Goal: Task Accomplishment & Management: Manage account settings

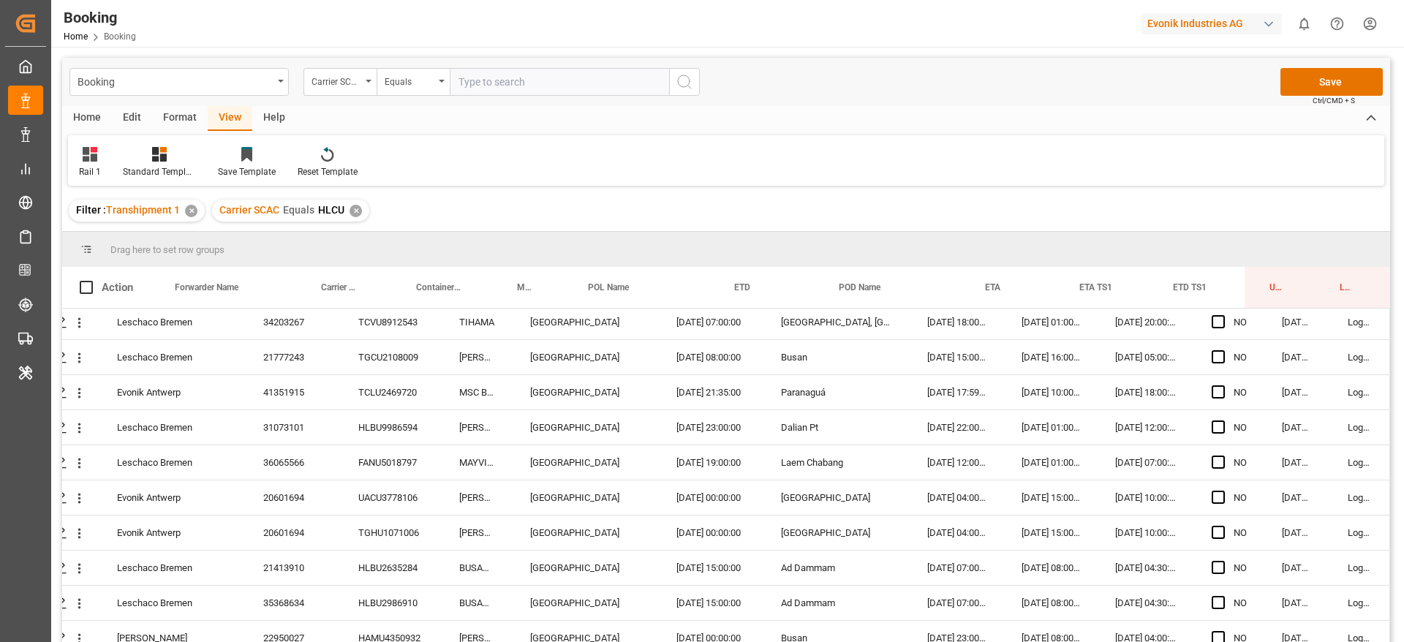
scroll to position [768, 56]
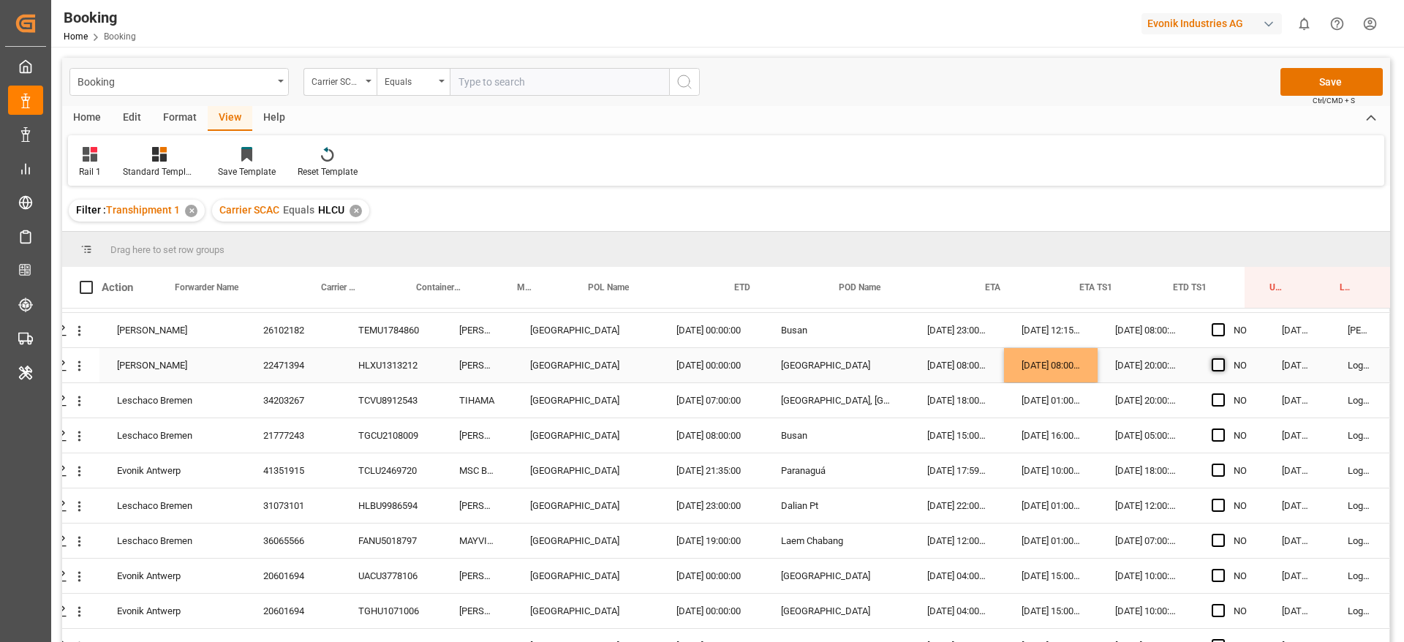
click at [1211, 368] on span "Press SPACE to select this row." at bounding box center [1217, 364] width 13 height 13
click at [1222, 358] on input "Press SPACE to select this row." at bounding box center [1222, 358] width 0 height 0
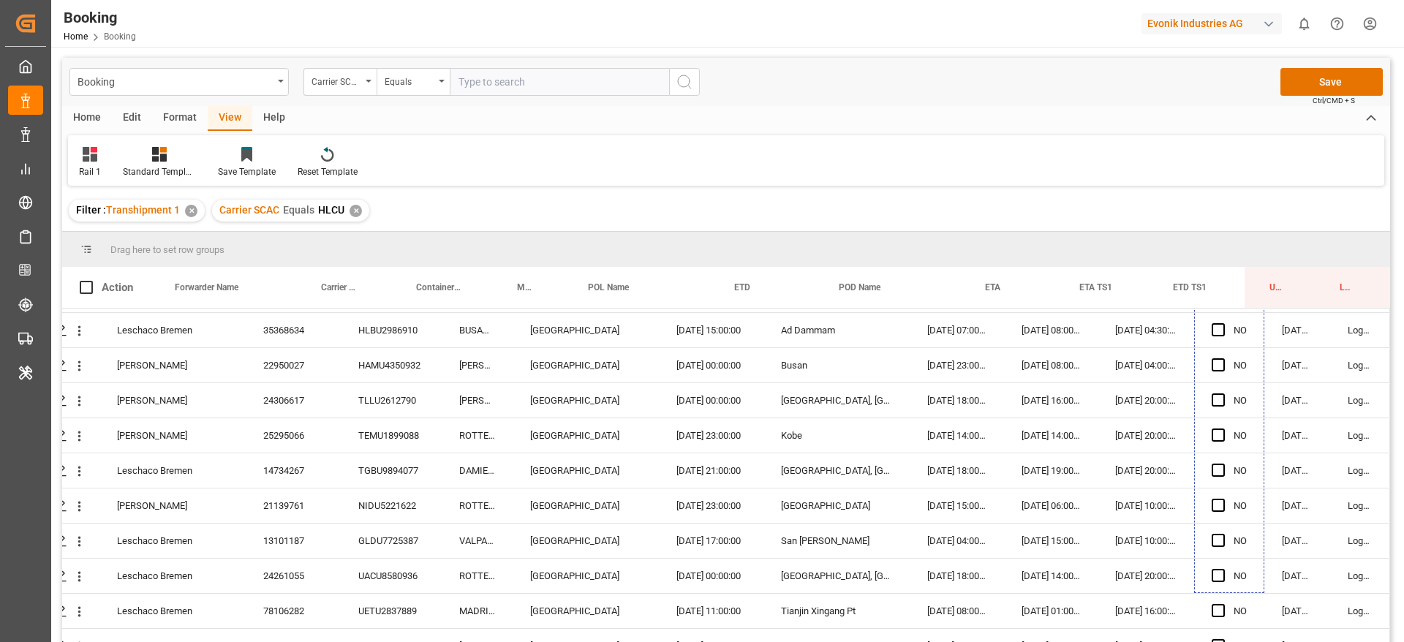
drag, startPoint x: 1257, startPoint y: 379, endPoint x: 1222, endPoint y: 684, distance: 306.8
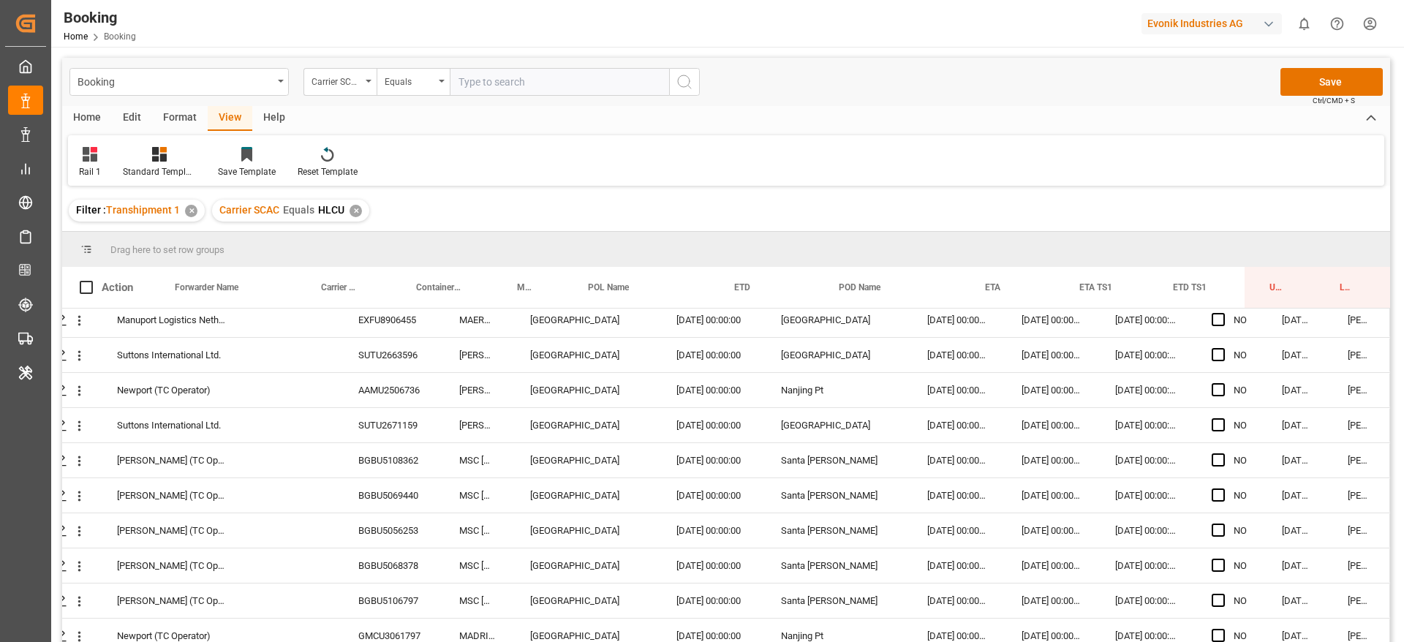
scroll to position [3177, 56]
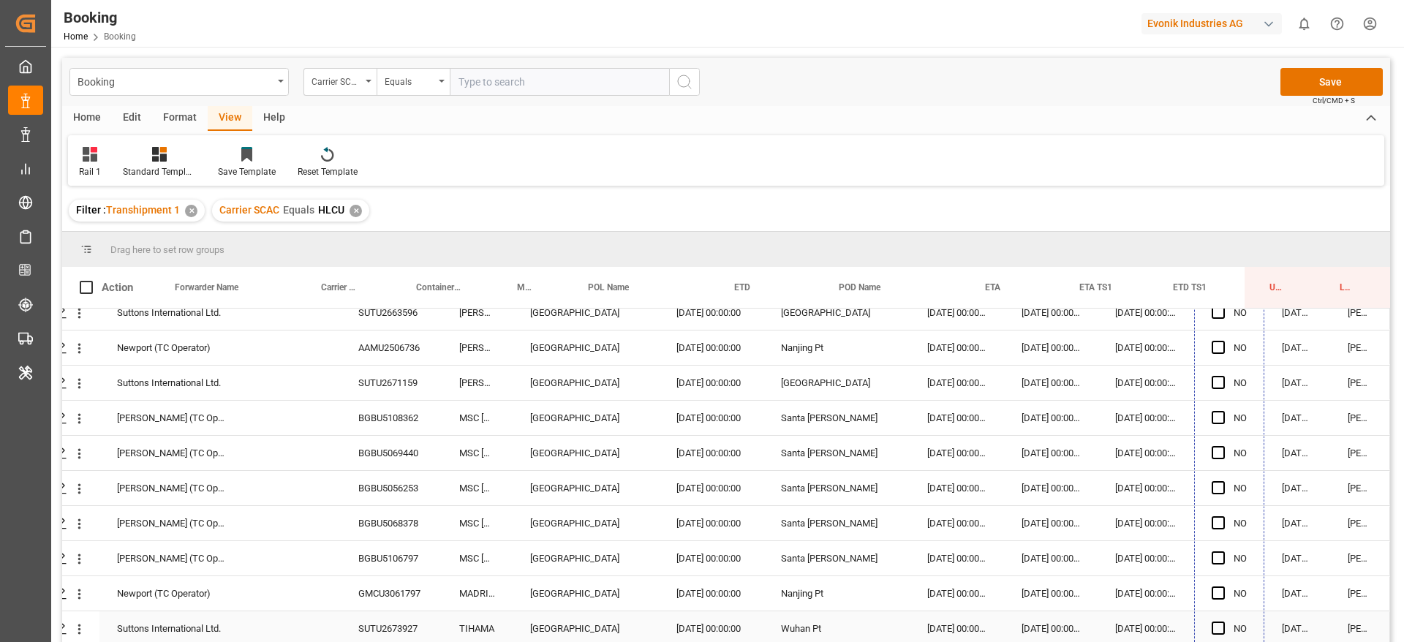
drag, startPoint x: 1255, startPoint y: 478, endPoint x: 1231, endPoint y: 625, distance: 149.0
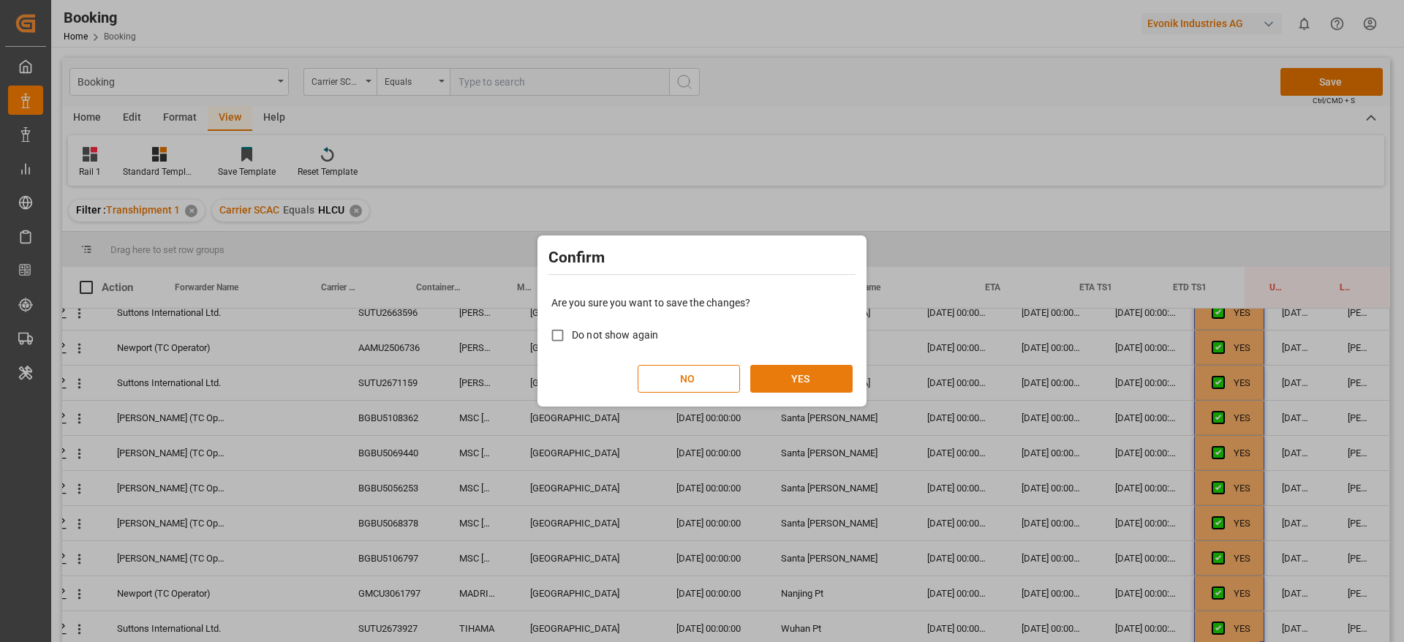
click at [826, 371] on button "YES" at bounding box center [801, 379] width 102 height 28
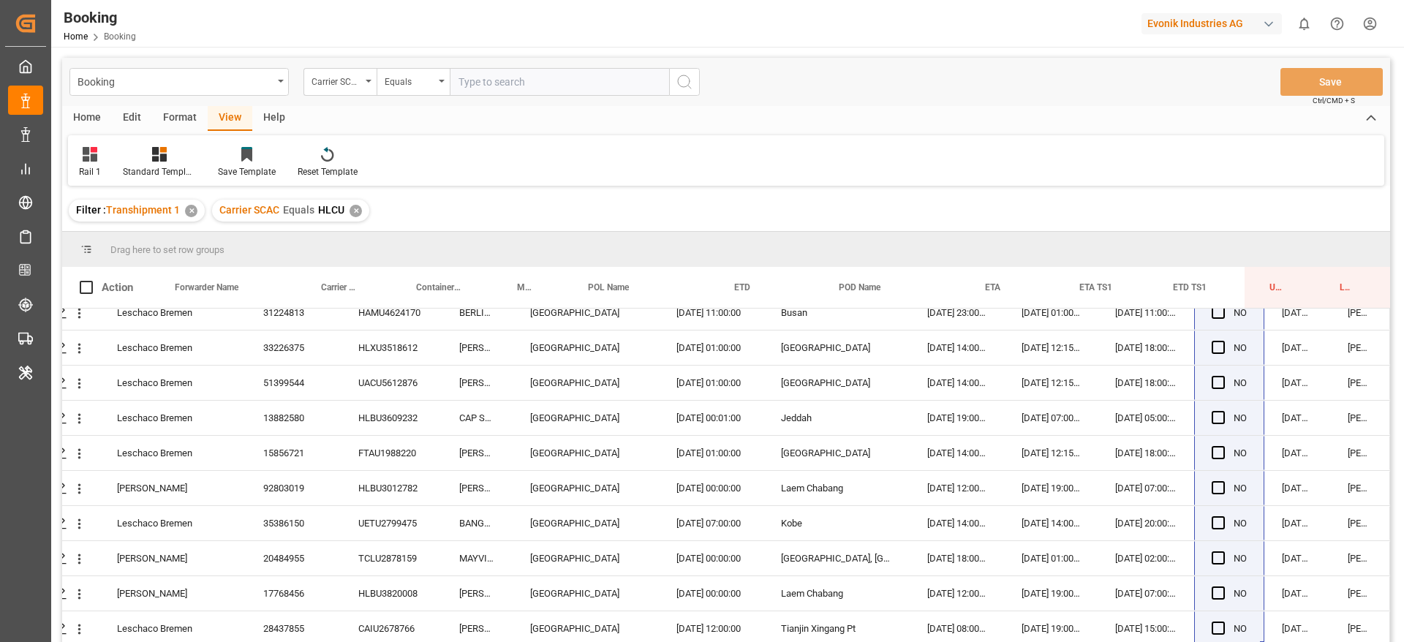
scroll to position [216, 0]
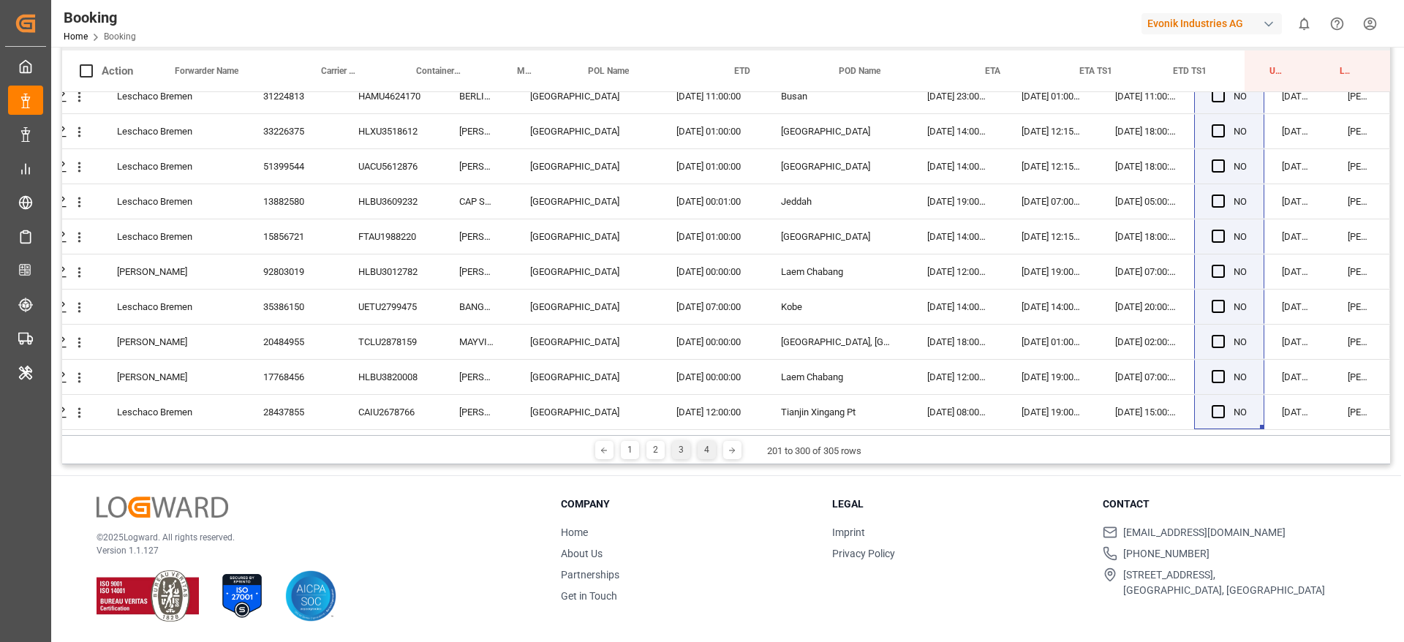
click at [700, 445] on div "4" at bounding box center [707, 450] width 18 height 18
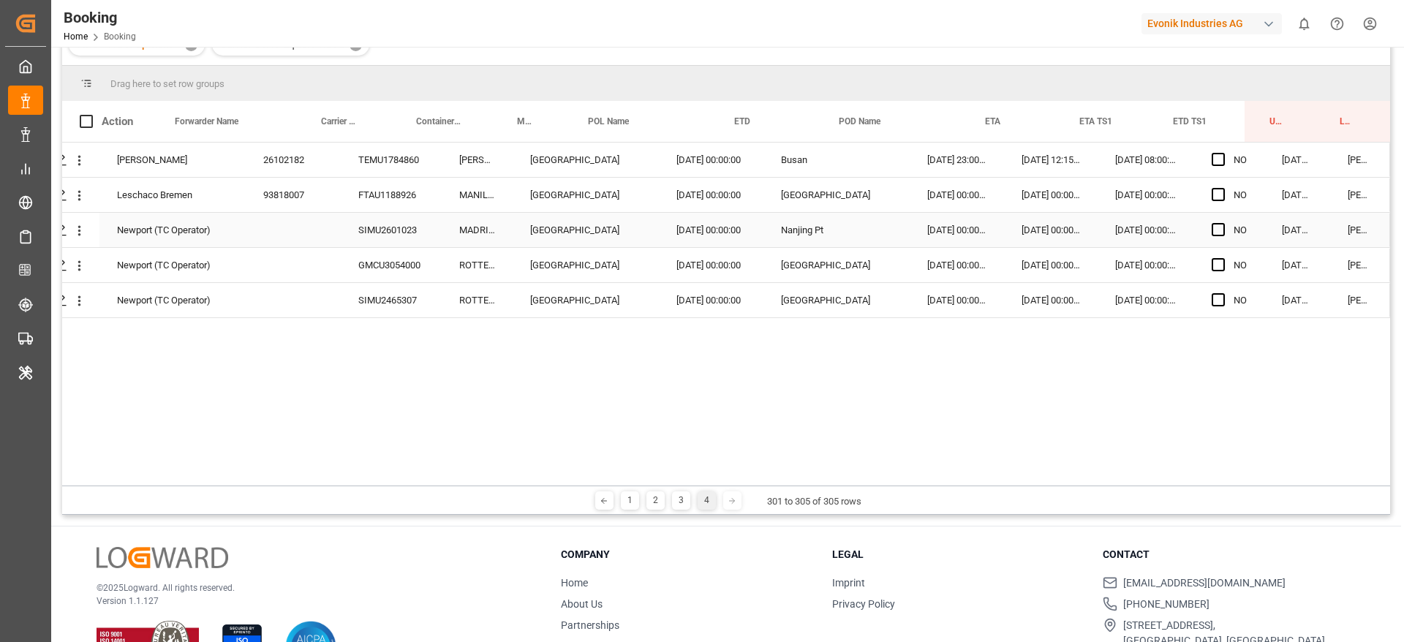
scroll to position [163, 0]
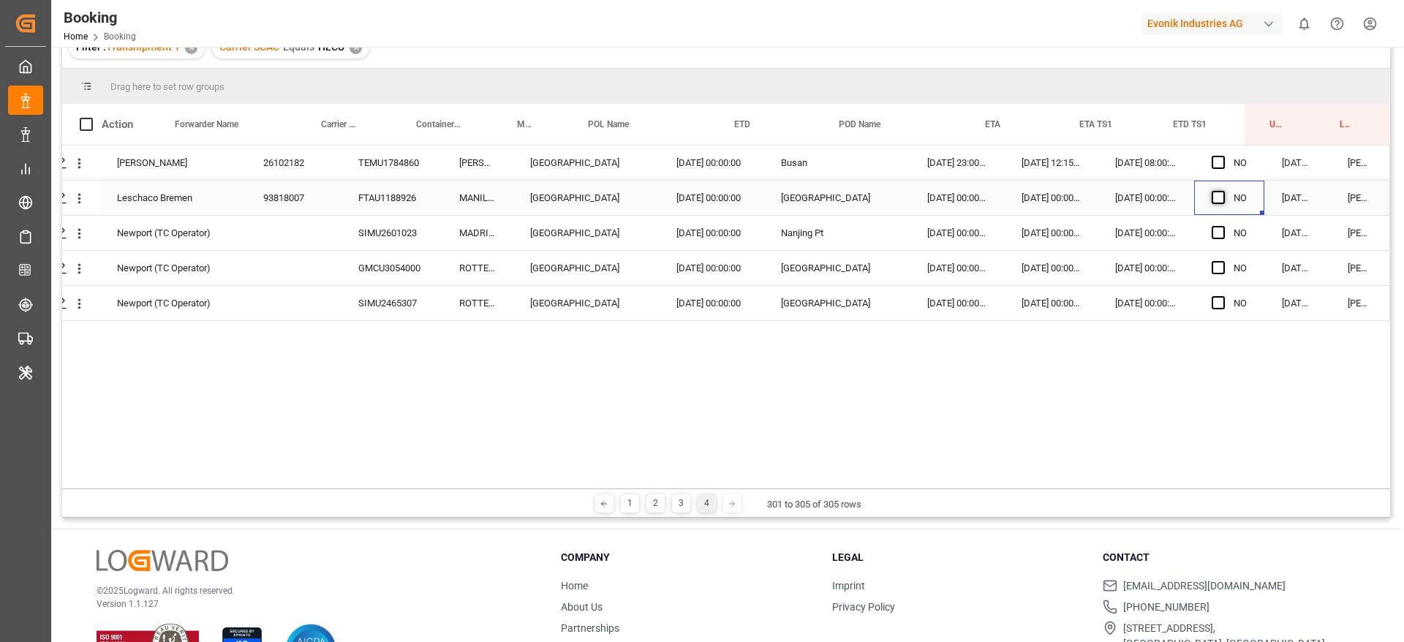
click at [1211, 200] on span "Press SPACE to select this row." at bounding box center [1217, 197] width 13 height 13
click at [1222, 191] on input "Press SPACE to select this row." at bounding box center [1222, 191] width 0 height 0
drag, startPoint x: 1258, startPoint y: 210, endPoint x: 1249, endPoint y: 311, distance: 102.0
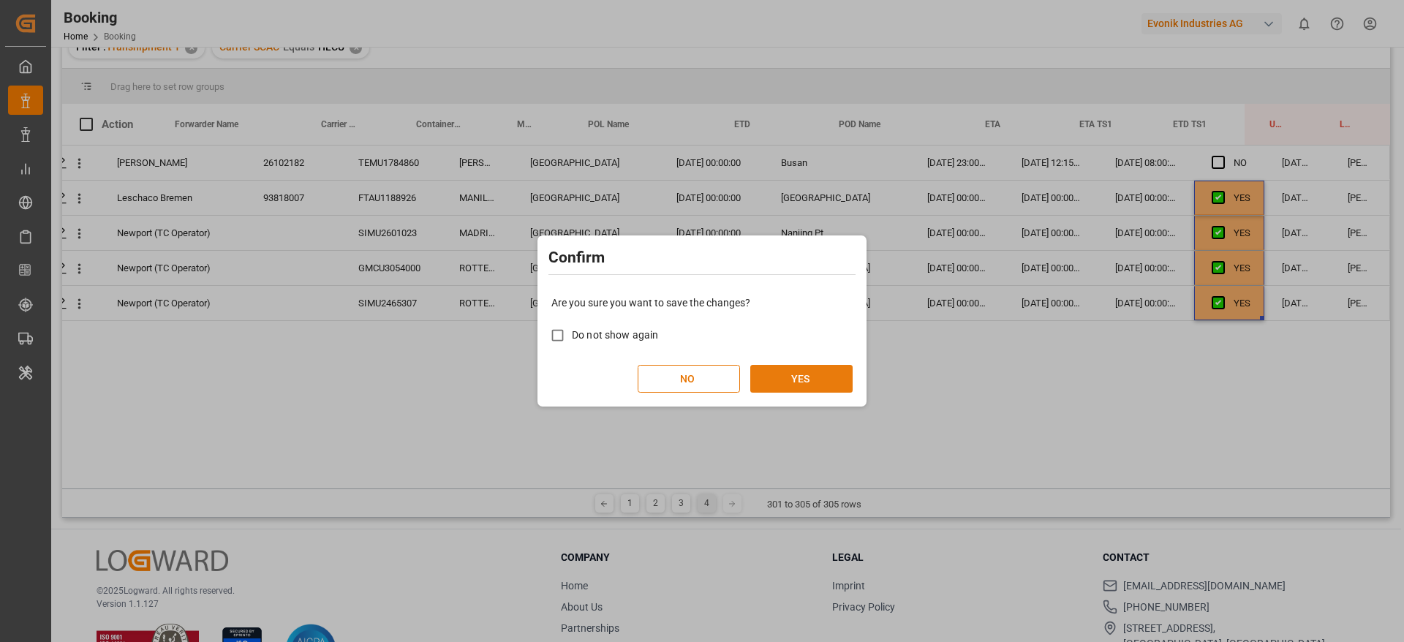
click at [802, 386] on button "YES" at bounding box center [801, 379] width 102 height 28
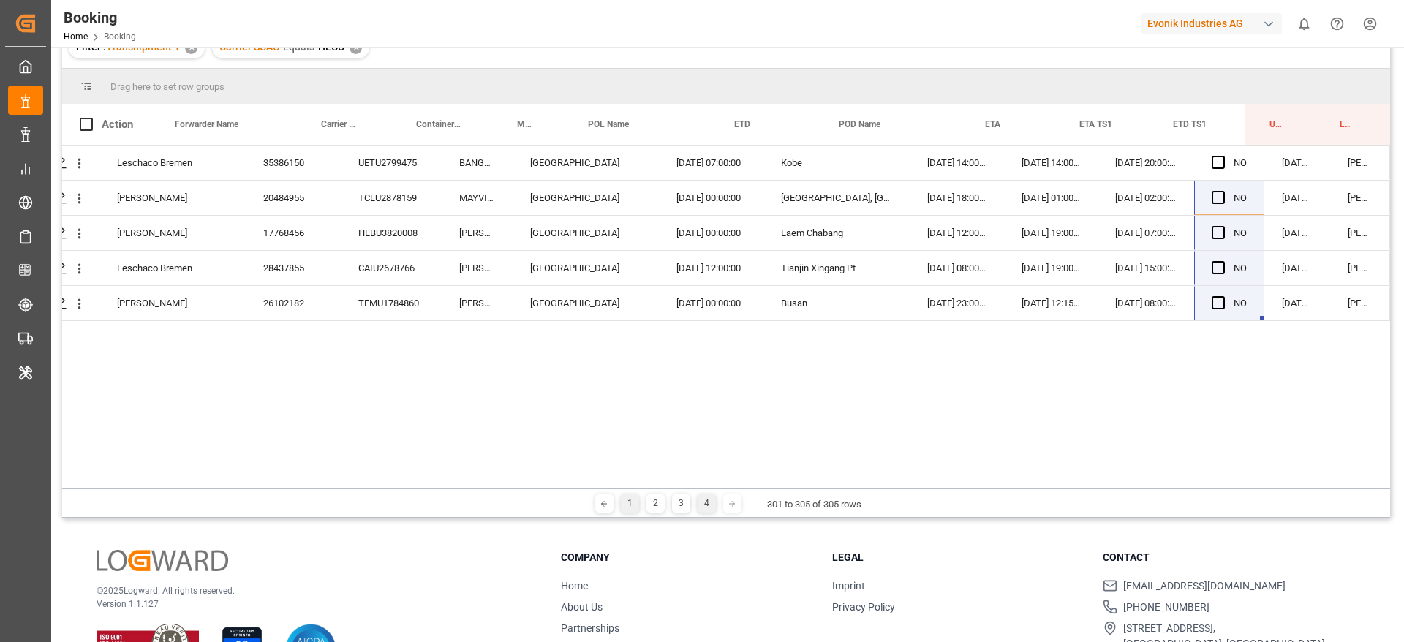
click at [625, 500] on div "1" at bounding box center [630, 503] width 18 height 18
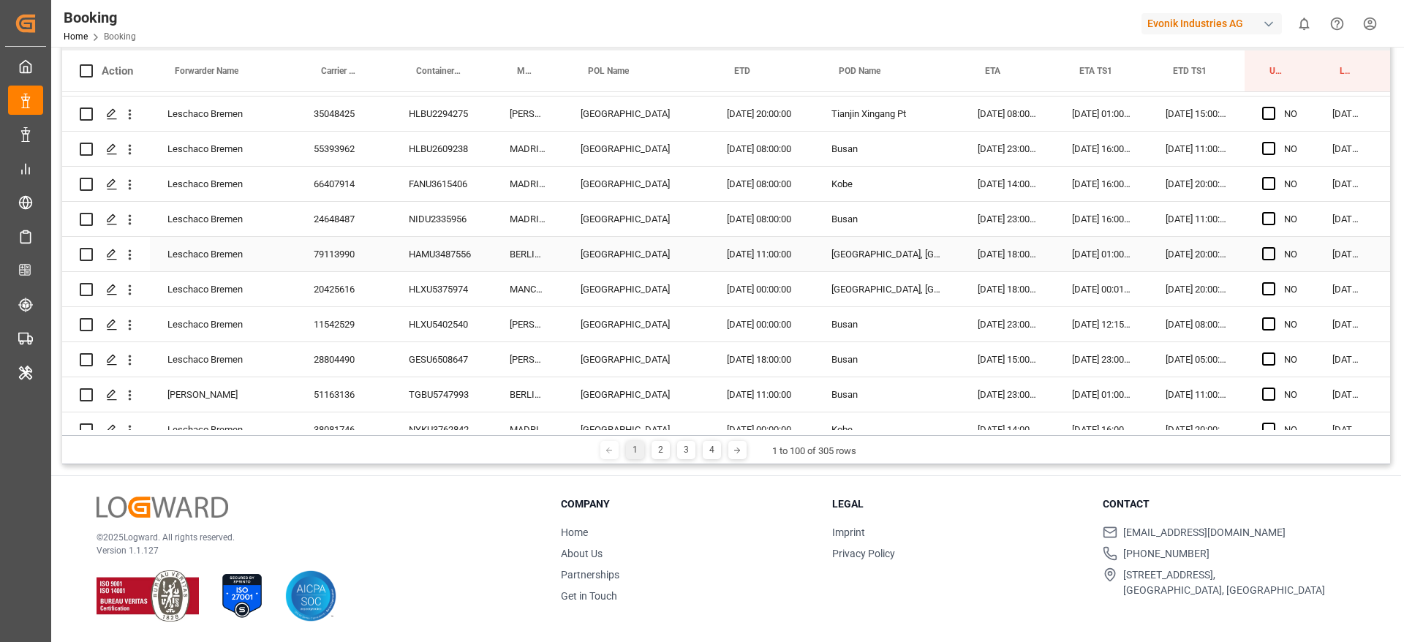
scroll to position [3014, 56]
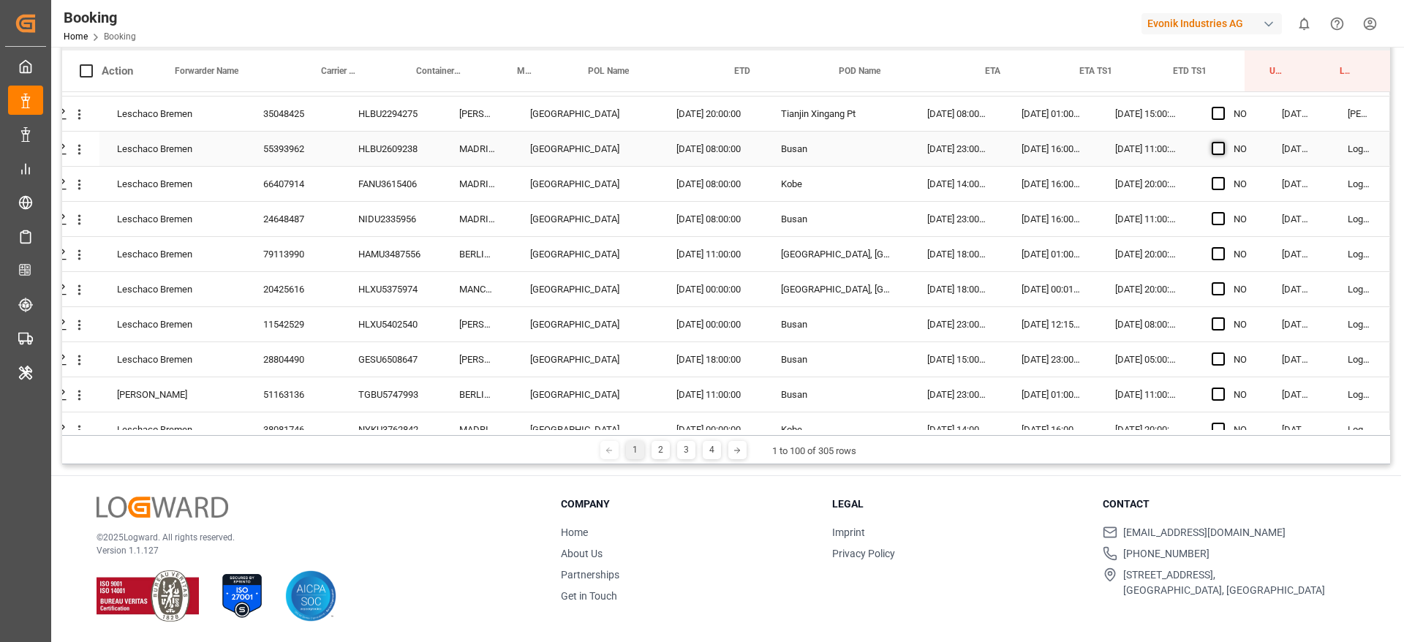
click at [1211, 146] on span "Press SPACE to select this row." at bounding box center [1217, 148] width 13 height 13
click at [1222, 142] on input "Press SPACE to select this row." at bounding box center [1222, 142] width 0 height 0
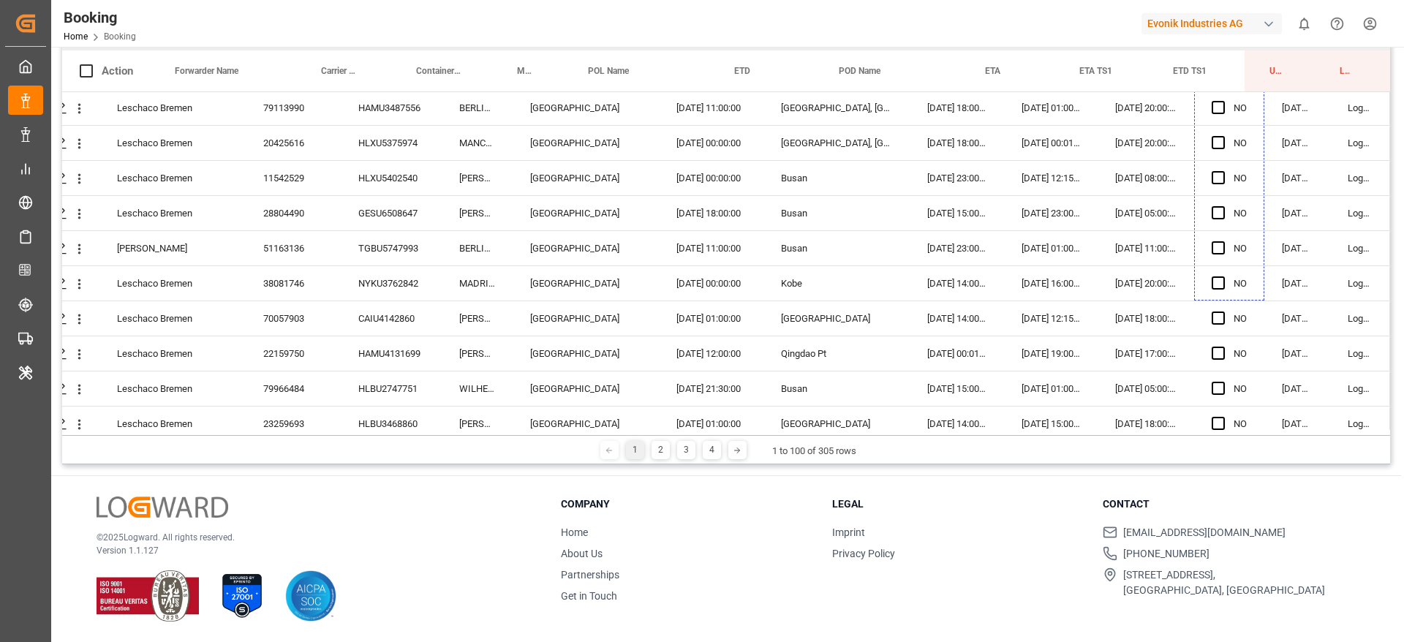
scroll to position [3177, 56]
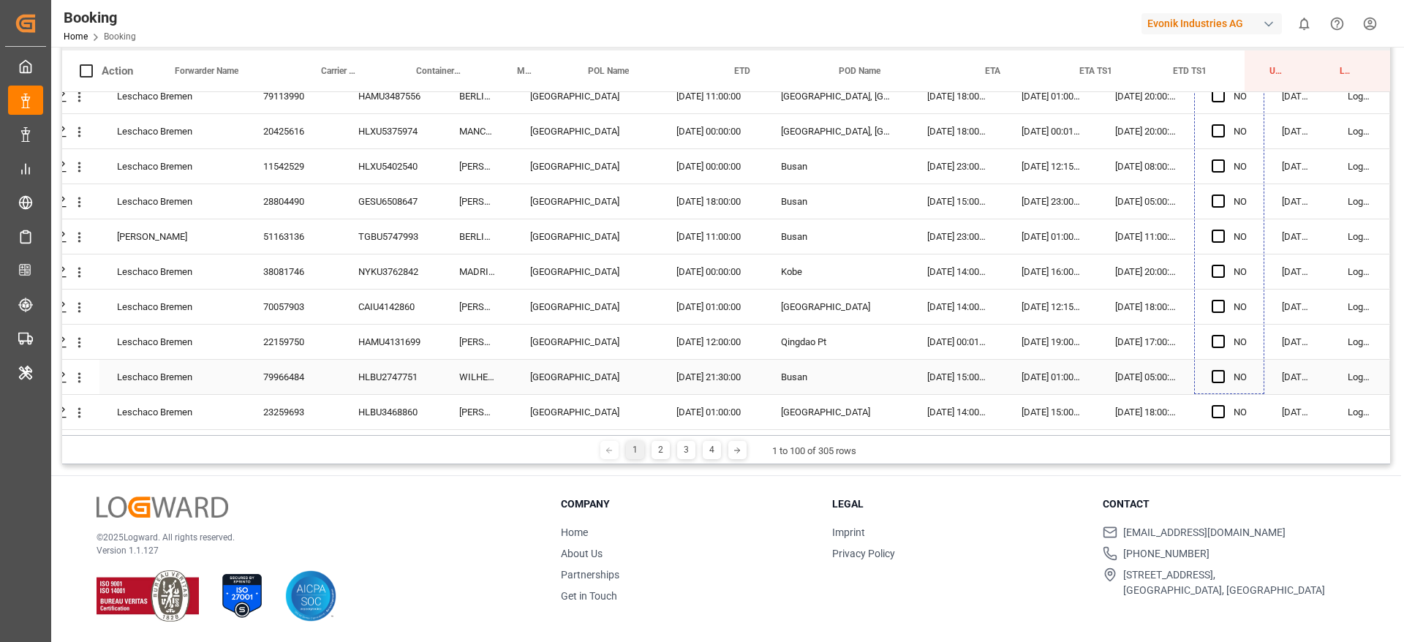
drag, startPoint x: 1257, startPoint y: 165, endPoint x: 1214, endPoint y: 388, distance: 227.8
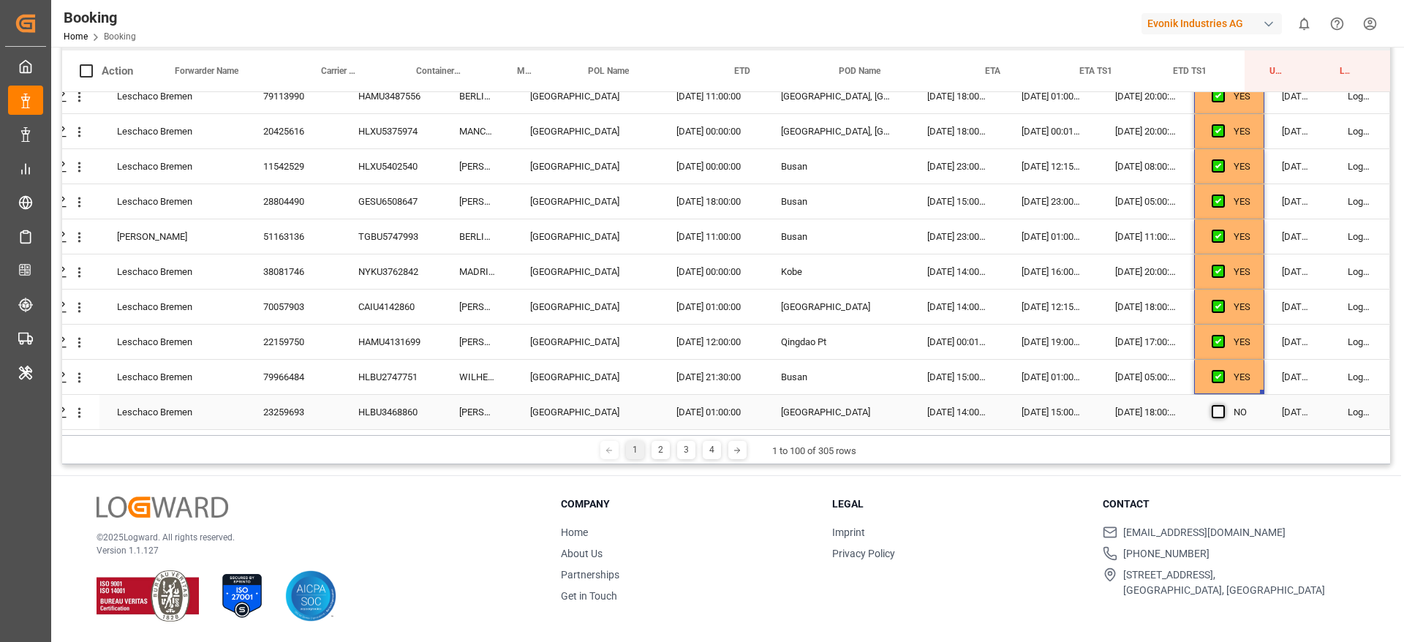
click at [1214, 405] on span "Press SPACE to select this row." at bounding box center [1217, 411] width 13 height 13
click at [1222, 405] on input "Press SPACE to select this row." at bounding box center [1222, 405] width 0 height 0
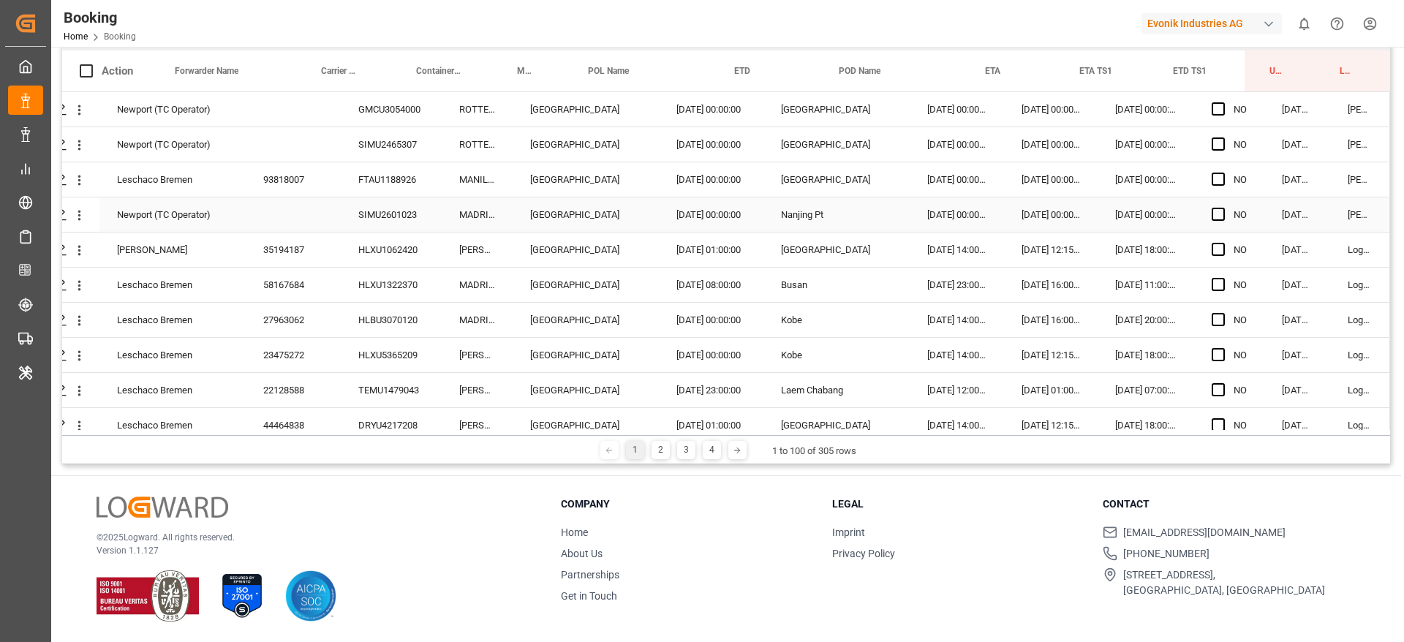
scroll to position [213, 0]
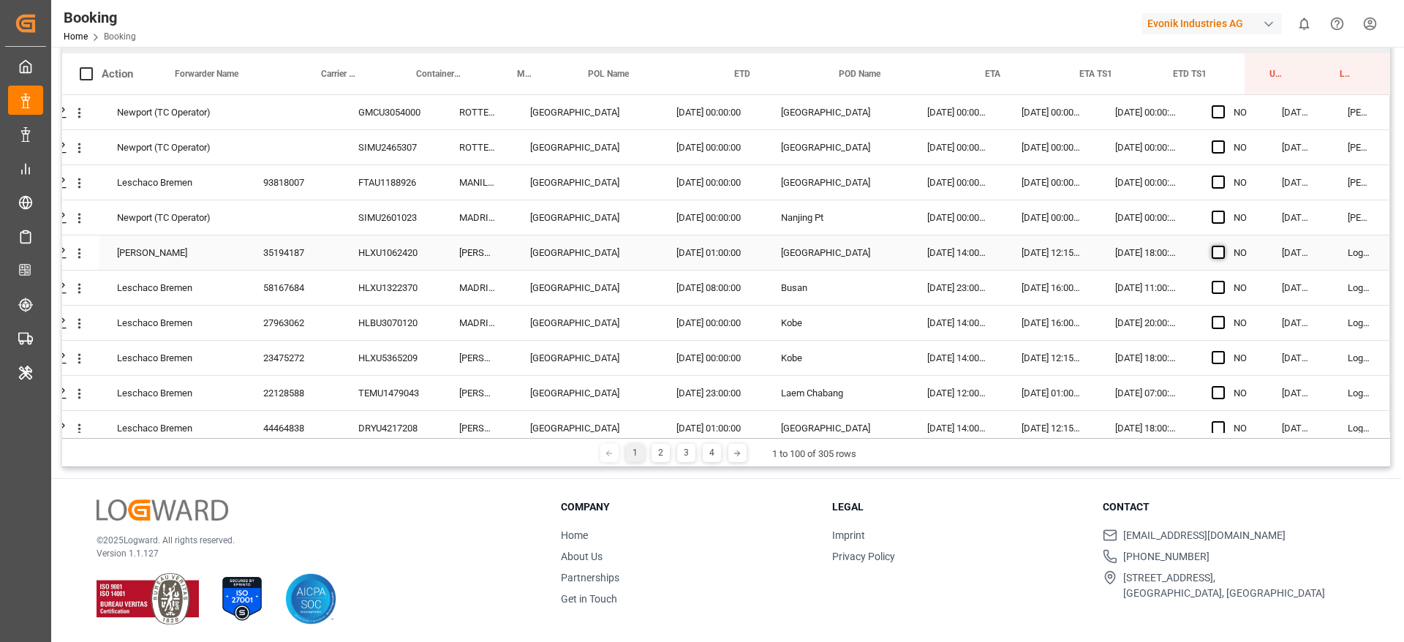
click at [1211, 256] on span "Press SPACE to select this row." at bounding box center [1217, 252] width 13 height 13
click at [1222, 246] on input "Press SPACE to select this row." at bounding box center [1222, 246] width 0 height 0
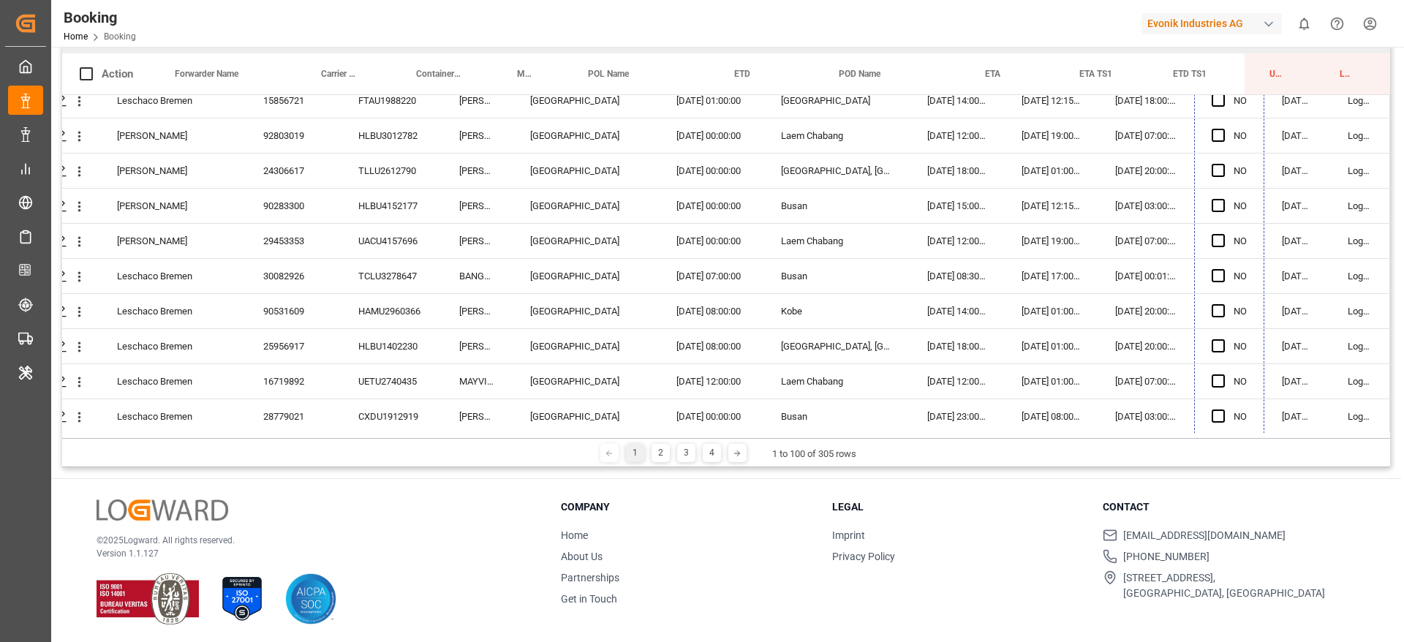
scroll to position [526, 56]
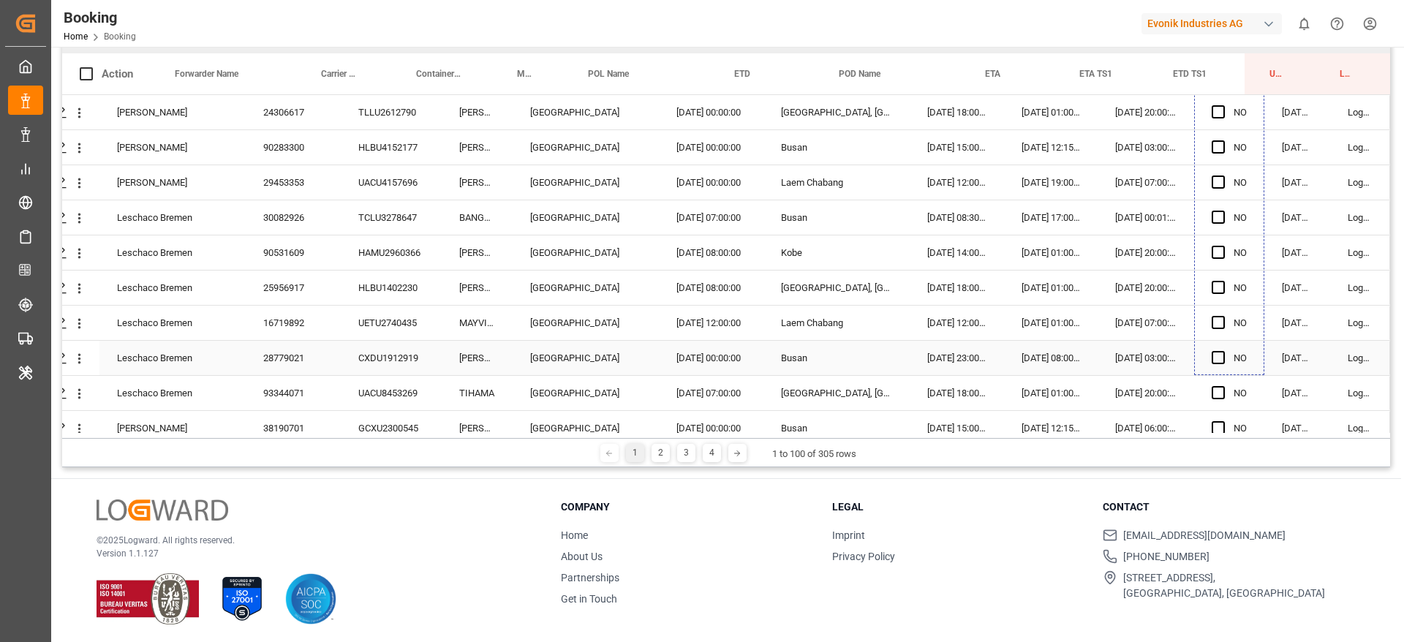
drag, startPoint x: 1257, startPoint y: 267, endPoint x: 1236, endPoint y: 371, distance: 106.7
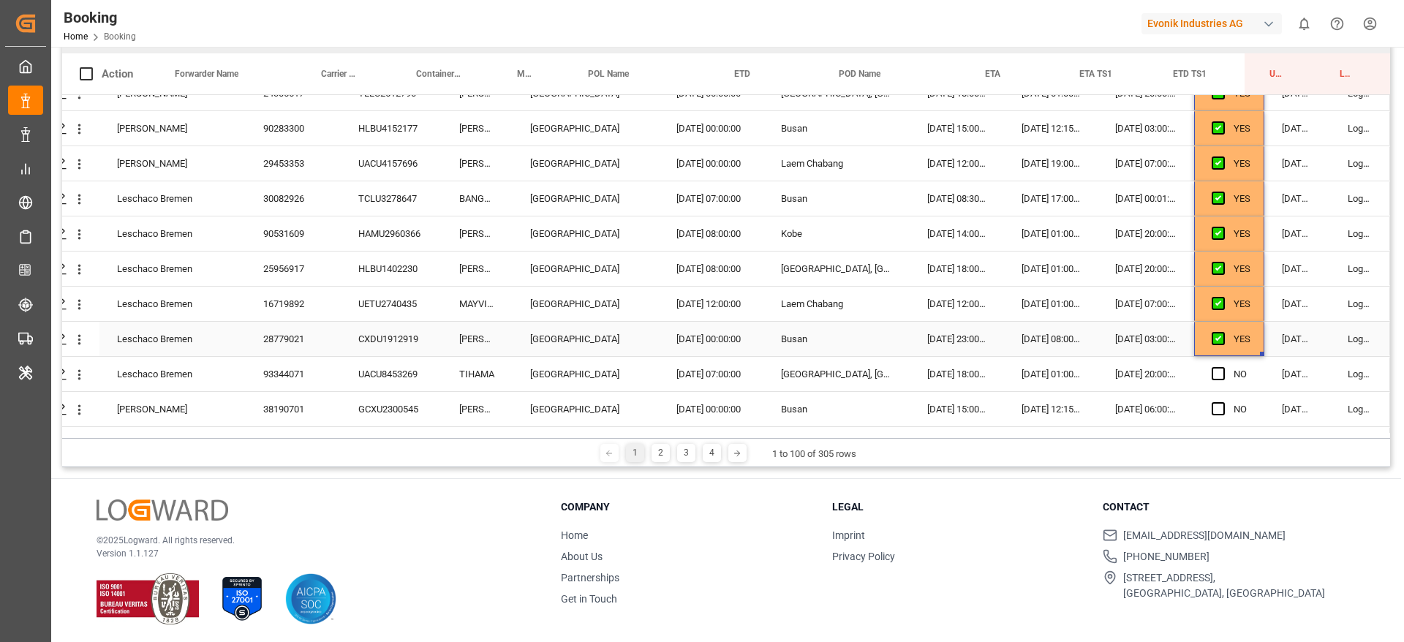
scroll to position [548, 56]
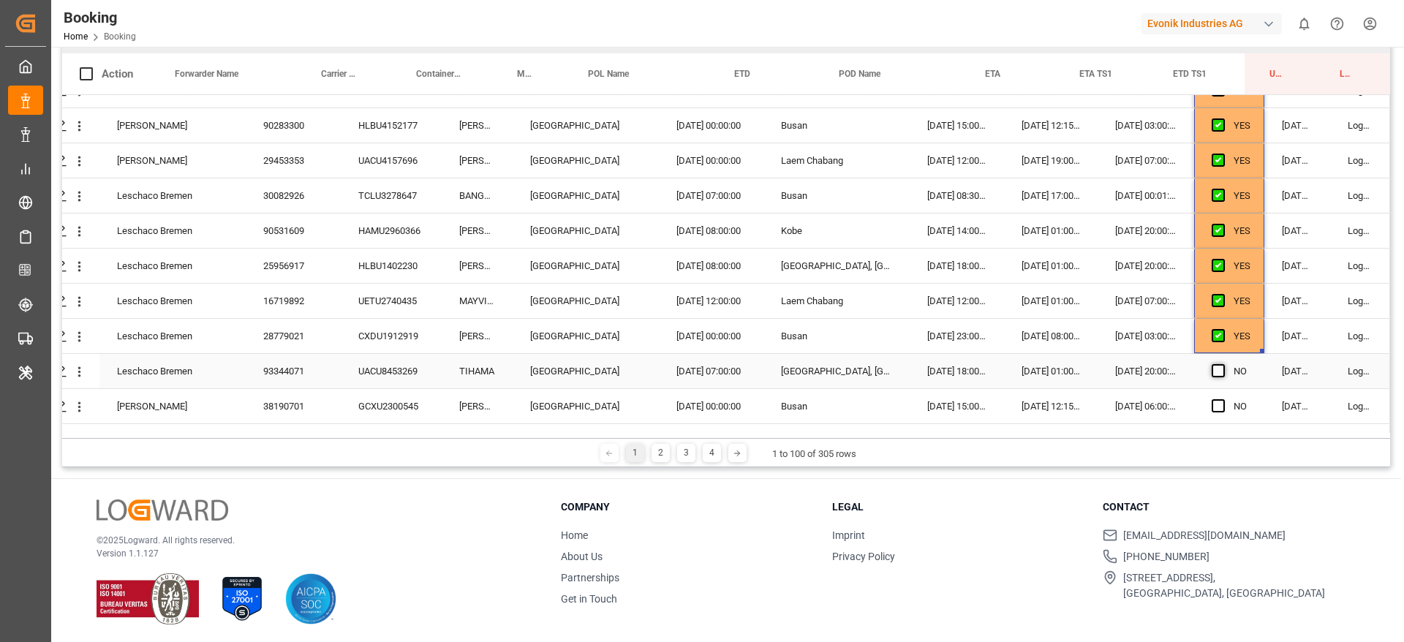
click at [1214, 370] on span "Press SPACE to select this row." at bounding box center [1217, 370] width 13 height 13
click at [1222, 364] on input "Press SPACE to select this row." at bounding box center [1222, 364] width 0 height 0
click at [1214, 410] on span "Press SPACE to select this row." at bounding box center [1217, 405] width 13 height 13
click at [1222, 399] on input "Press SPACE to select this row." at bounding box center [1222, 399] width 0 height 0
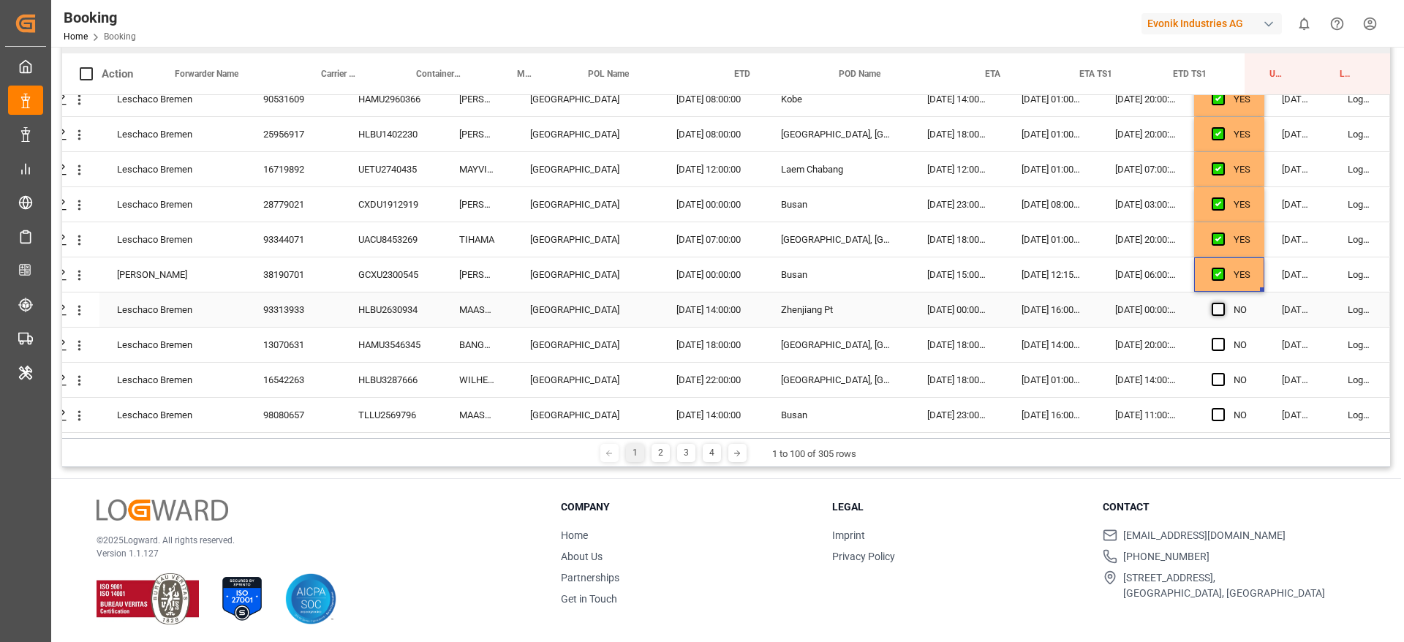
click at [1214, 313] on div "Press SPACE to select this row." at bounding box center [1222, 310] width 22 height 34
click at [1214, 307] on span "Press SPACE to select this row." at bounding box center [1217, 309] width 13 height 13
click at [1222, 303] on input "Press SPACE to select this row." at bounding box center [1222, 303] width 0 height 0
click at [1211, 345] on span "Press SPACE to select this row." at bounding box center [1217, 344] width 13 height 13
click at [1222, 338] on input "Press SPACE to select this row." at bounding box center [1222, 338] width 0 height 0
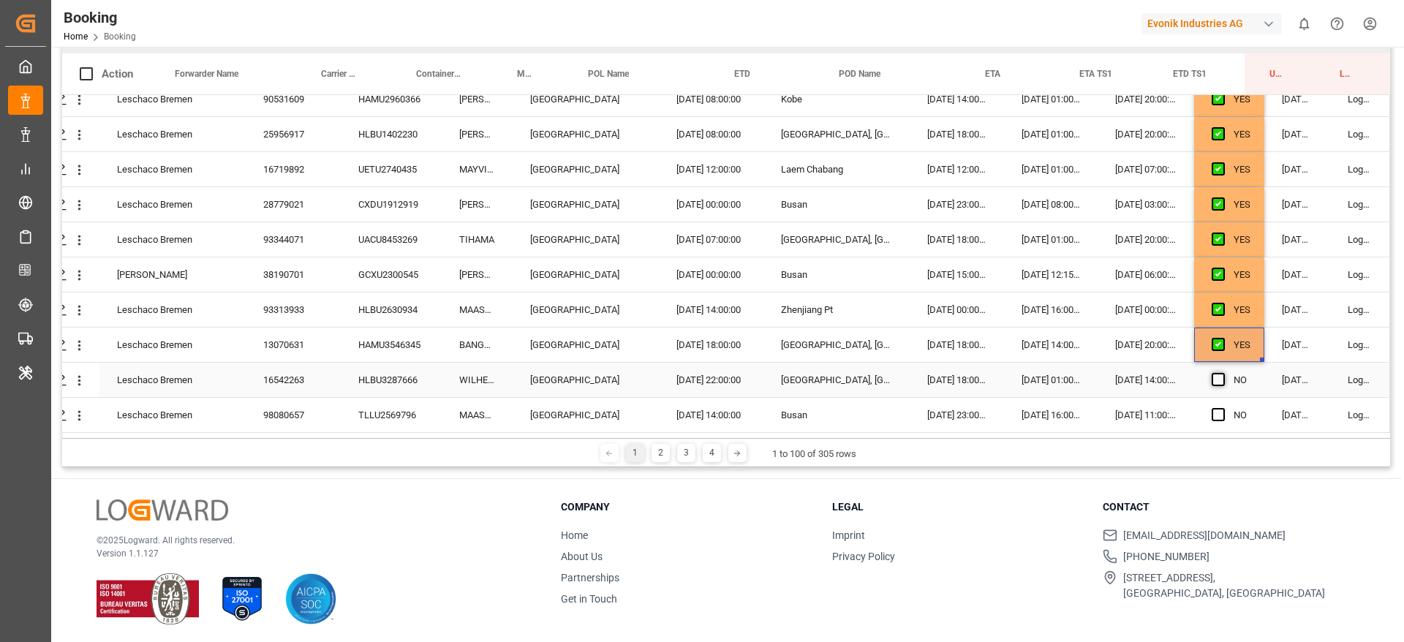
click at [1213, 385] on div "Press SPACE to select this row." at bounding box center [1222, 380] width 22 height 34
click at [1213, 382] on span "Press SPACE to select this row." at bounding box center [1217, 379] width 13 height 13
click at [1222, 373] on input "Press SPACE to select this row." at bounding box center [1222, 373] width 0 height 0
click at [1219, 413] on span "Press SPACE to select this row." at bounding box center [1217, 414] width 13 height 13
click at [1222, 408] on input "Press SPACE to select this row." at bounding box center [1222, 408] width 0 height 0
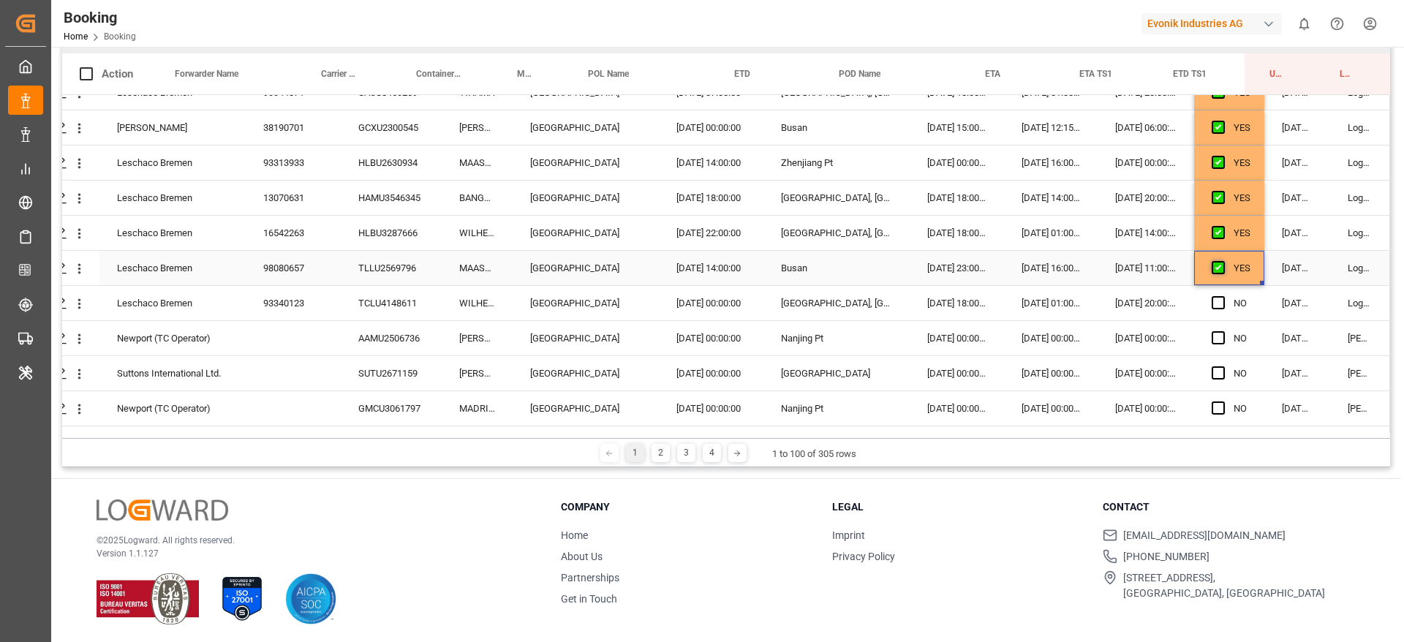
scroll to position [829, 56]
click at [1213, 300] on span "Press SPACE to select this row." at bounding box center [1217, 300] width 13 height 13
click at [1222, 294] on input "Press SPACE to select this row." at bounding box center [1222, 294] width 0 height 0
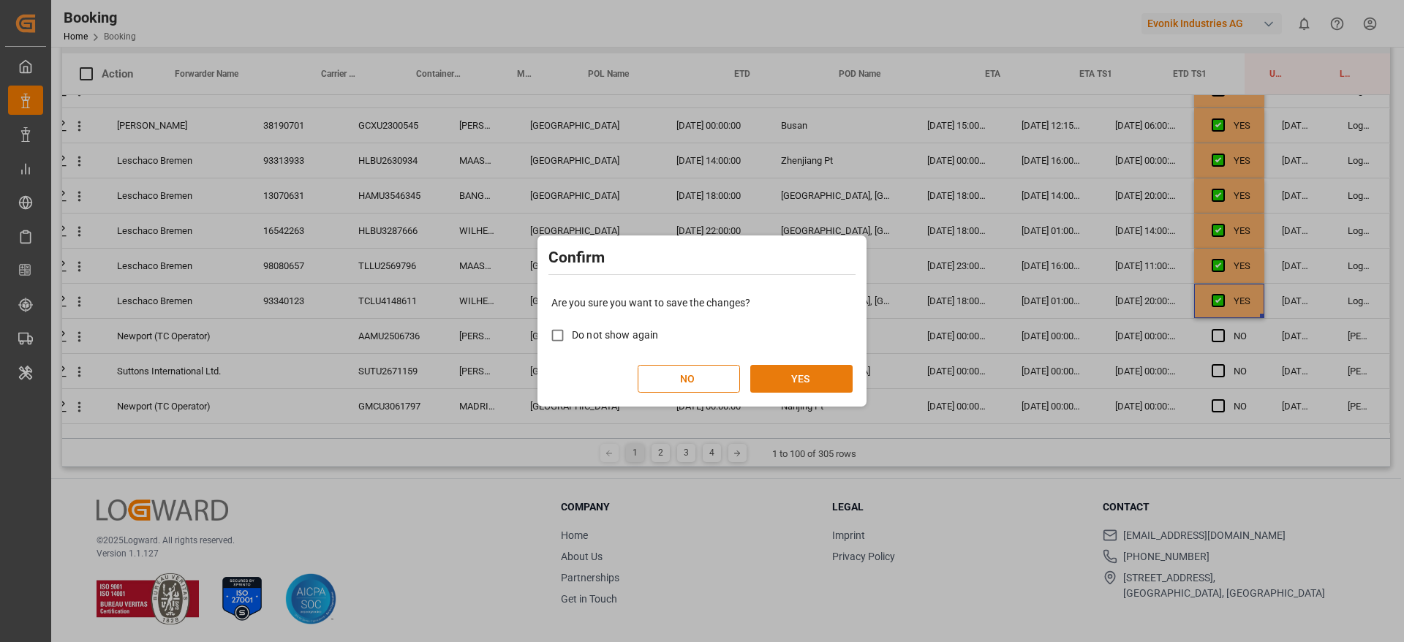
click at [821, 377] on button "YES" at bounding box center [801, 379] width 102 height 28
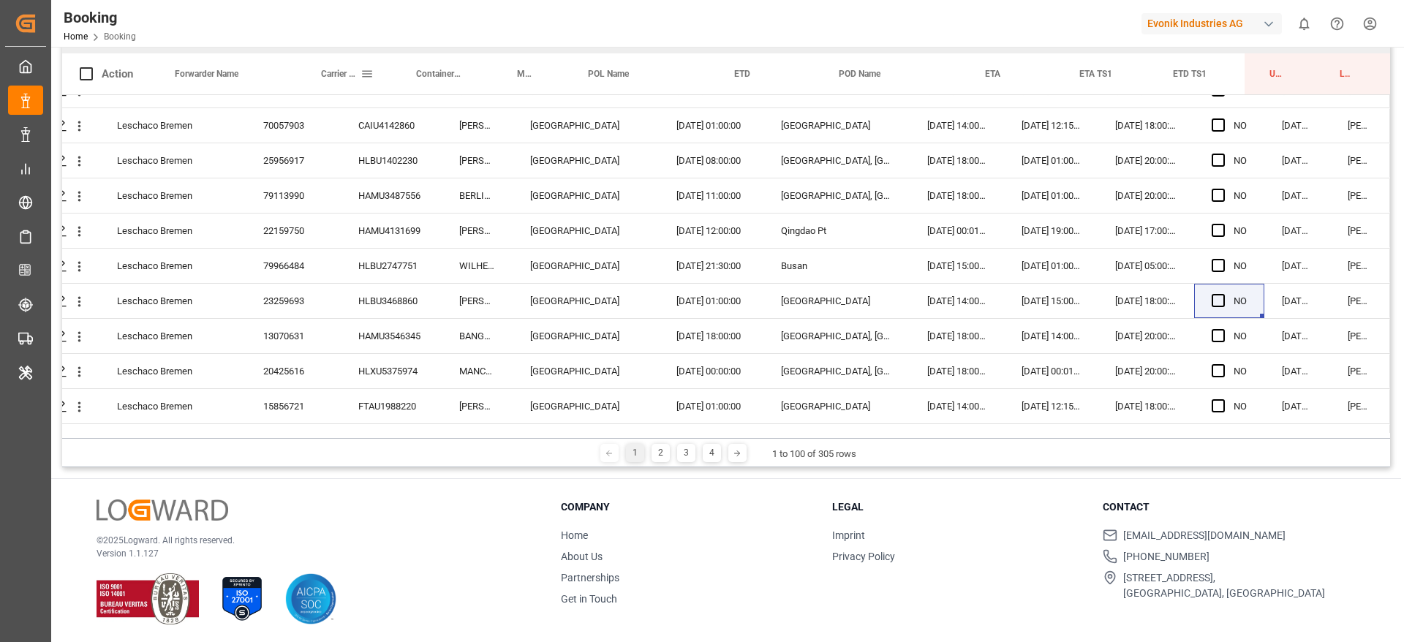
scroll to position [0, 0]
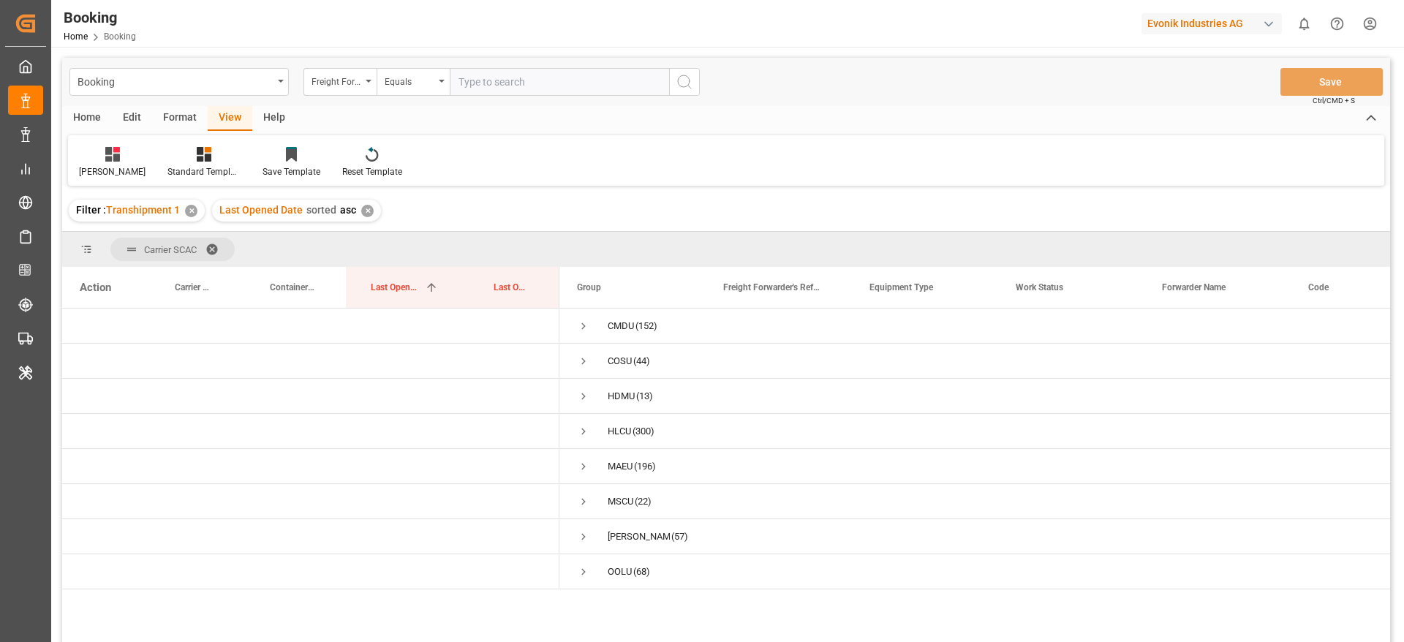
click at [168, 121] on div "Format" at bounding box center [180, 118] width 56 height 25
click at [90, 150] on div at bounding box center [100, 153] width 43 height 15
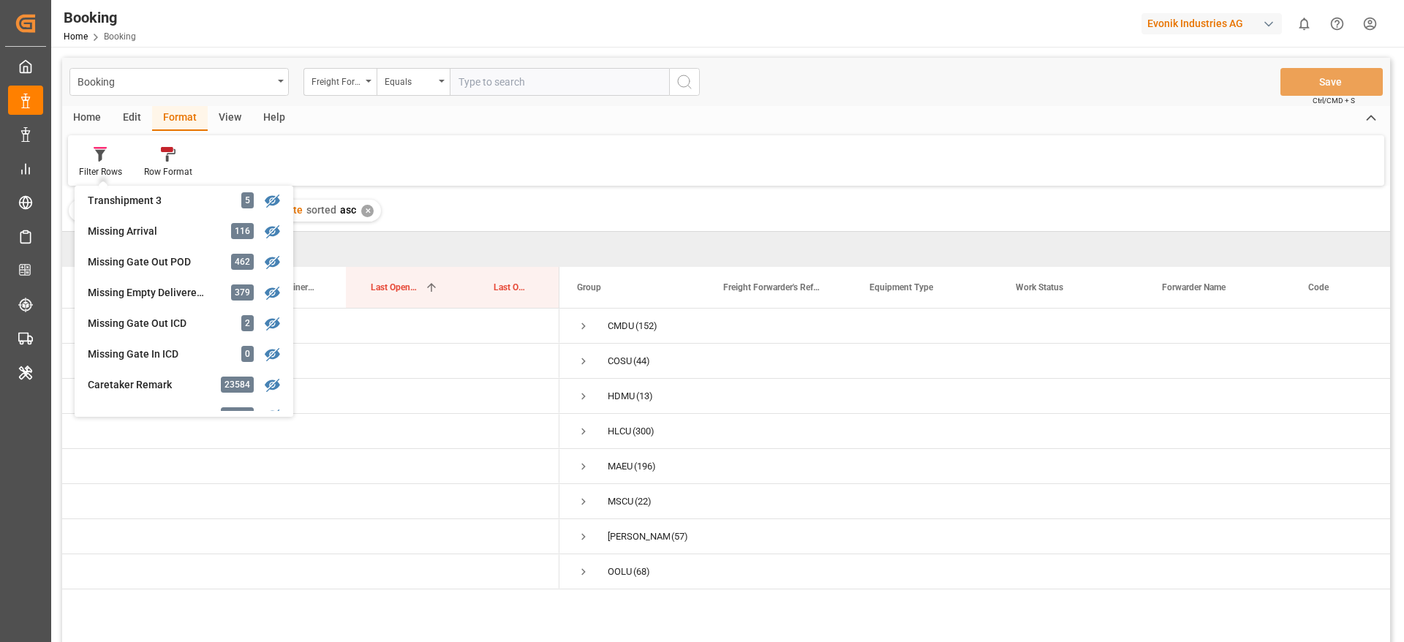
scroll to position [560, 0]
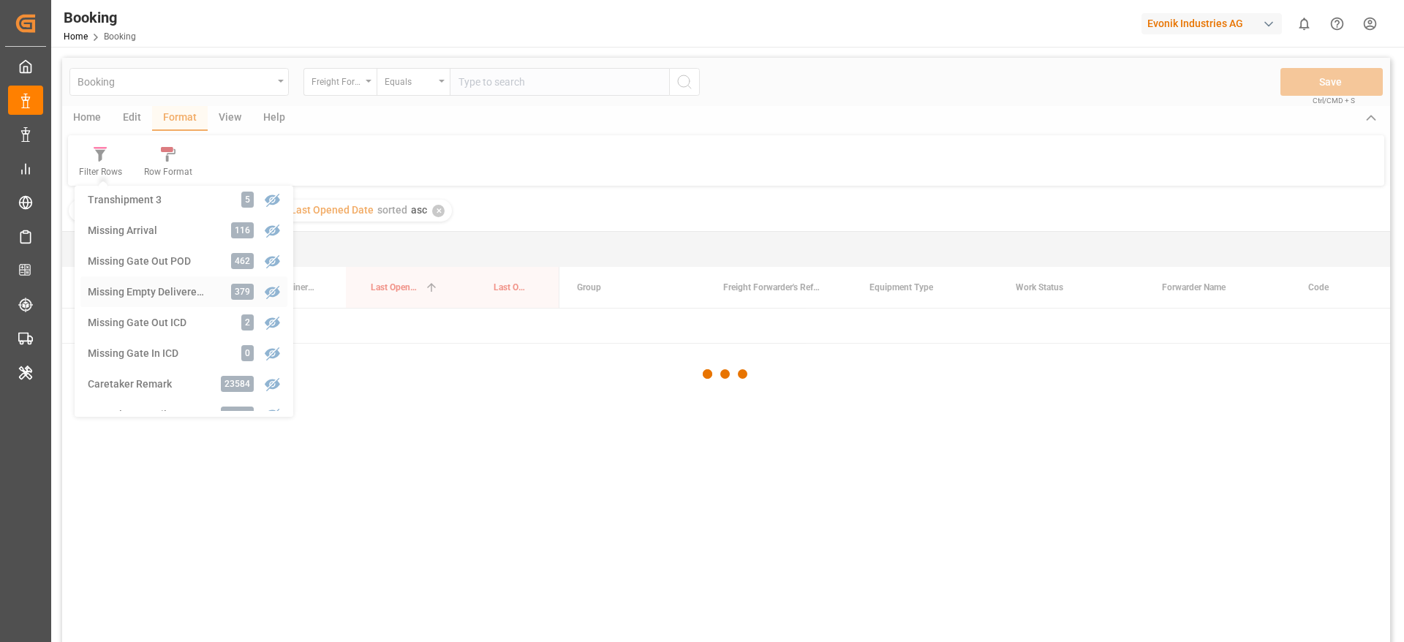
click at [163, 290] on div "Booking Freight Forwarder's Reference No. Equals Save Ctrl/CMD + S Home Edit Fo…" at bounding box center [726, 369] width 1328 height 623
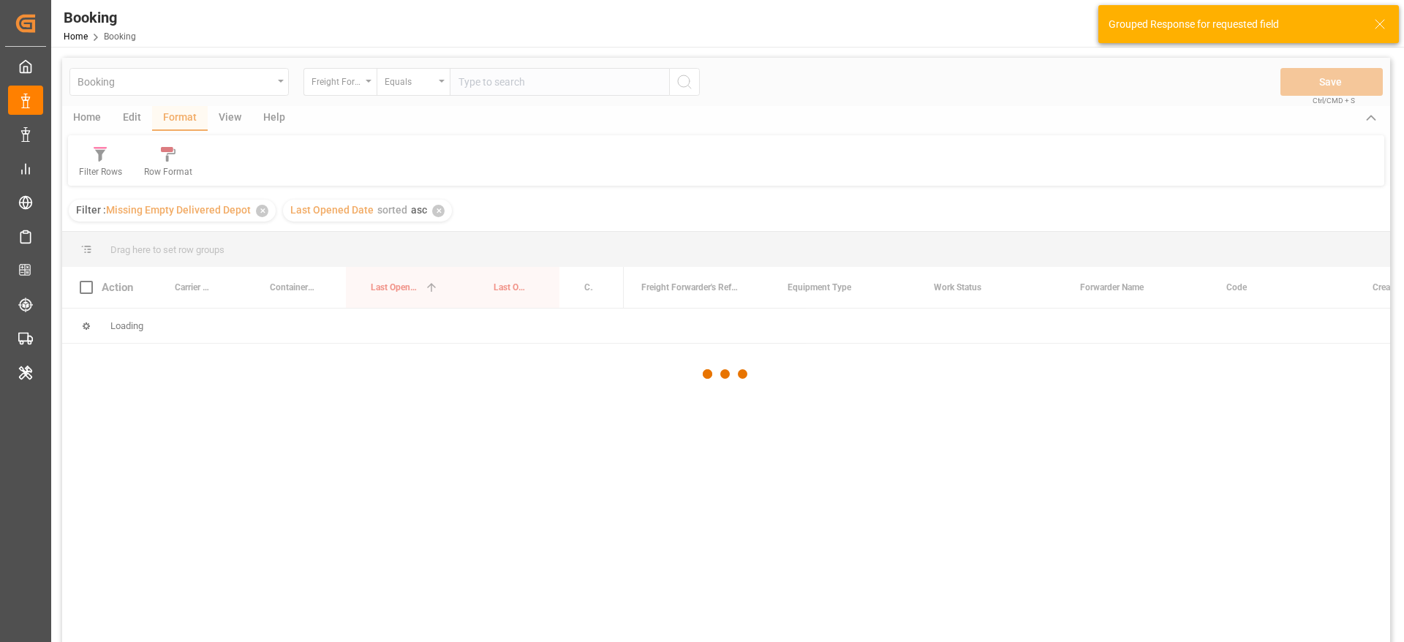
click at [163, 290] on div at bounding box center [726, 374] width 1328 height 633
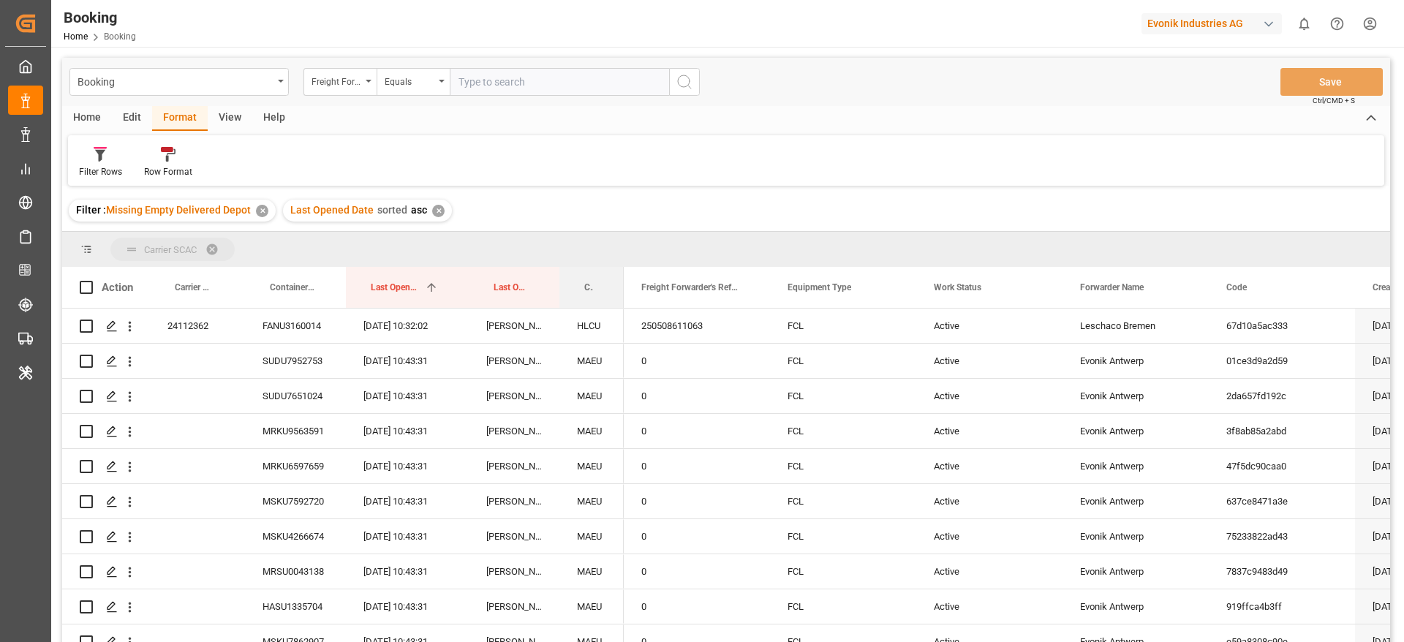
drag, startPoint x: 600, startPoint y: 282, endPoint x: 619, endPoint y: 253, distance: 34.9
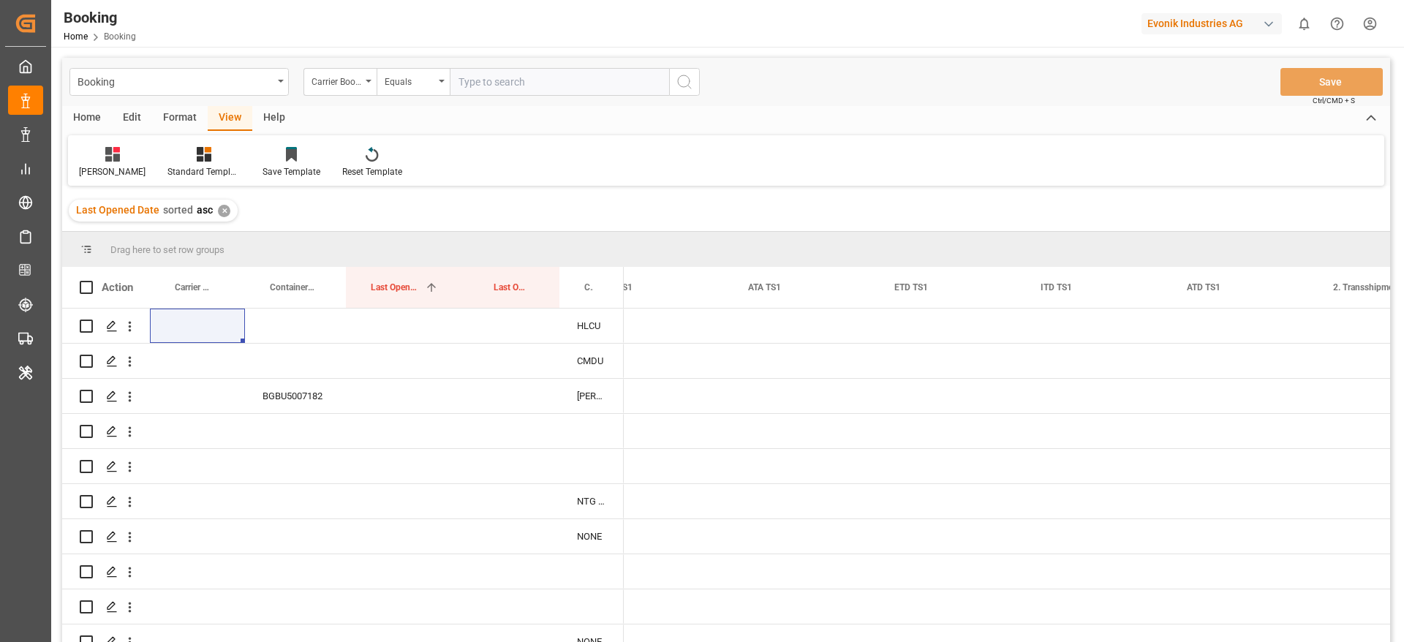
scroll to position [0, 15540]
click at [1154, 31] on div "Evonik Industries AG" at bounding box center [1211, 23] width 140 height 21
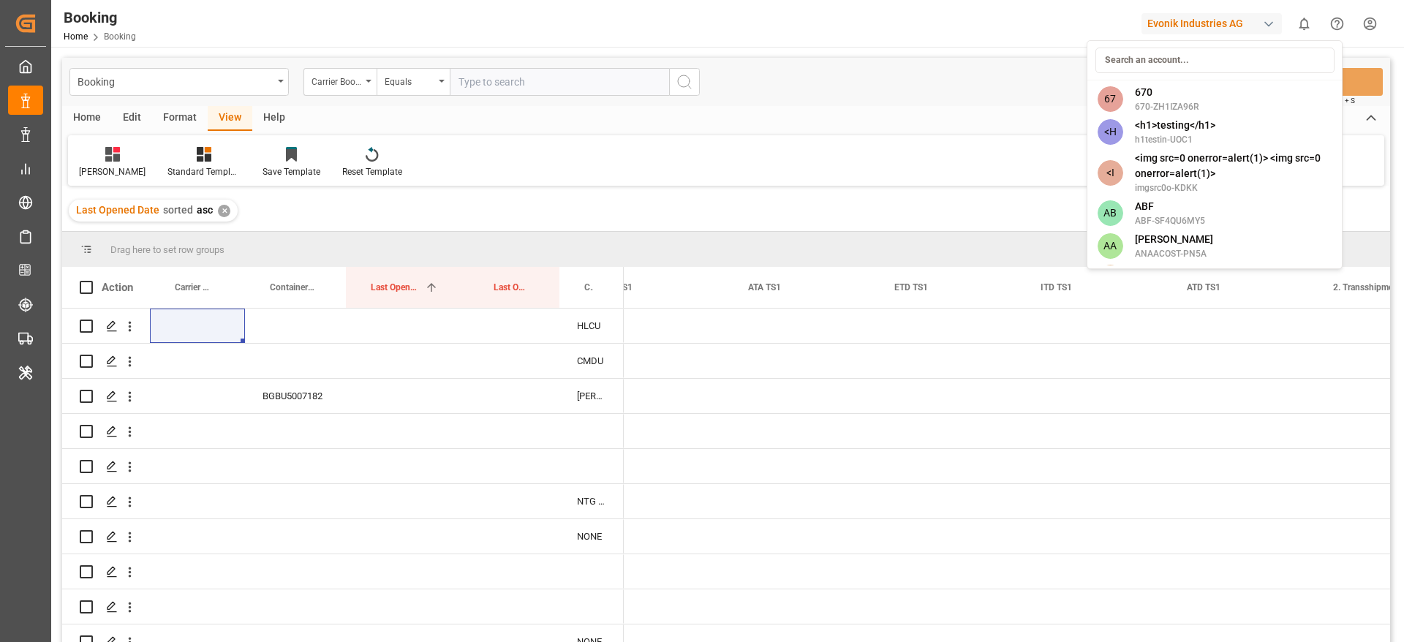
click at [1161, 49] on input at bounding box center [1214, 61] width 239 height 26
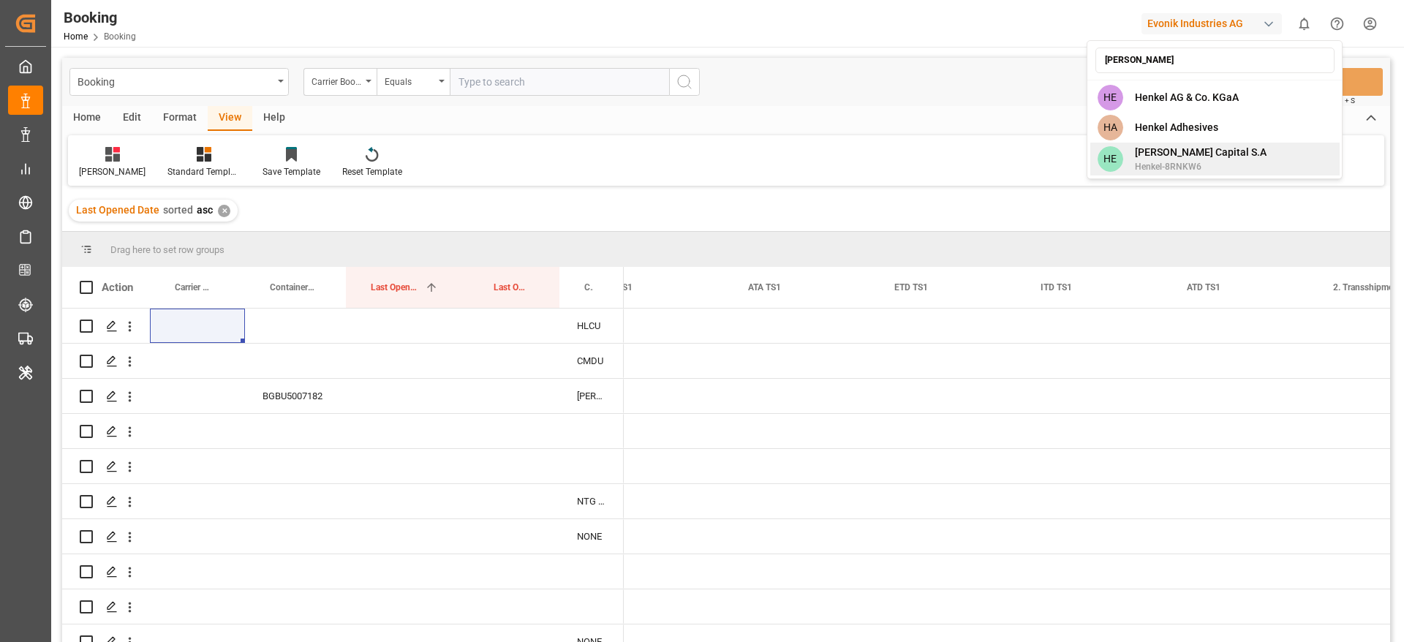
type input "henke"
click at [1233, 162] on div "HE Henkel Capital S.A Henkel-8RNKW6" at bounding box center [1214, 159] width 249 height 33
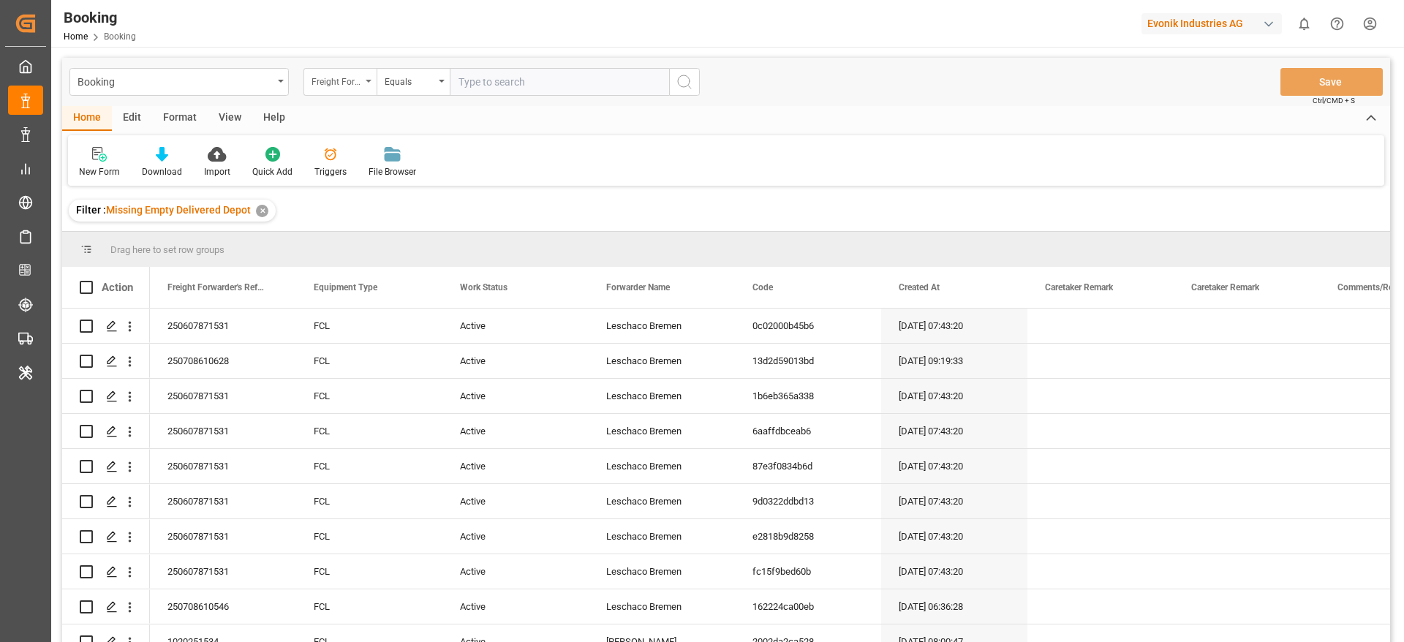
click at [340, 70] on div "Freight Forwarder's Reference No." at bounding box center [339, 82] width 73 height 28
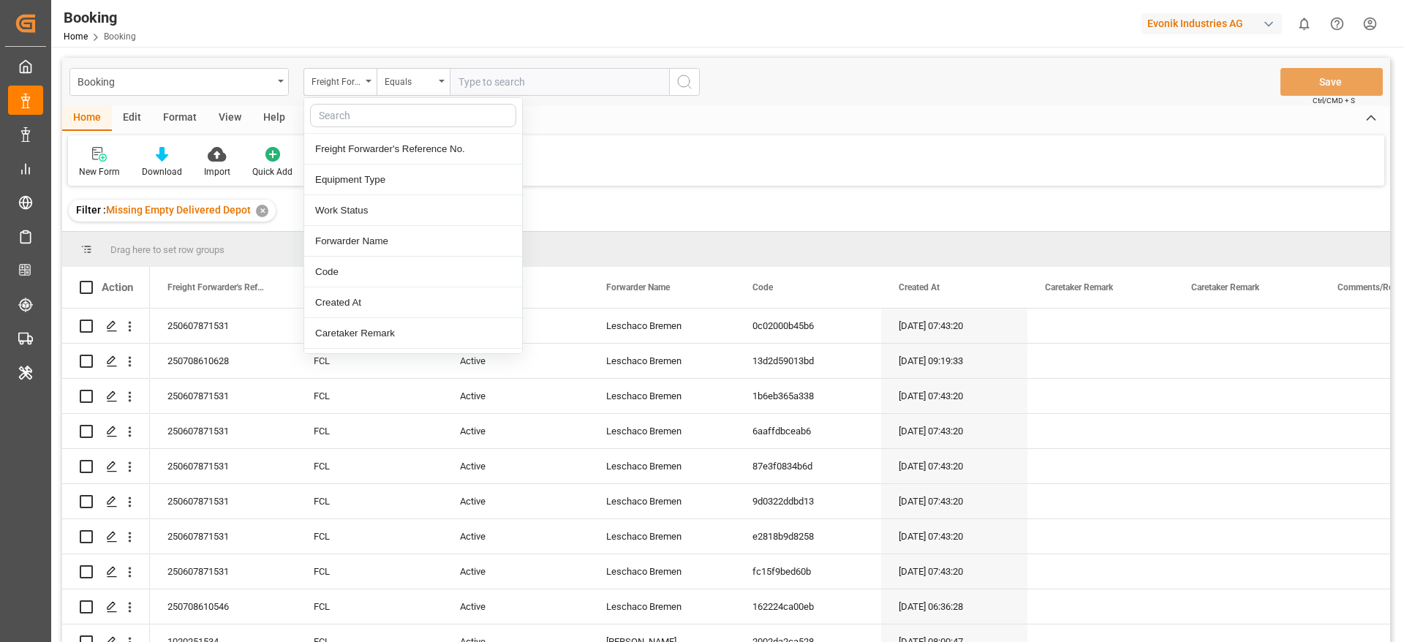
click at [344, 108] on input "text" at bounding box center [413, 115] width 206 height 23
type input "carrier"
click at [345, 172] on div "Carrier SCAC" at bounding box center [413, 180] width 218 height 31
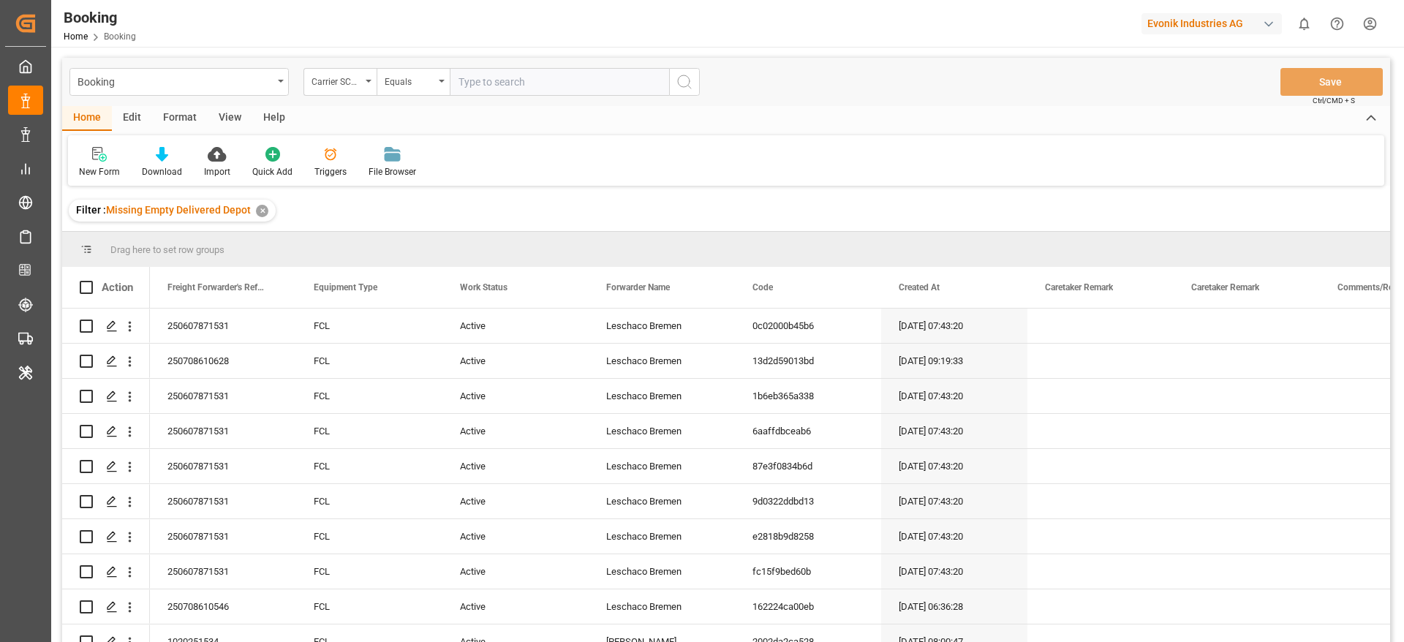
click at [512, 83] on input "text" at bounding box center [559, 82] width 219 height 28
type input "maeu"
click at [229, 105] on div "Booking Carrier SCAC Equals Save Ctrl/CMD + S Home Edit Format View Help New Fo…" at bounding box center [726, 369] width 1328 height 623
click at [227, 121] on div "View" at bounding box center [230, 118] width 45 height 25
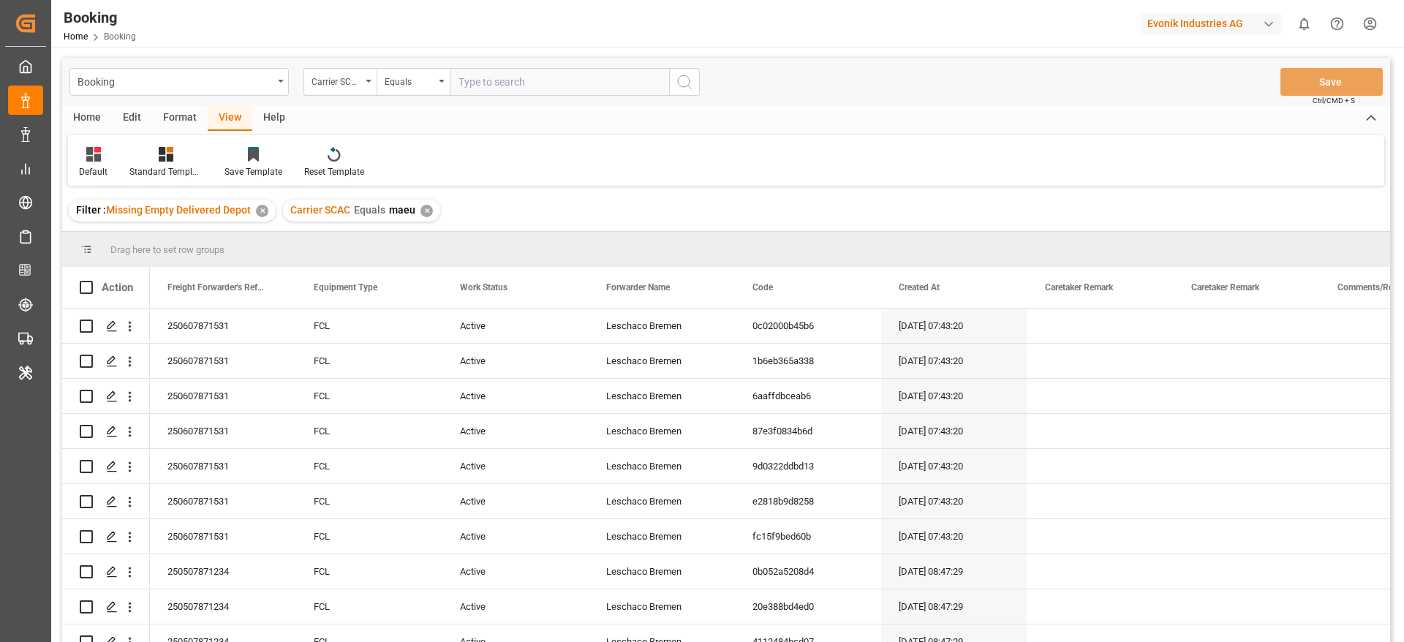
drag, startPoint x: 70, startPoint y: 193, endPoint x: 75, endPoint y: 187, distance: 7.8
click at [72, 190] on div "Filter : Missing Empty Delivered Depot ✕ Carrier SCAC Equals maeu ✕" at bounding box center [726, 210] width 1328 height 41
click at [94, 173] on div "Default" at bounding box center [93, 171] width 29 height 13
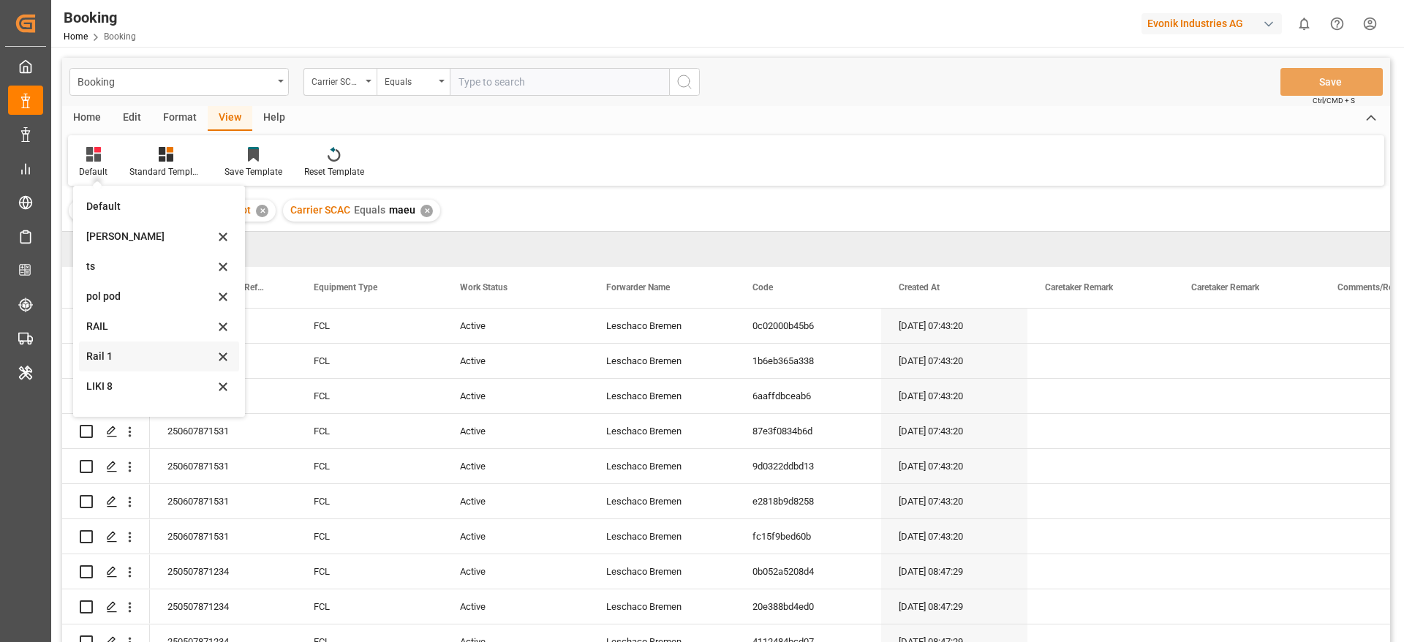
scroll to position [20, 0]
click at [138, 342] on div "Rail 1" at bounding box center [150, 335] width 128 height 15
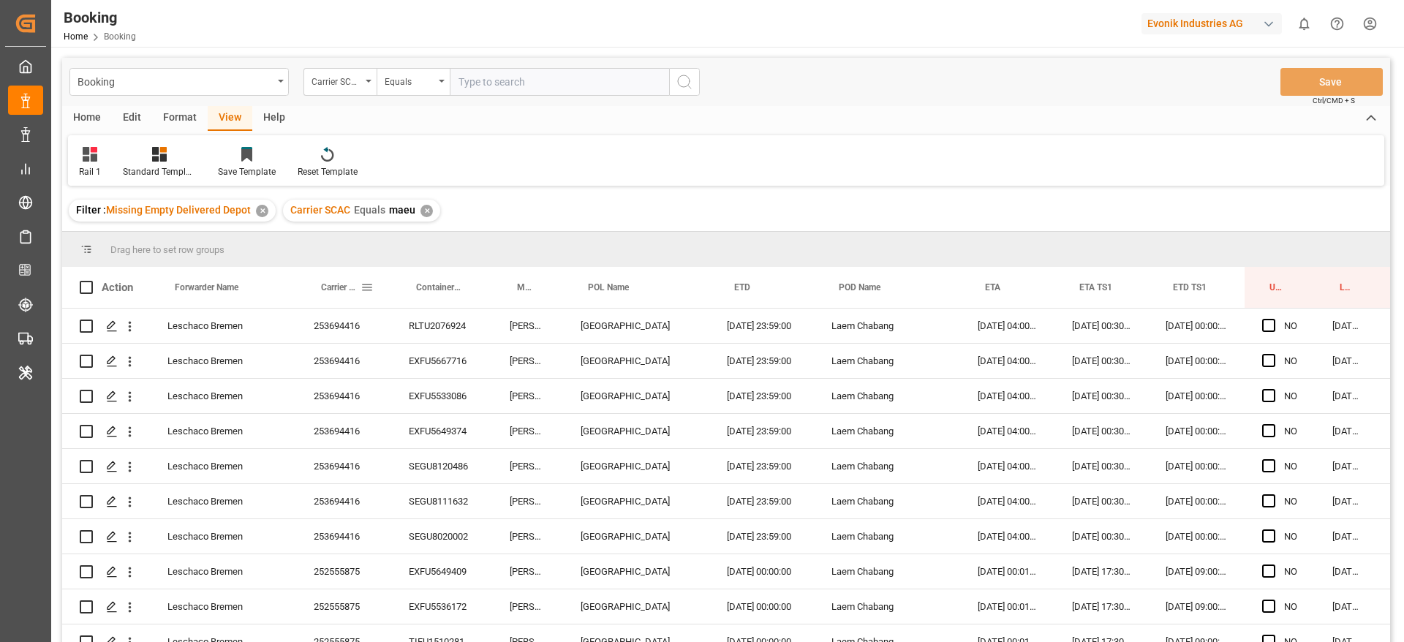
click at [353, 327] on div "253694416" at bounding box center [343, 326] width 95 height 34
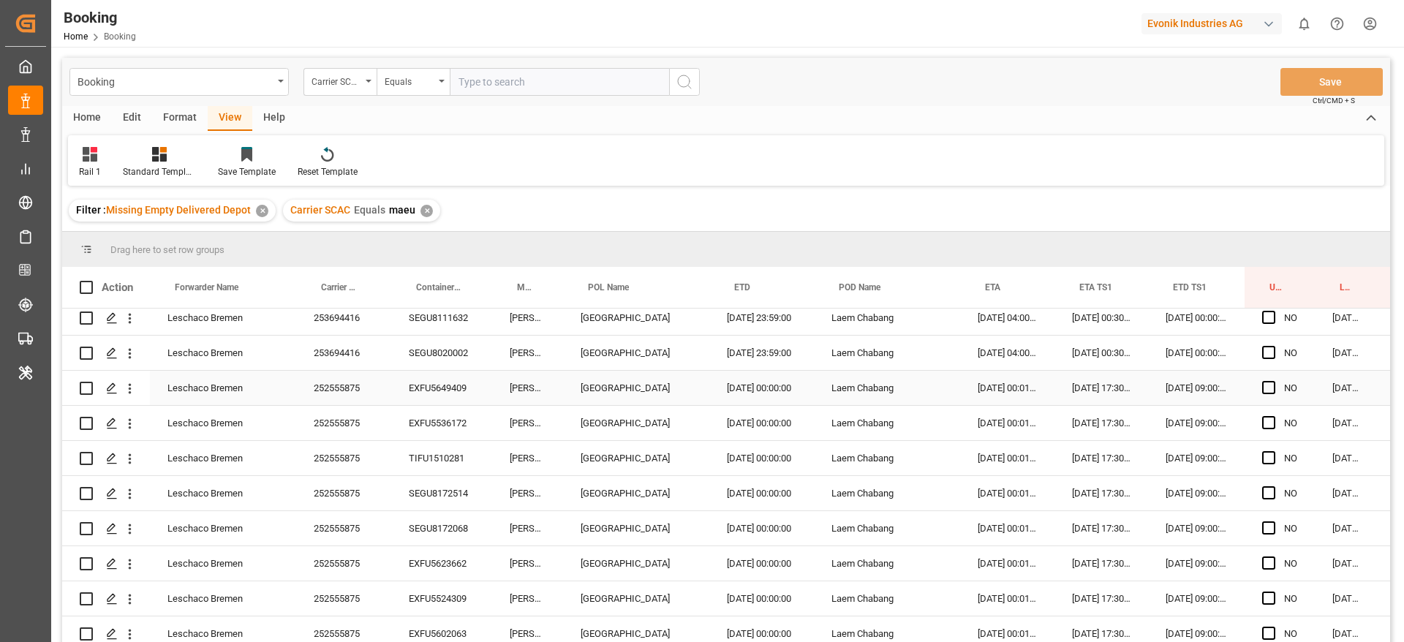
click at [336, 391] on div "252555875" at bounding box center [343, 388] width 95 height 34
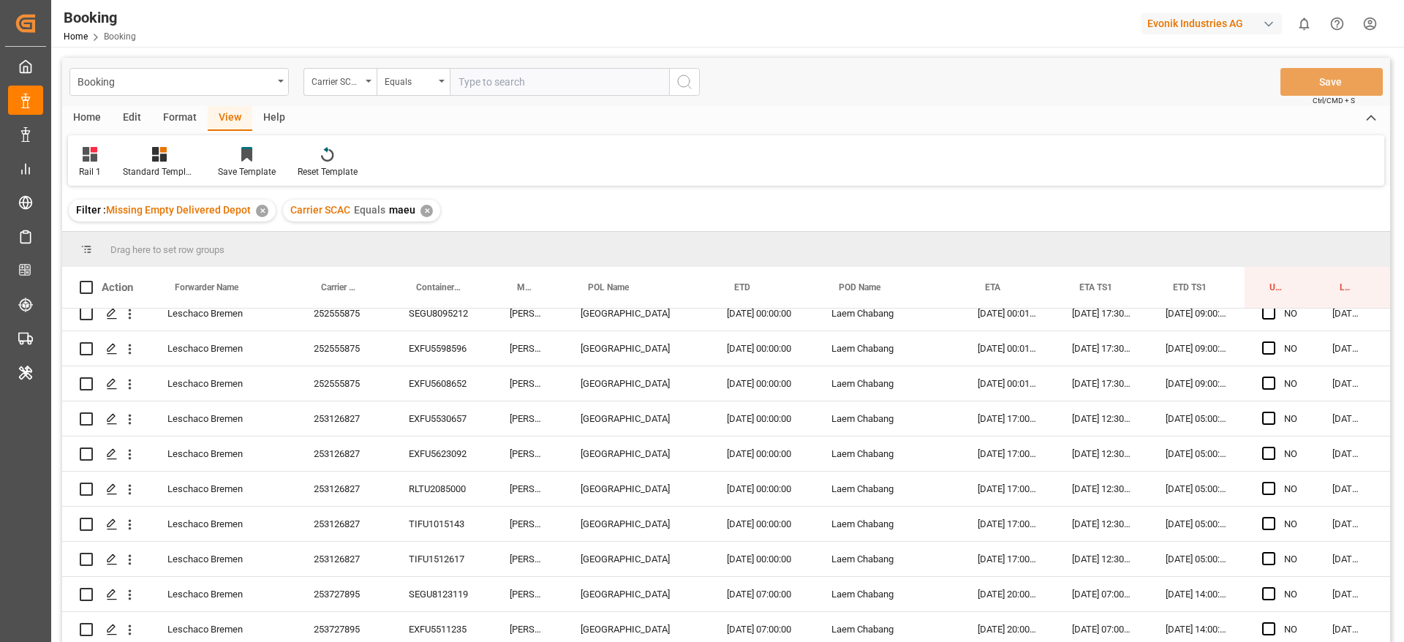
scroll to position [613, 0]
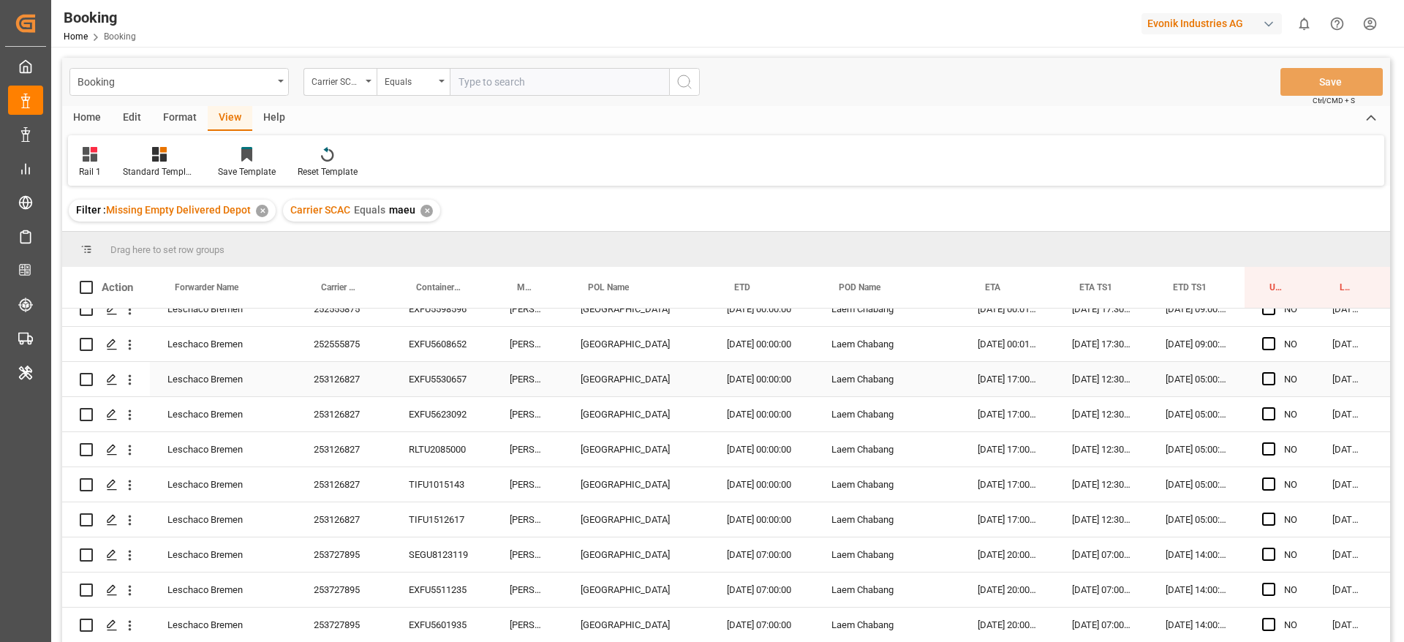
click at [372, 374] on div "253126827" at bounding box center [343, 379] width 95 height 34
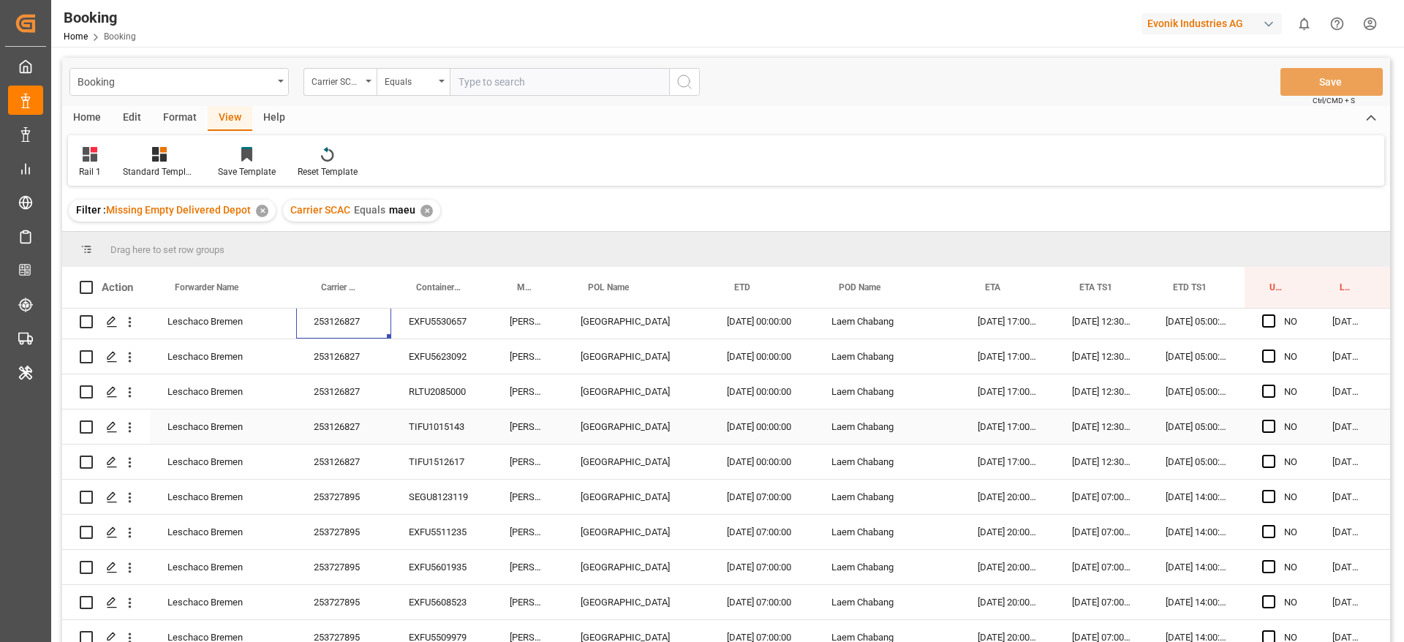
scroll to position [673, 0]
click at [371, 491] on div "253727895" at bounding box center [343, 495] width 95 height 34
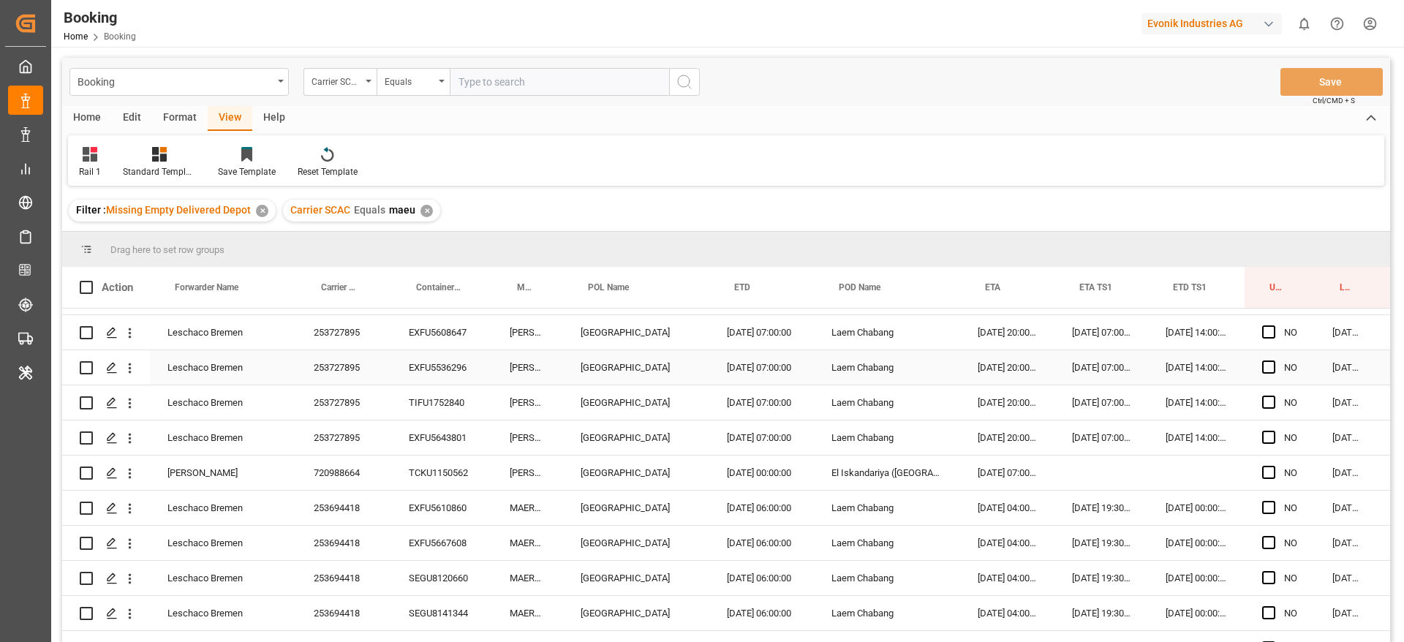
scroll to position [1018, 0]
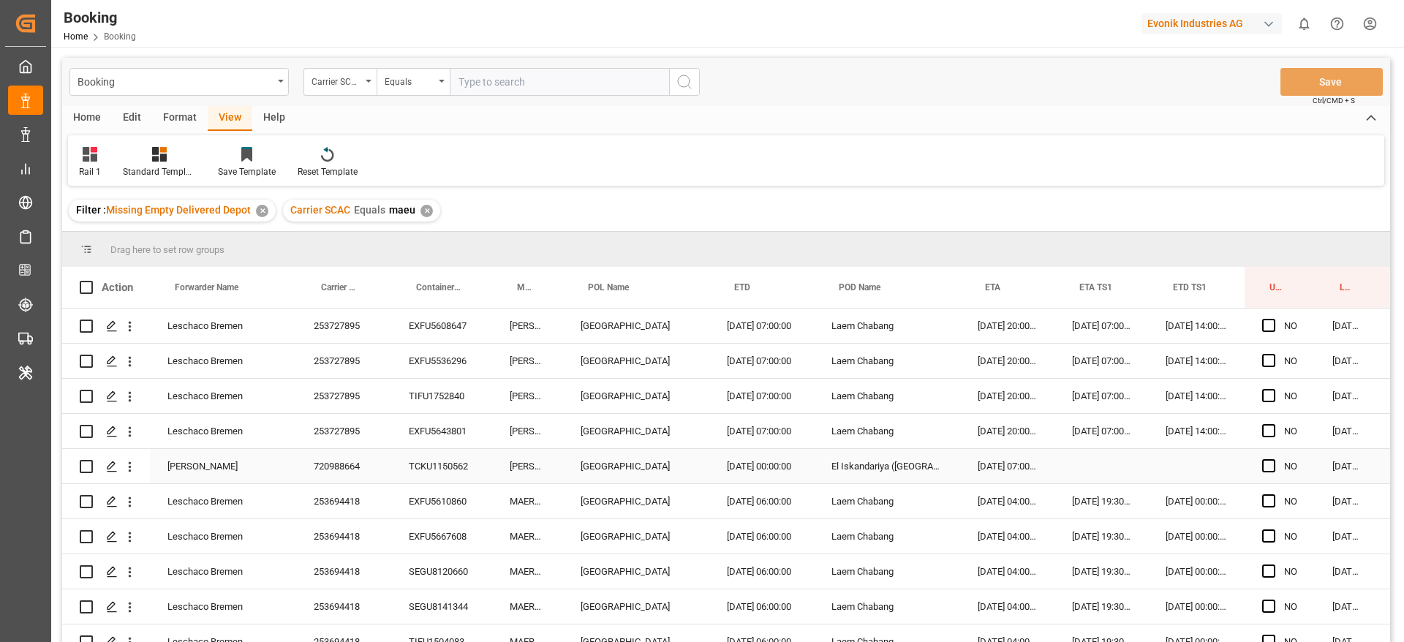
click at [350, 464] on div "720988664" at bounding box center [343, 466] width 95 height 34
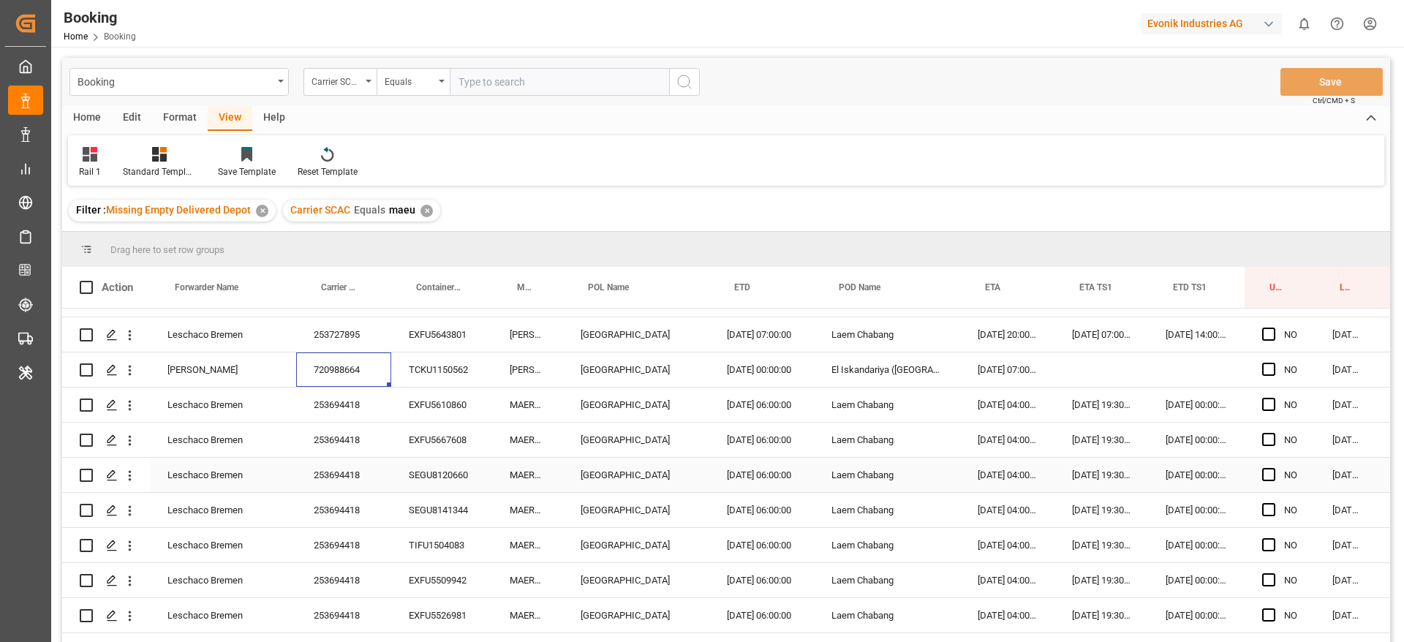
scroll to position [1114, 0]
click at [352, 397] on div "253694418" at bounding box center [343, 405] width 95 height 34
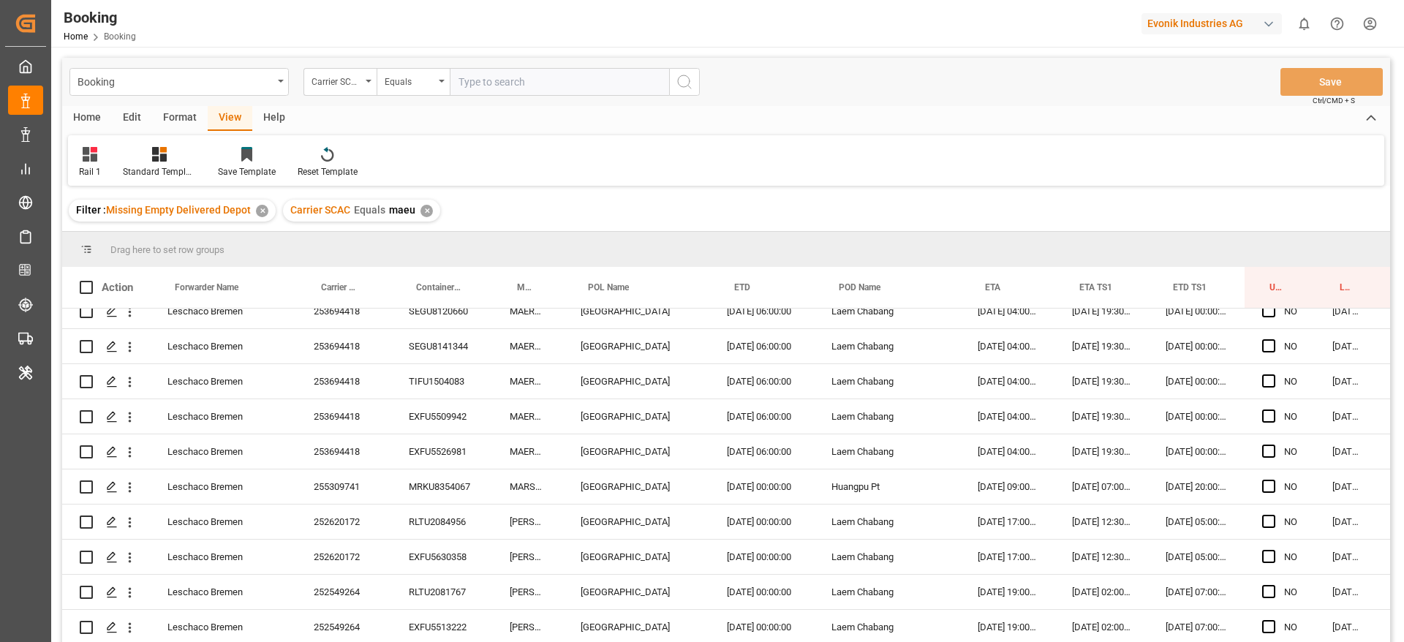
scroll to position [1285, 0]
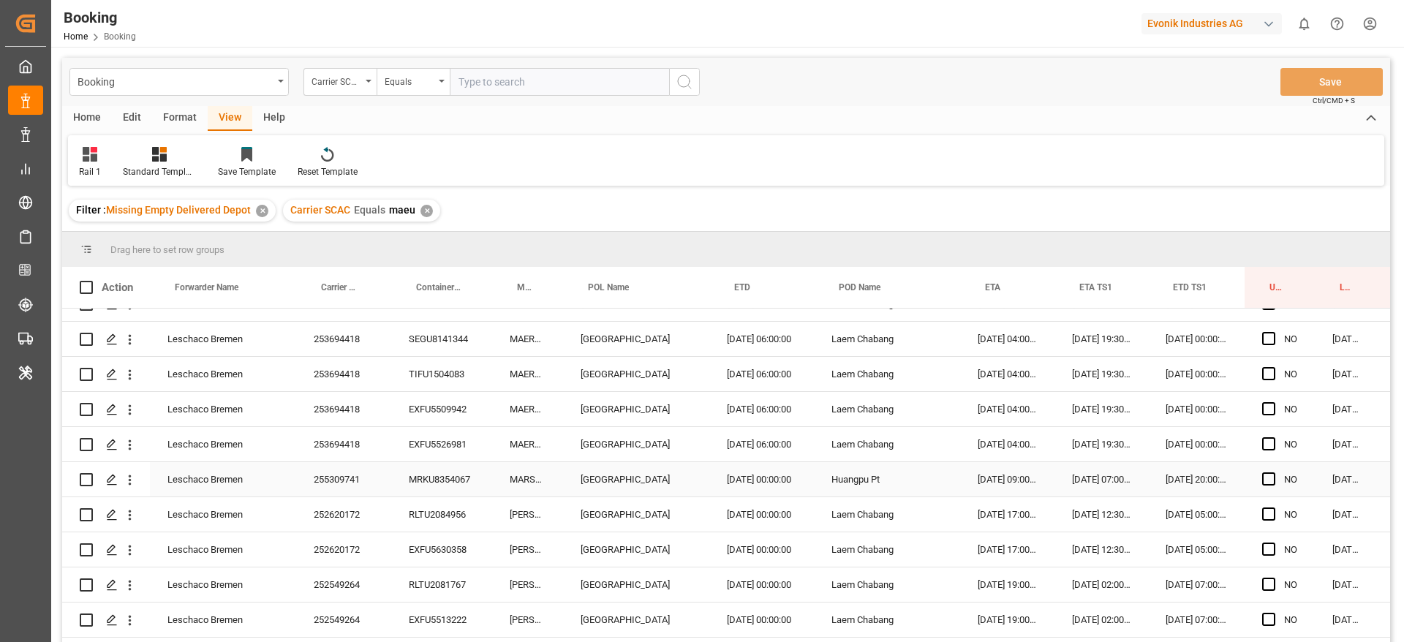
click at [336, 487] on div "255309741" at bounding box center [343, 479] width 95 height 34
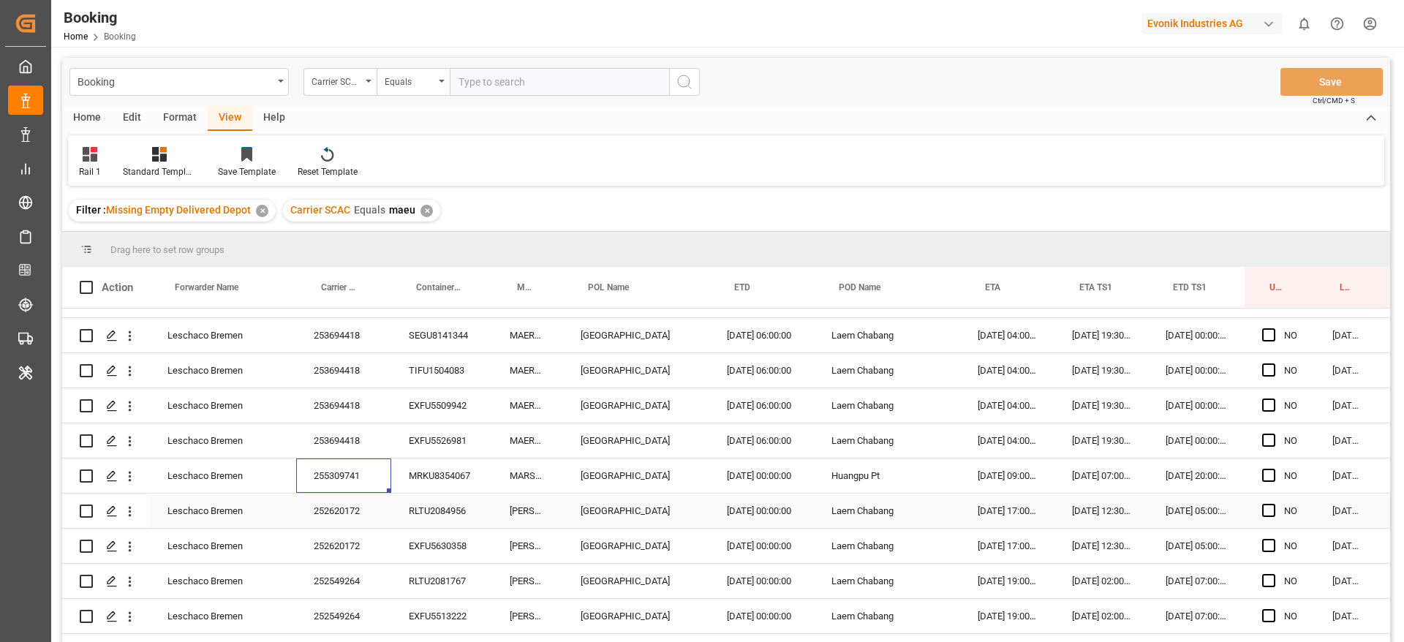
click at [317, 511] on div "252620172" at bounding box center [343, 511] width 95 height 34
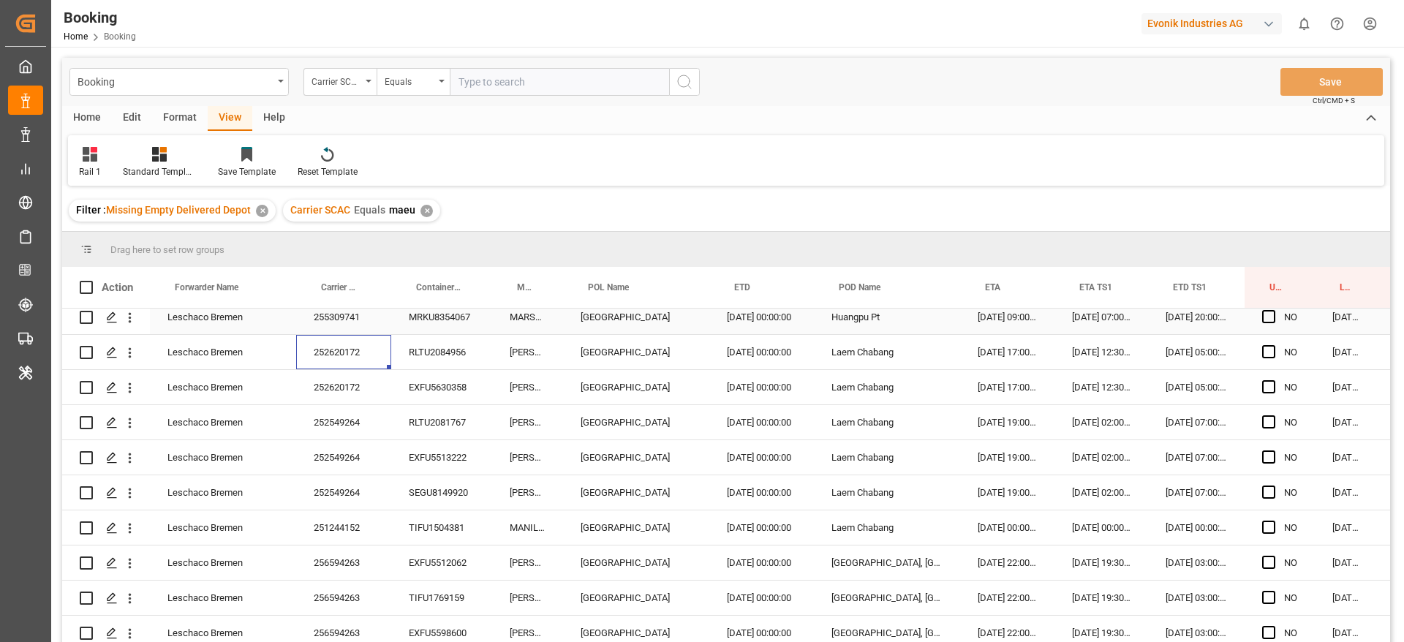
scroll to position [1492, 0]
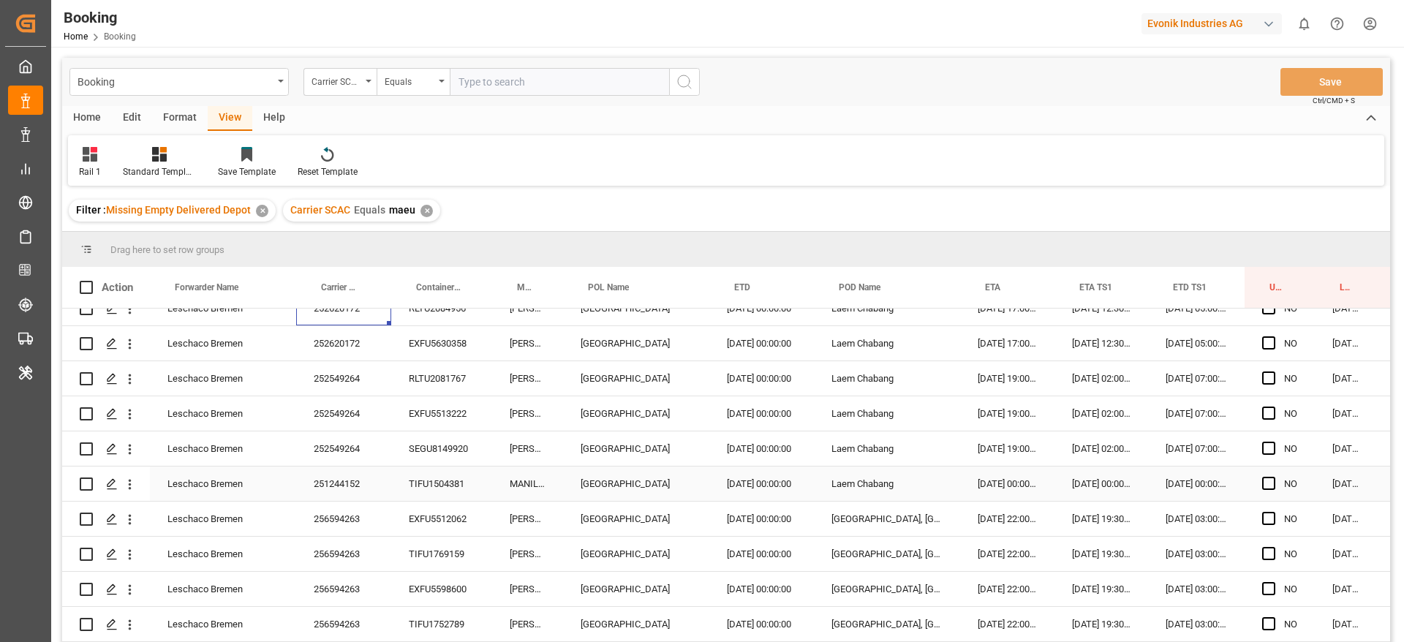
click at [378, 454] on div "252549264" at bounding box center [343, 448] width 95 height 34
click at [417, 431] on div "SEGU8149920" at bounding box center [441, 448] width 101 height 34
click at [376, 446] on div "252549264" at bounding box center [343, 448] width 95 height 34
click at [346, 465] on div "252549264" at bounding box center [343, 448] width 95 height 34
click at [349, 485] on div "251244152" at bounding box center [343, 483] width 95 height 34
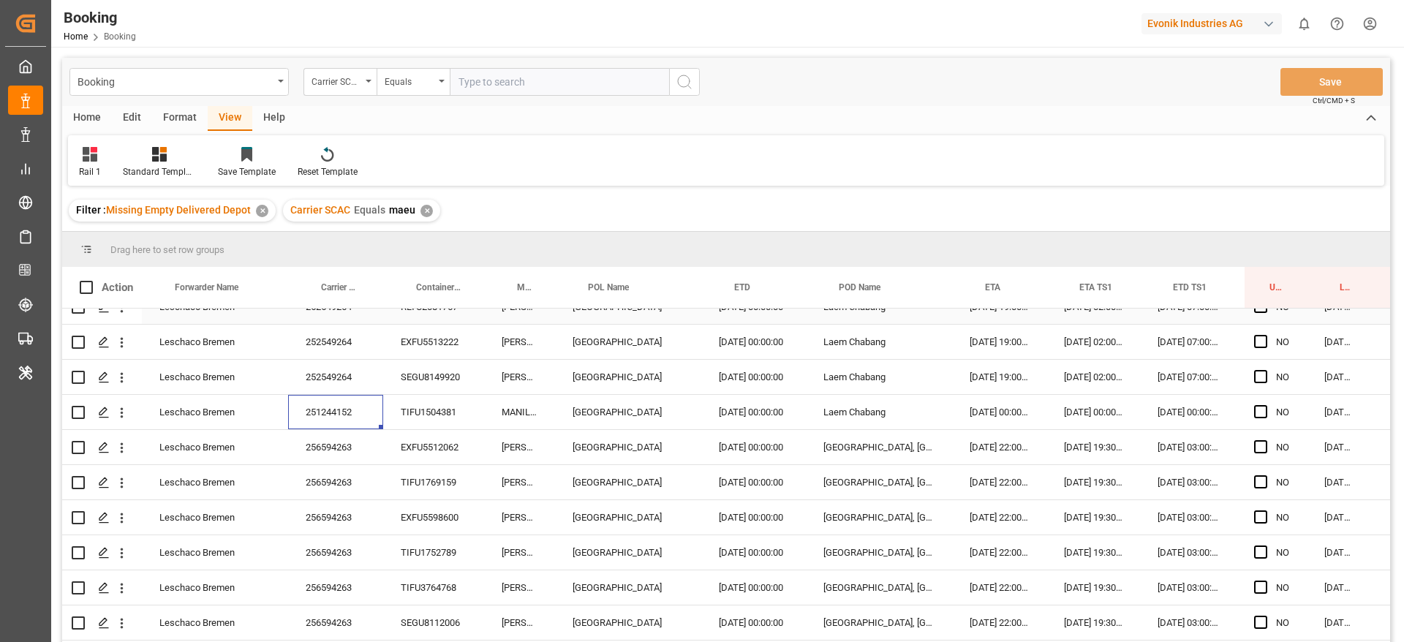
scroll to position [1570, 8]
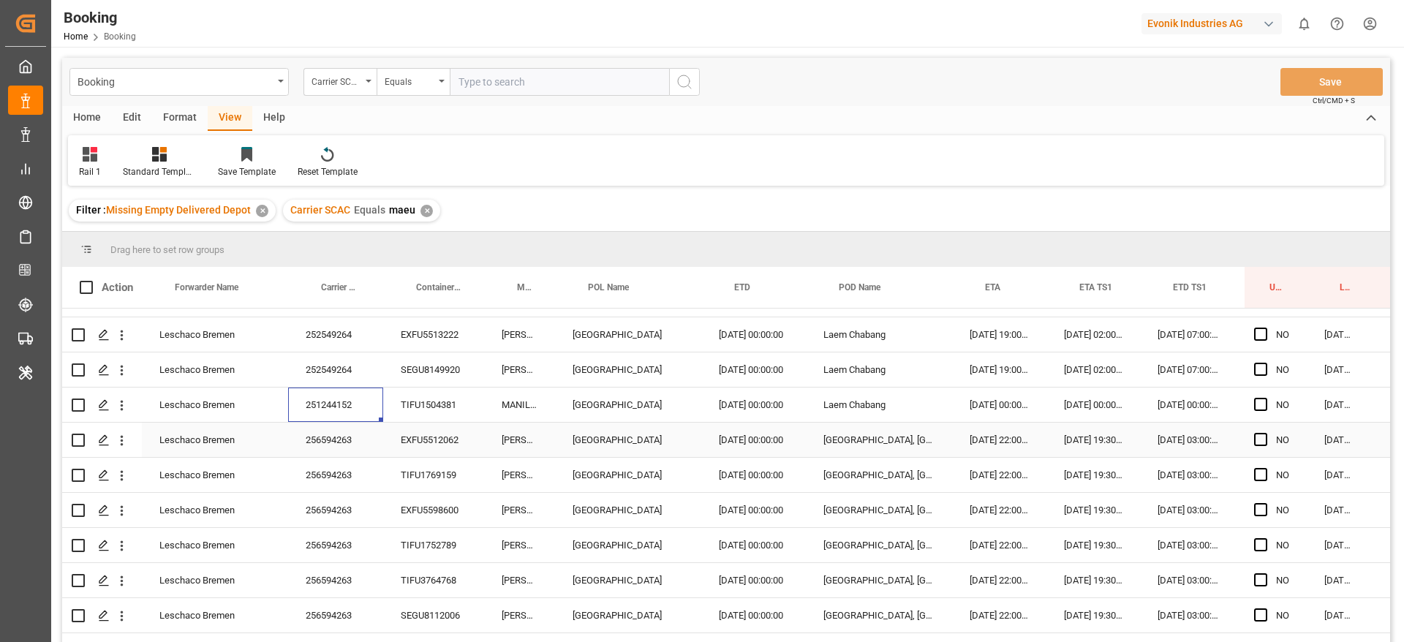
click at [362, 432] on div "256594263" at bounding box center [335, 440] width 95 height 34
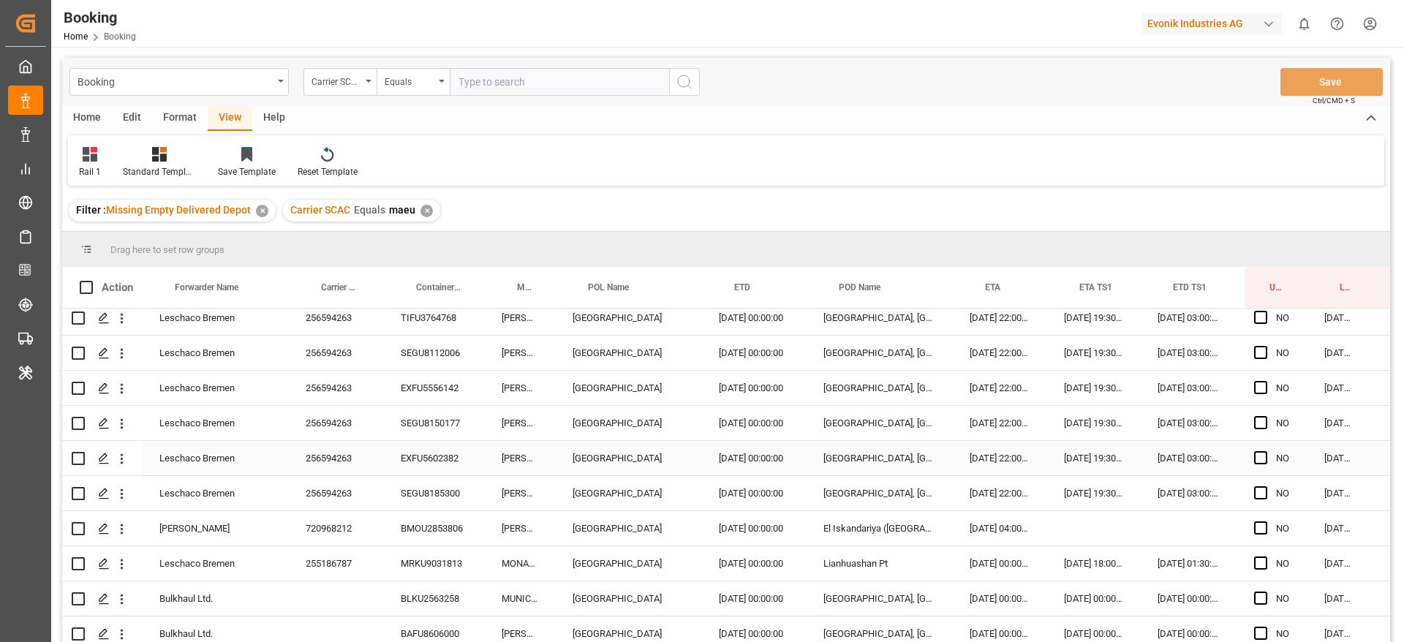
scroll to position [1834, 8]
click at [357, 525] on div "720968212" at bounding box center [335, 527] width 95 height 34
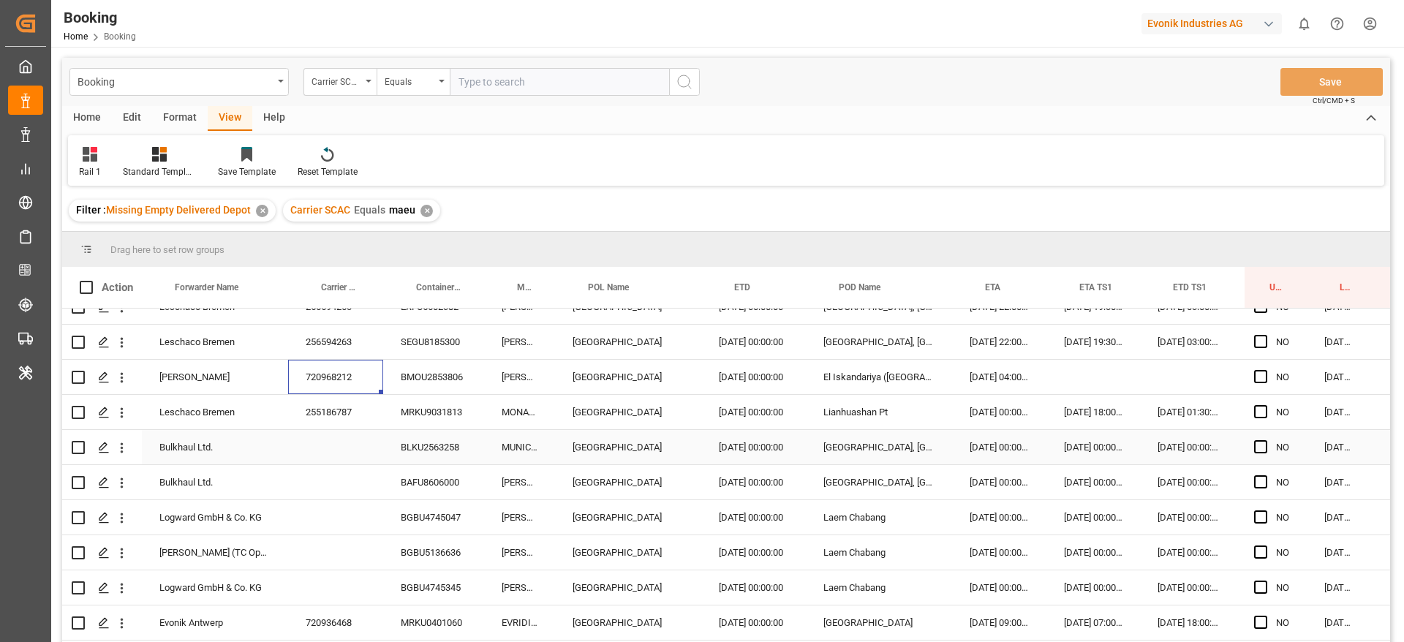
scroll to position [1982, 8]
click at [340, 415] on div "255186787" at bounding box center [335, 414] width 95 height 34
click at [455, 441] on div "BLKU2563258" at bounding box center [433, 449] width 101 height 34
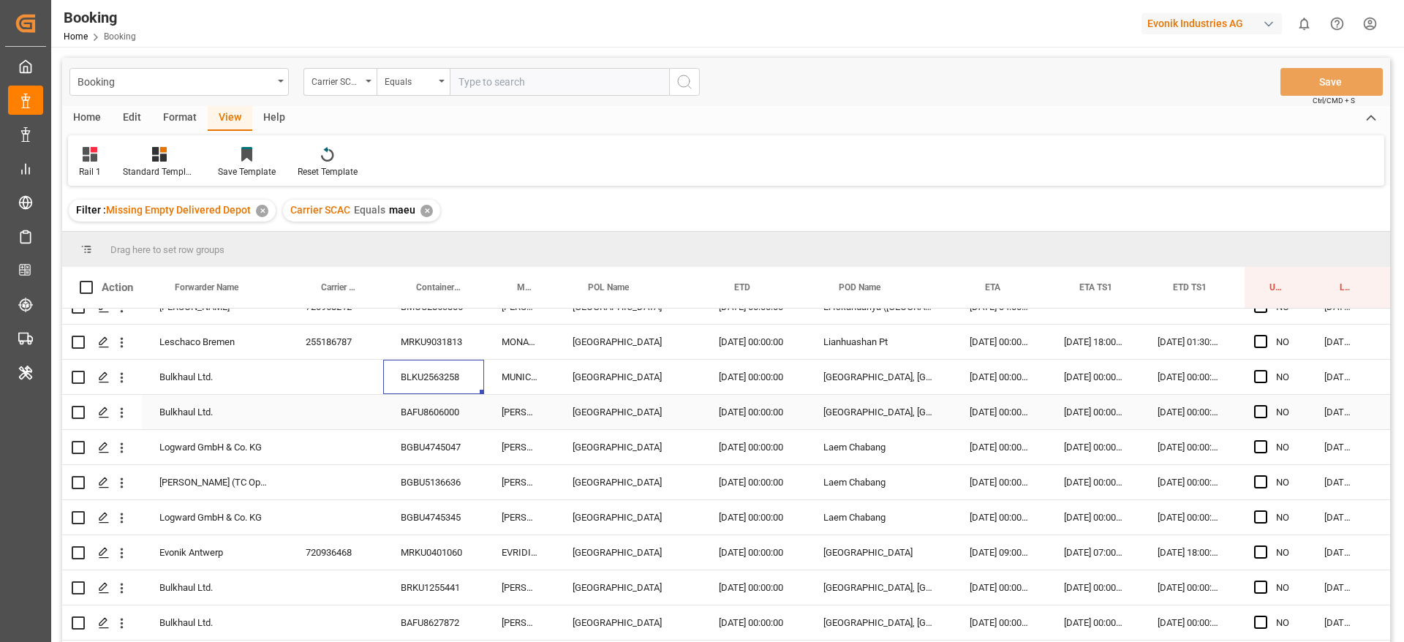
scroll to position [2055, 8]
click at [465, 417] on div "BAFU8606000" at bounding box center [433, 411] width 101 height 34
click at [415, 439] on div "BGBU4745047" at bounding box center [433, 446] width 101 height 34
click at [409, 480] on div "BGBU5136636" at bounding box center [433, 481] width 101 height 34
click at [427, 518] on div "BGBU4745345" at bounding box center [433, 516] width 101 height 34
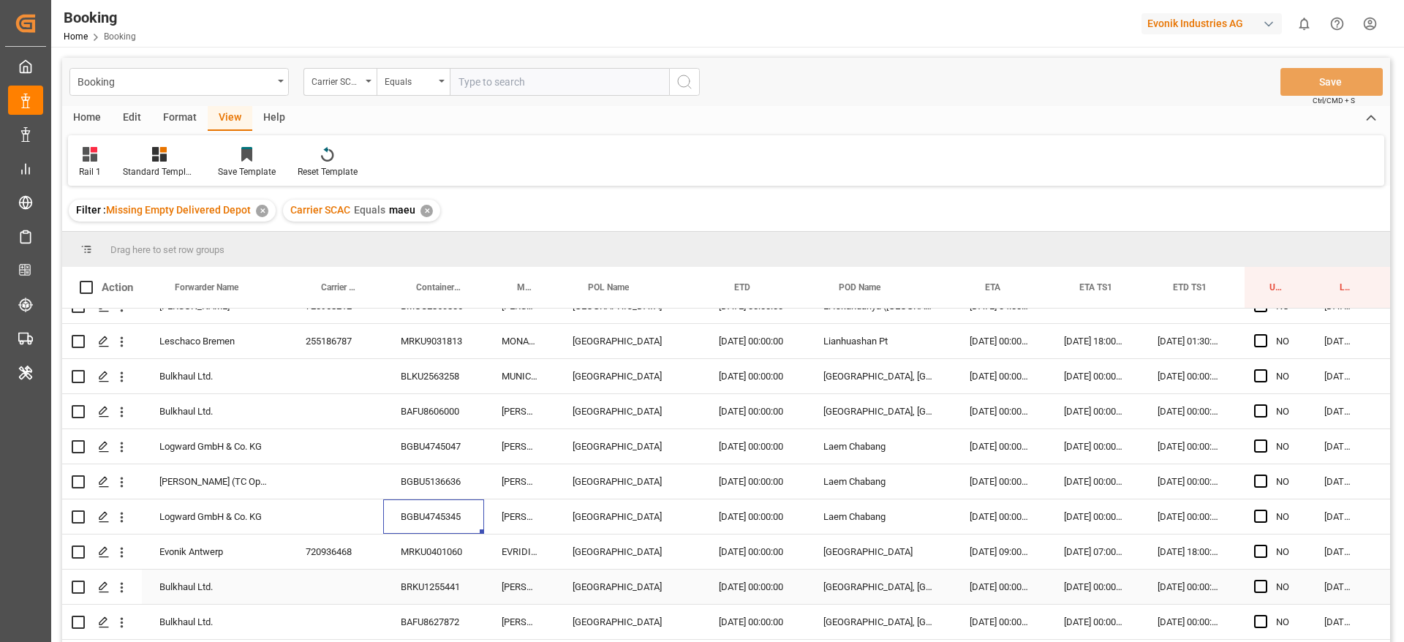
click at [362, 559] on div "720936468" at bounding box center [335, 551] width 95 height 34
click at [431, 586] on div "BRKU1255441" at bounding box center [433, 587] width 101 height 34
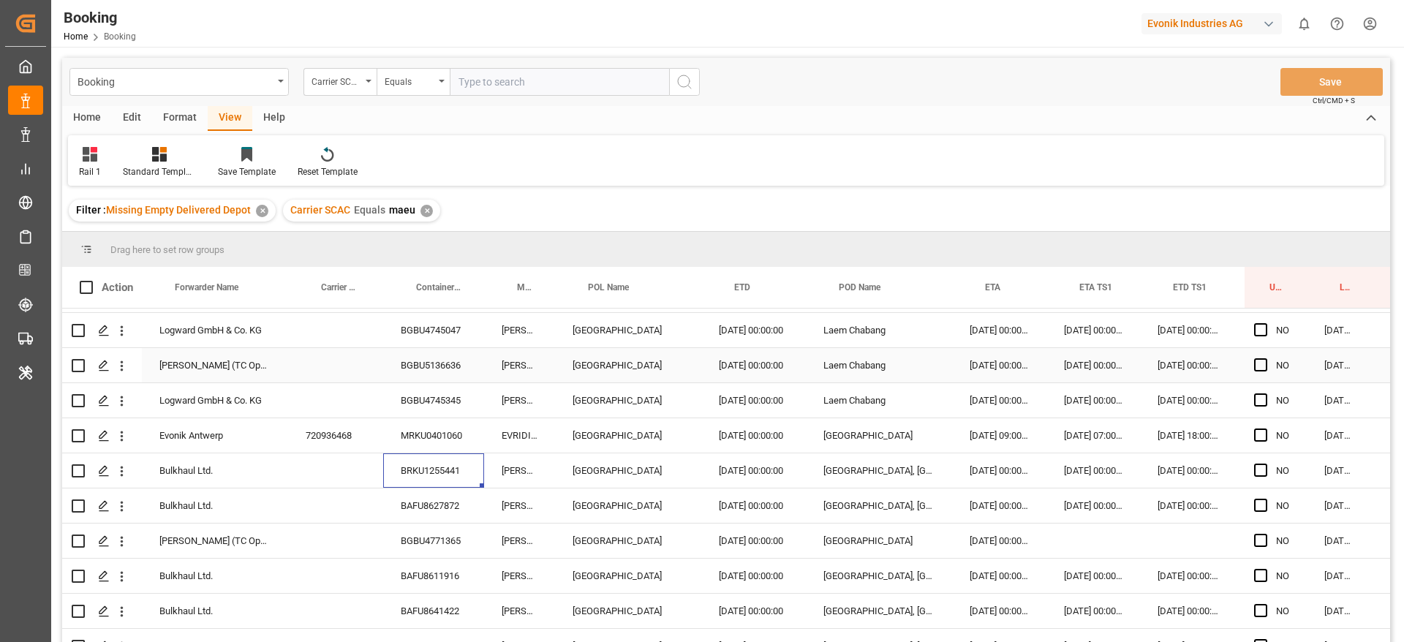
scroll to position [2234, 8]
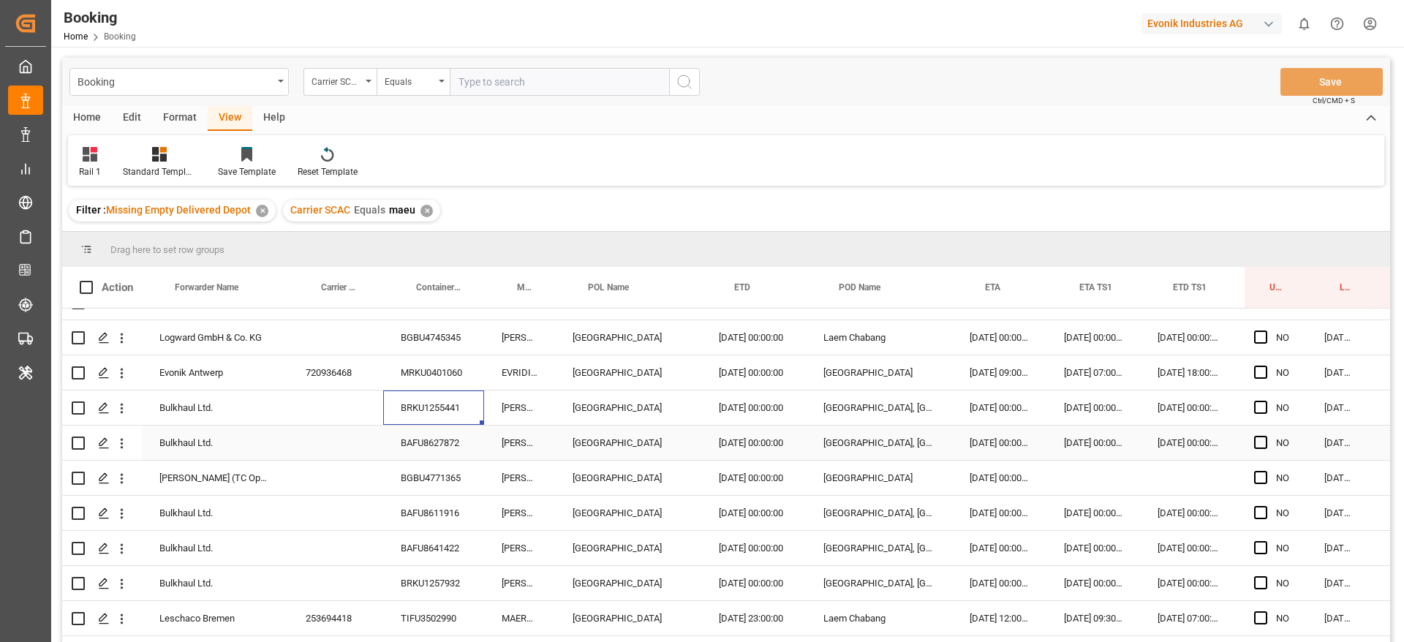
click at [426, 436] on div "BAFU8627872" at bounding box center [433, 443] width 101 height 34
click at [521, 437] on div "MOGENS MAERSK" at bounding box center [519, 443] width 71 height 34
click at [472, 449] on div "BAFU8627872" at bounding box center [433, 443] width 101 height 34
click at [125, 381] on button "open menu" at bounding box center [121, 373] width 15 height 28
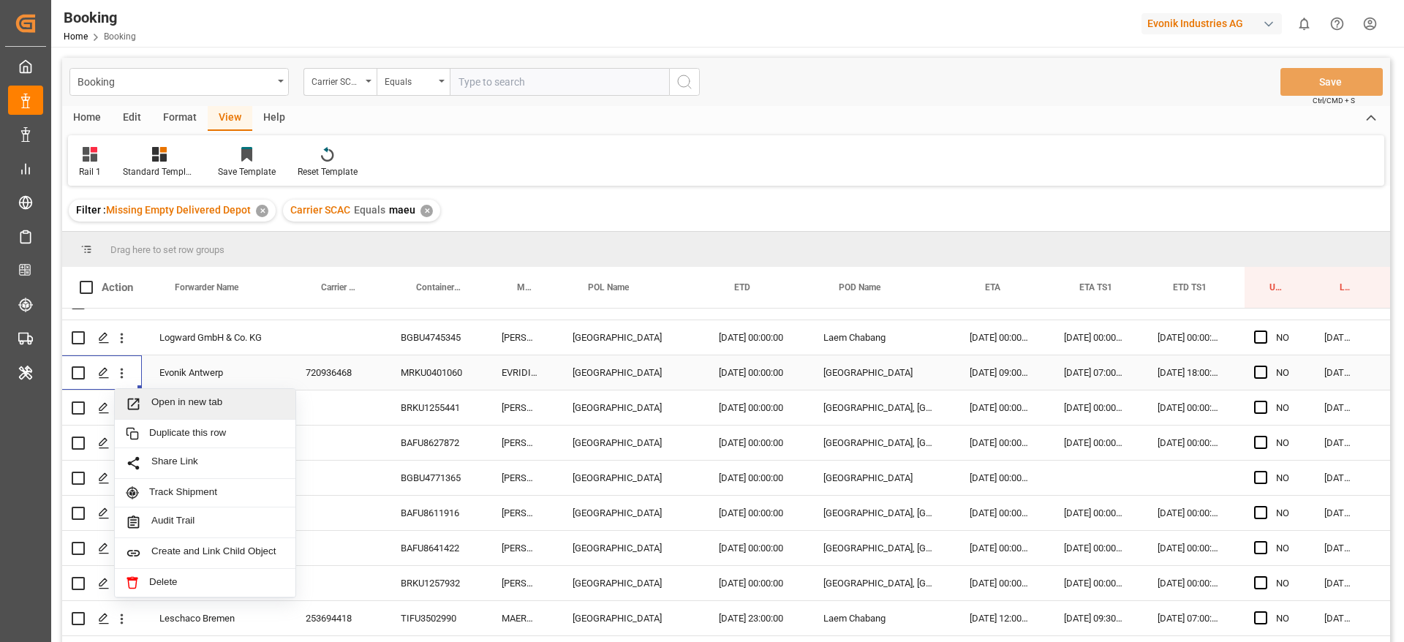
click at [178, 398] on span "Open in new tab" at bounding box center [217, 403] width 133 height 15
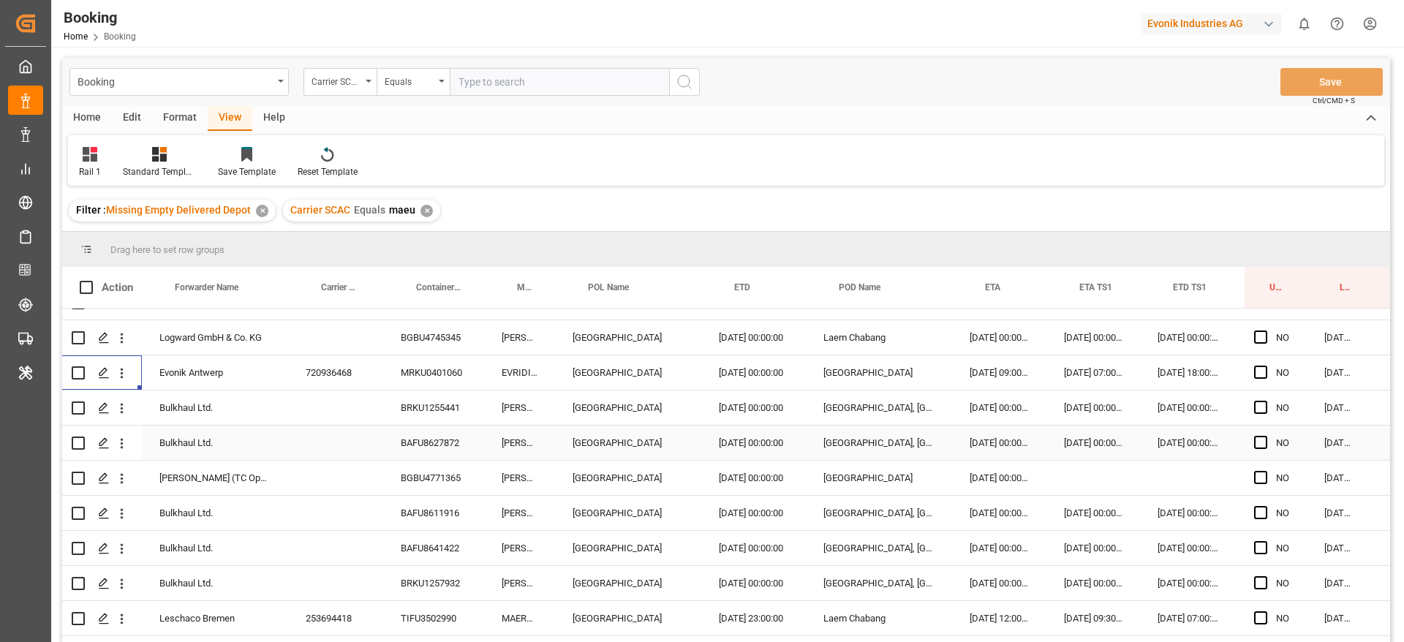
click at [424, 443] on div "BAFU8627872" at bounding box center [433, 443] width 101 height 34
click at [417, 471] on div "BGBU4771365" at bounding box center [433, 478] width 101 height 34
click at [426, 516] on div "BAFU8611916" at bounding box center [433, 513] width 101 height 34
click at [453, 548] on div "BAFU8641422" at bounding box center [433, 548] width 101 height 34
click at [431, 578] on div "BRKU1257932" at bounding box center [433, 583] width 101 height 34
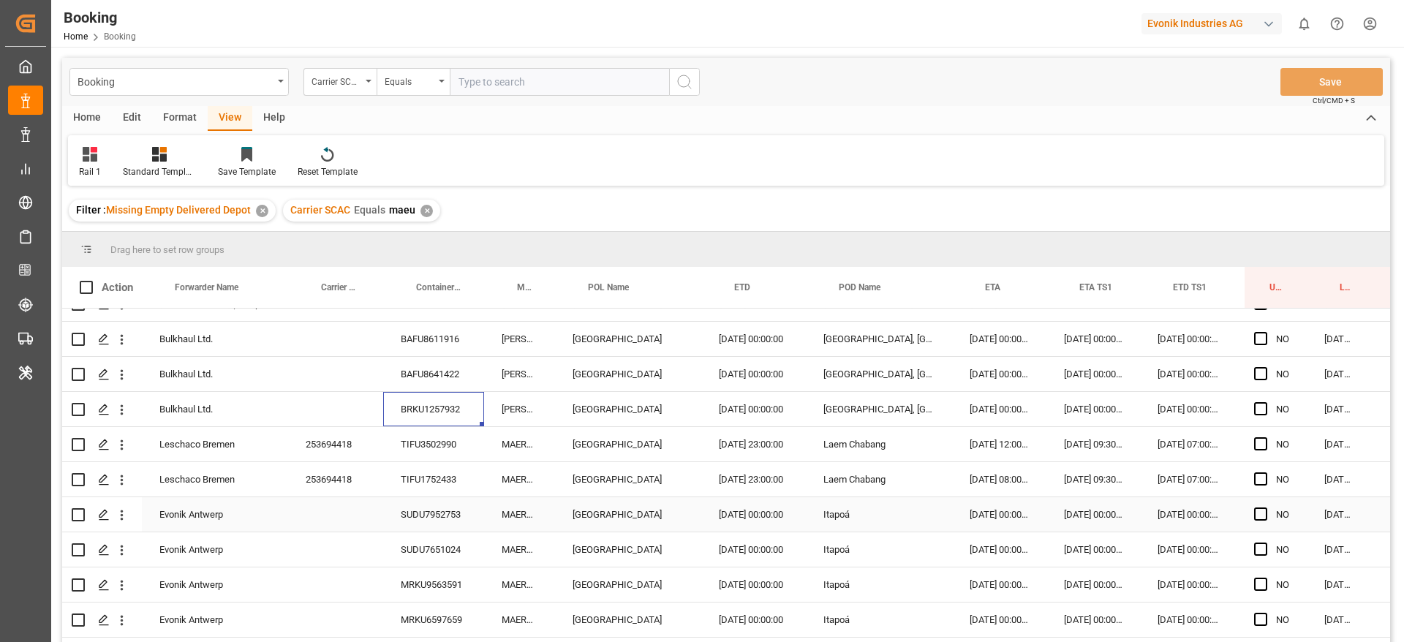
scroll to position [2410, 8]
click at [333, 413] on div "Press SPACE to select this row." at bounding box center [335, 407] width 95 height 34
click at [352, 452] on div "253694418" at bounding box center [335, 443] width 95 height 34
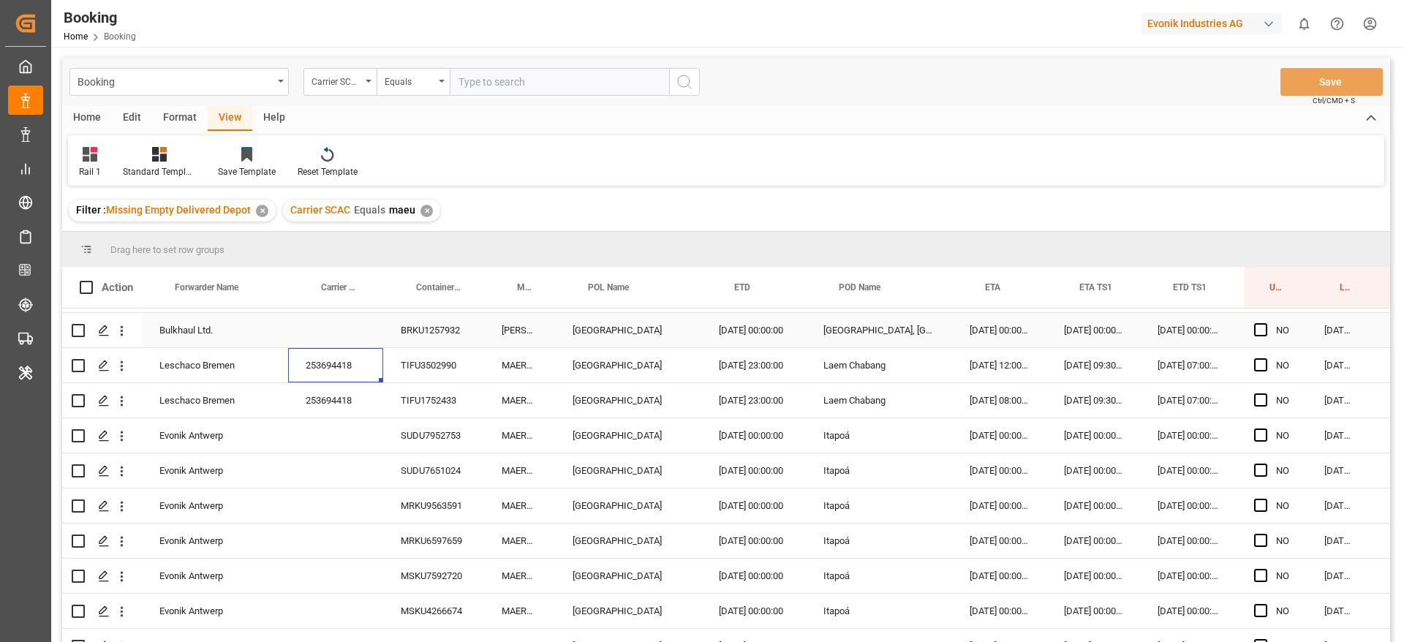
scroll to position [2489, 8]
click at [360, 400] on div "253694418" at bounding box center [335, 399] width 95 height 34
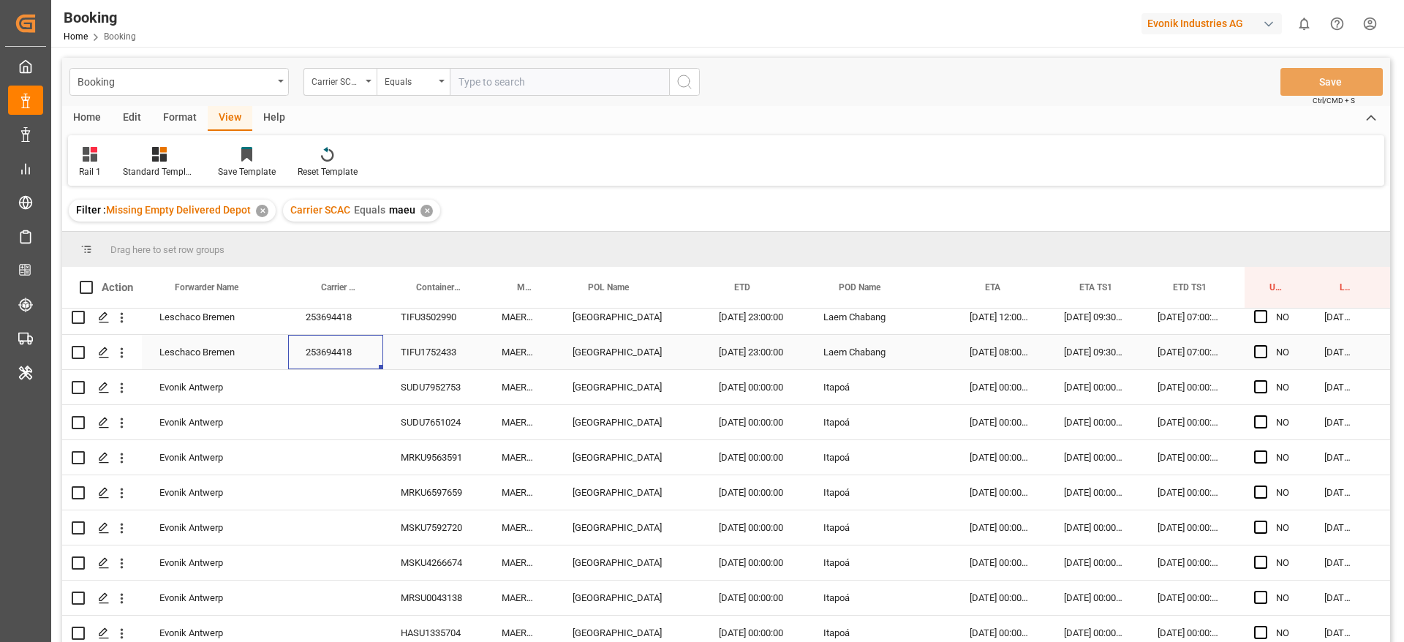
scroll to position [2615, 8]
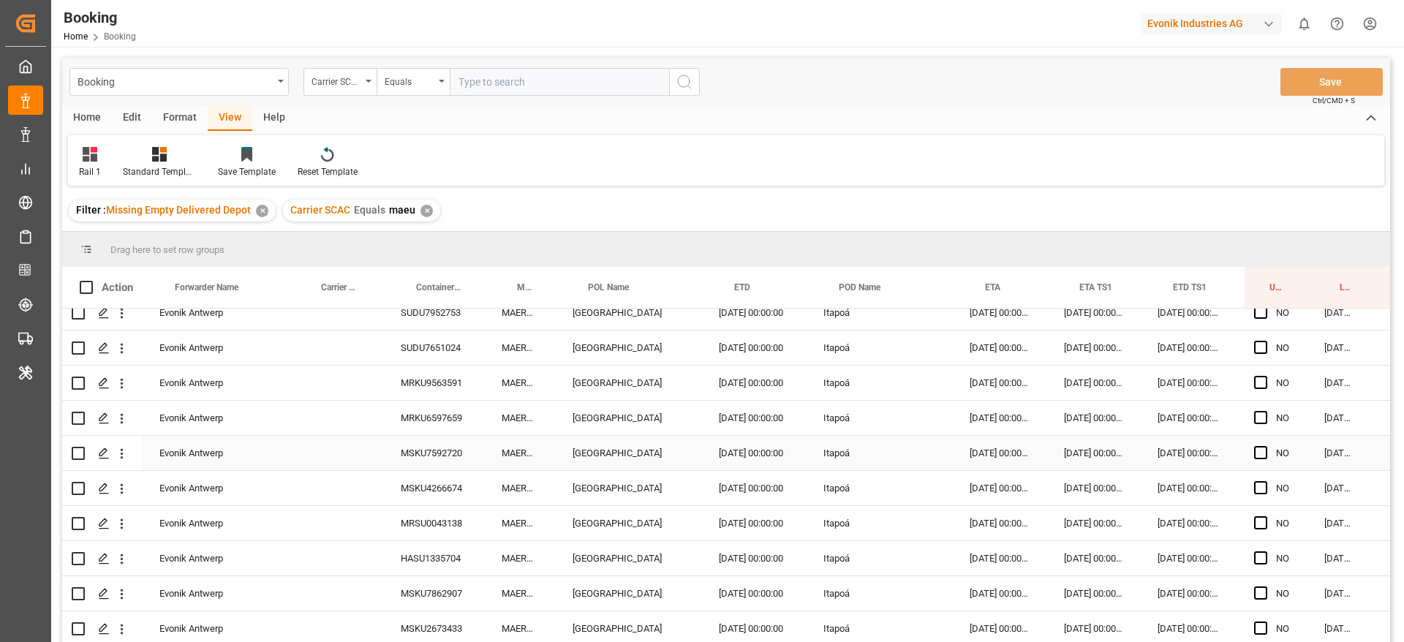
click at [447, 436] on div "MSKU7592720" at bounding box center [433, 453] width 101 height 34
click at [426, 389] on div "MRKU9563591" at bounding box center [433, 383] width 101 height 34
click at [443, 423] on div "MRKU6597659" at bounding box center [433, 418] width 101 height 34
click at [458, 475] on div "MSKU4266674" at bounding box center [433, 488] width 101 height 34
click at [464, 512] on div "MRSU0043138" at bounding box center [433, 523] width 101 height 34
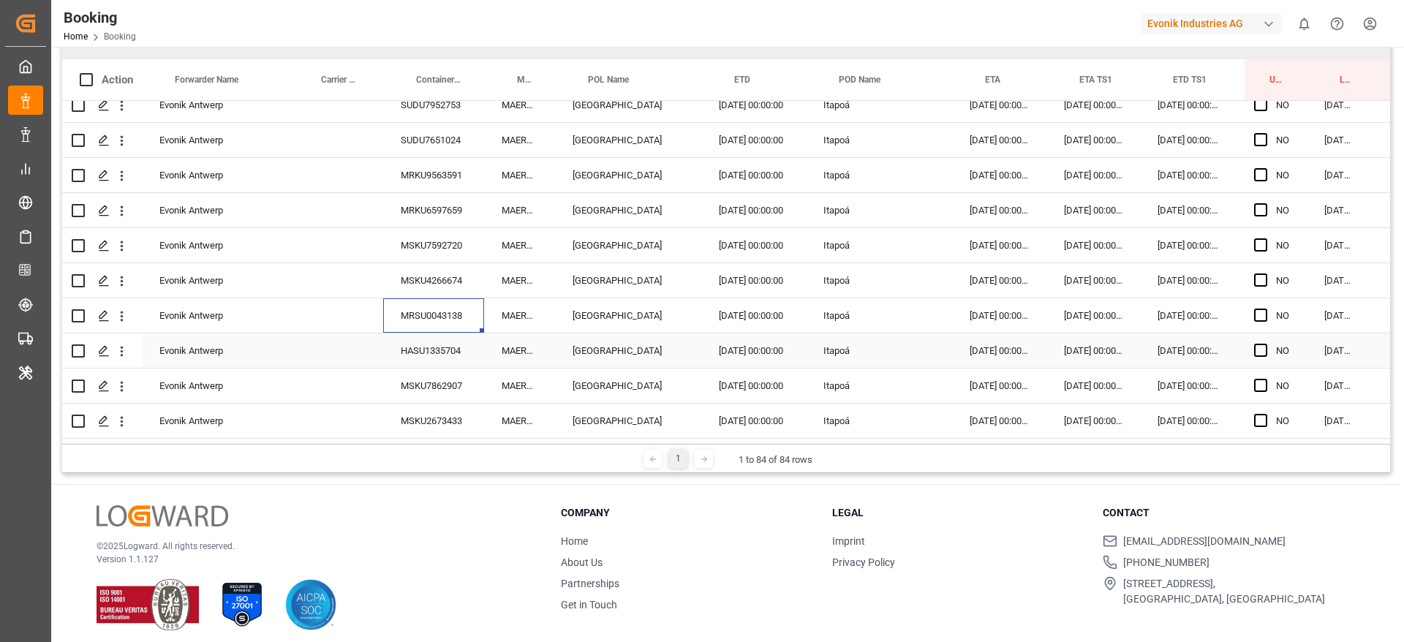
scroll to position [210, 0]
click at [409, 342] on div "HASU1335704" at bounding box center [433, 348] width 101 height 34
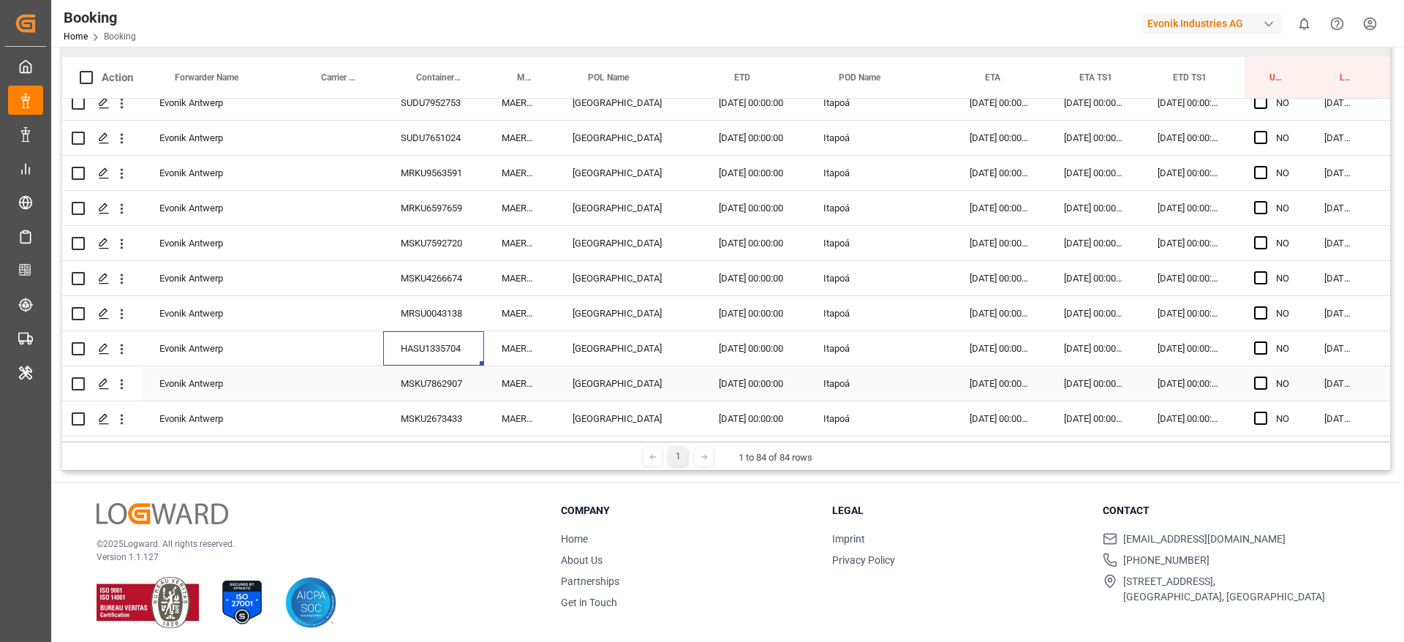
click at [466, 371] on div "MSKU7862907" at bounding box center [433, 383] width 101 height 34
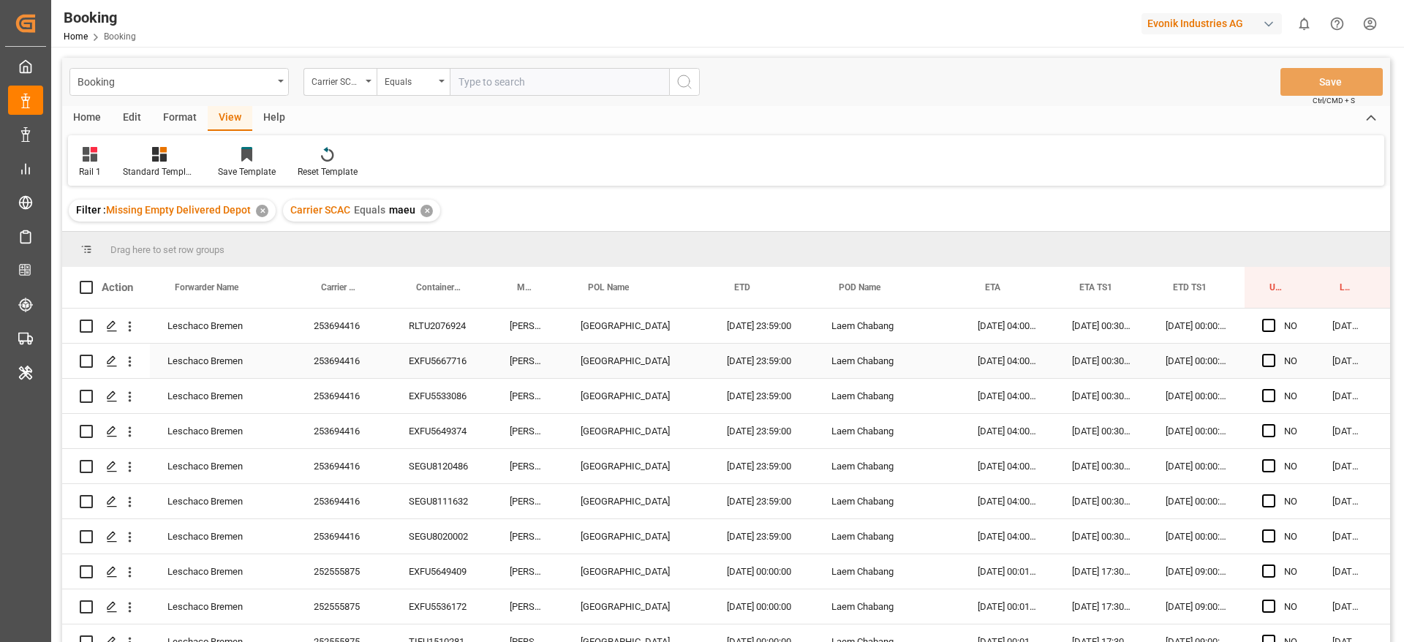
scroll to position [0, 56]
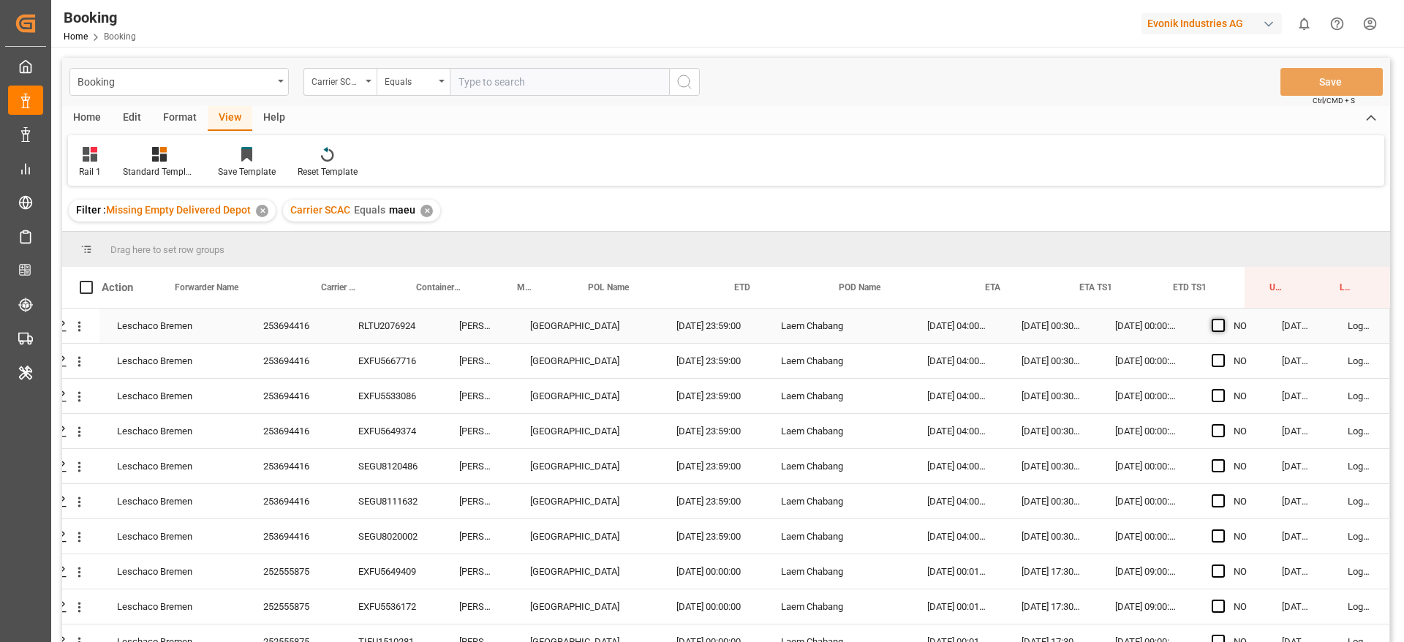
drag, startPoint x: 1214, startPoint y: 324, endPoint x: 1359, endPoint y: 412, distance: 169.7
click at [1214, 323] on span "Press SPACE to select this row." at bounding box center [1217, 325] width 13 height 13
click at [1222, 319] on input "Press SPACE to select this row." at bounding box center [1222, 319] width 0 height 0
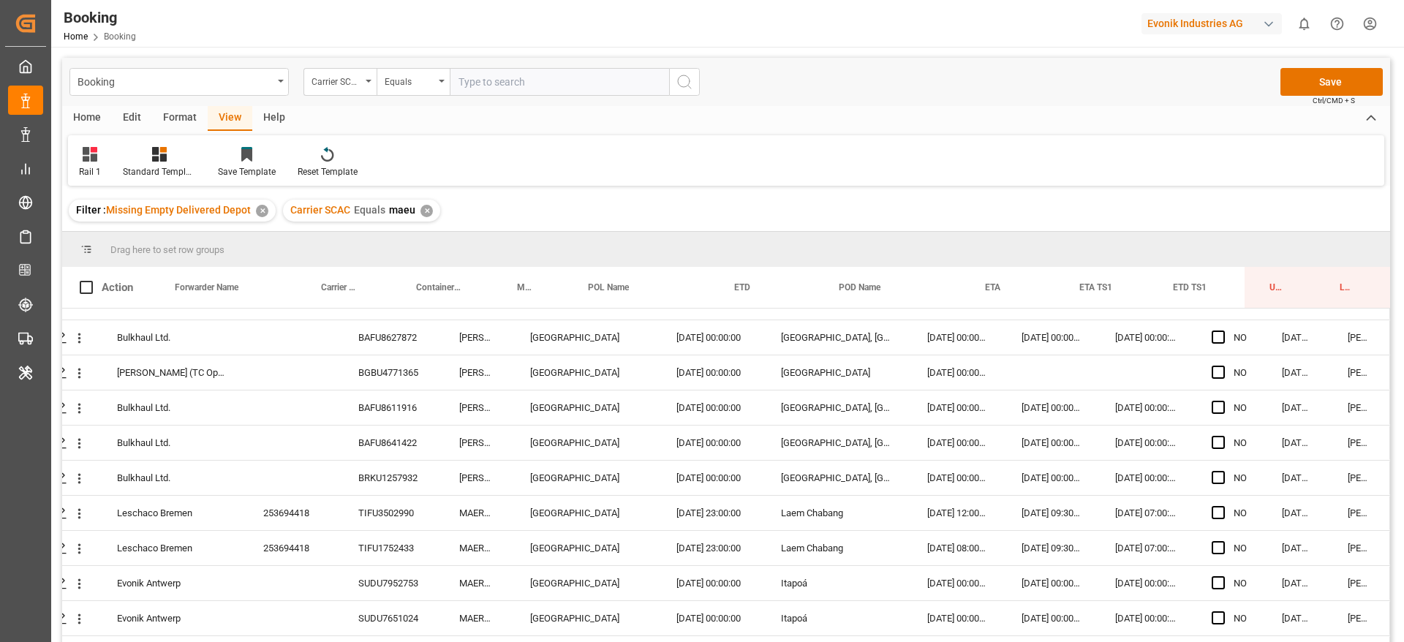
scroll to position [2615, 56]
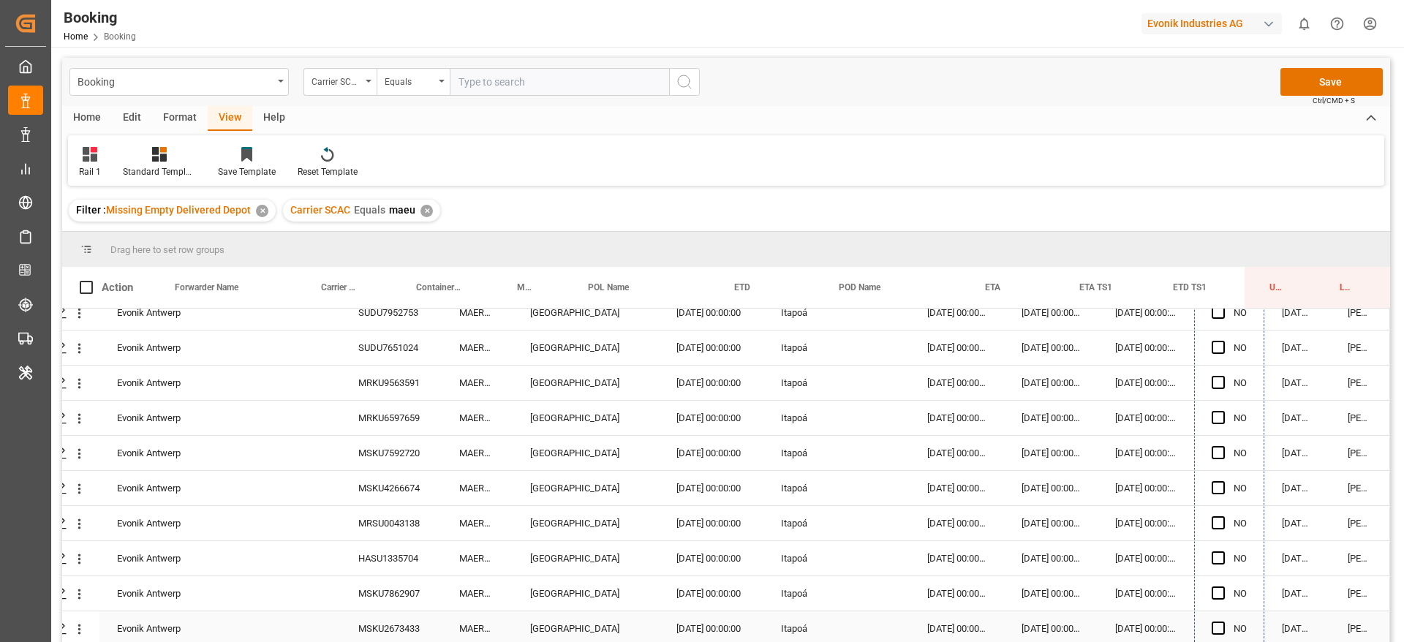
drag, startPoint x: 1256, startPoint y: 339, endPoint x: 1223, endPoint y: 627, distance: 289.2
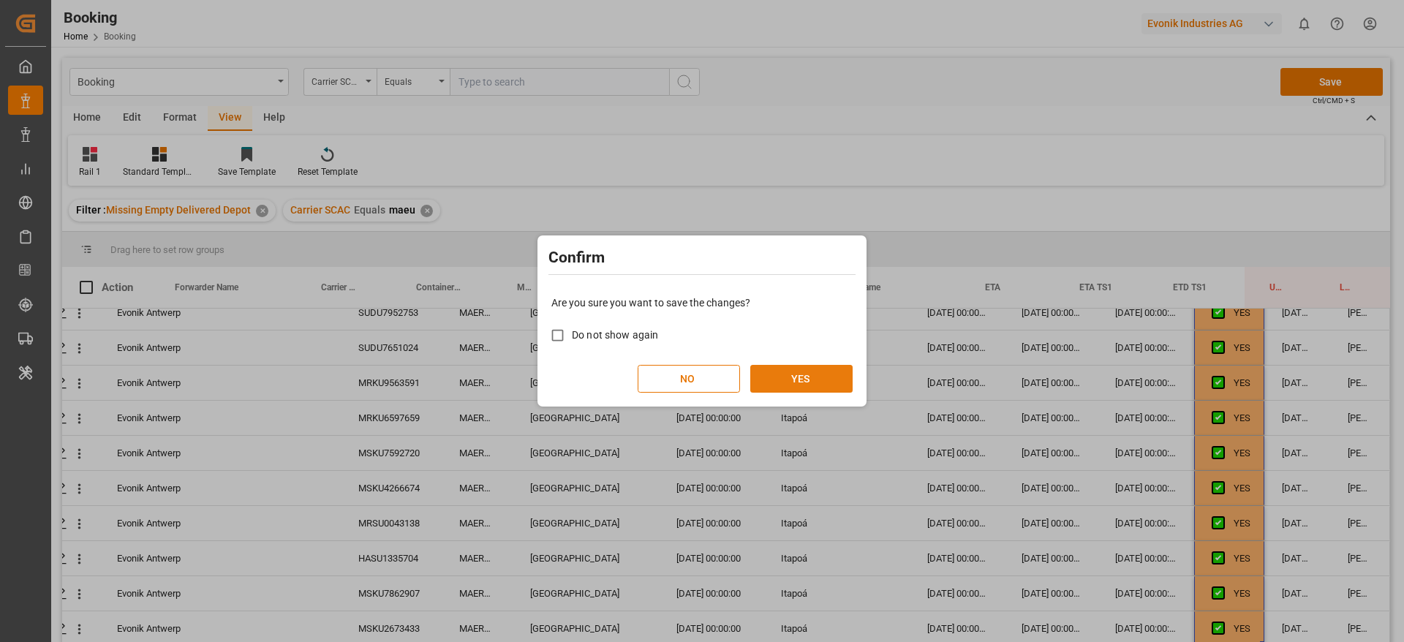
click at [842, 371] on button "YES" at bounding box center [801, 379] width 102 height 28
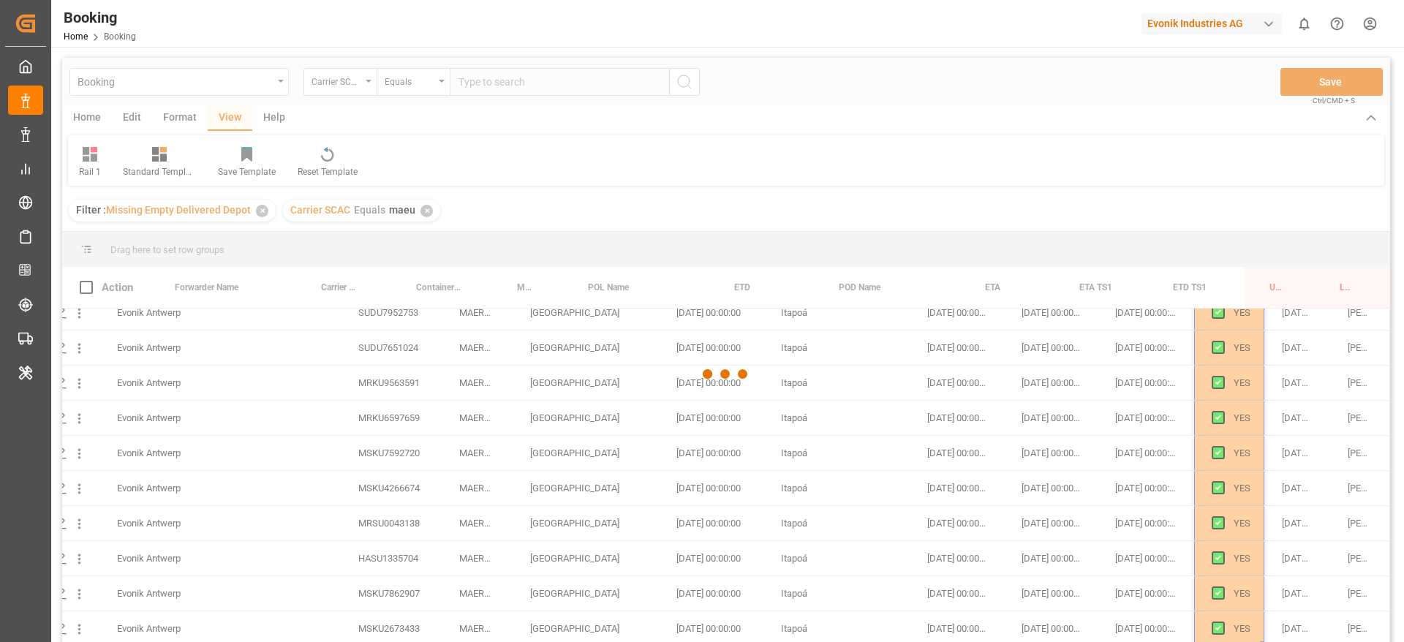
scroll to position [0, 56]
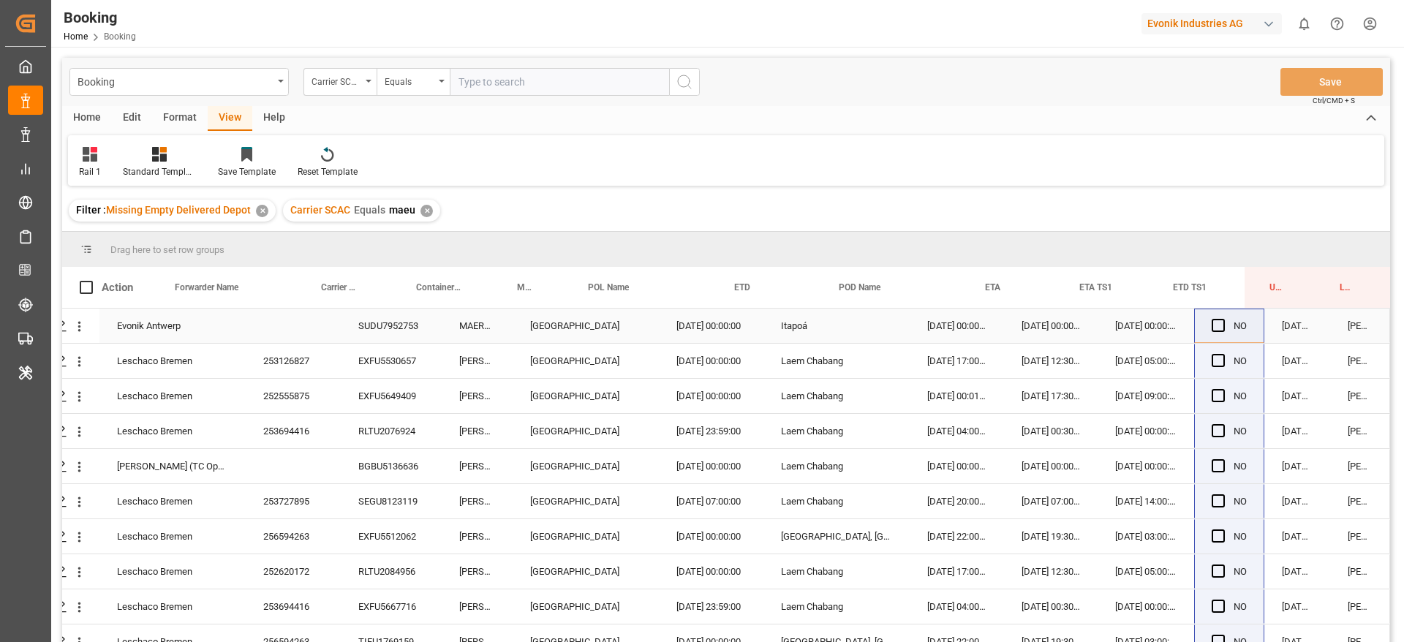
click at [394, 337] on div "SUDU7952753" at bounding box center [391, 326] width 101 height 34
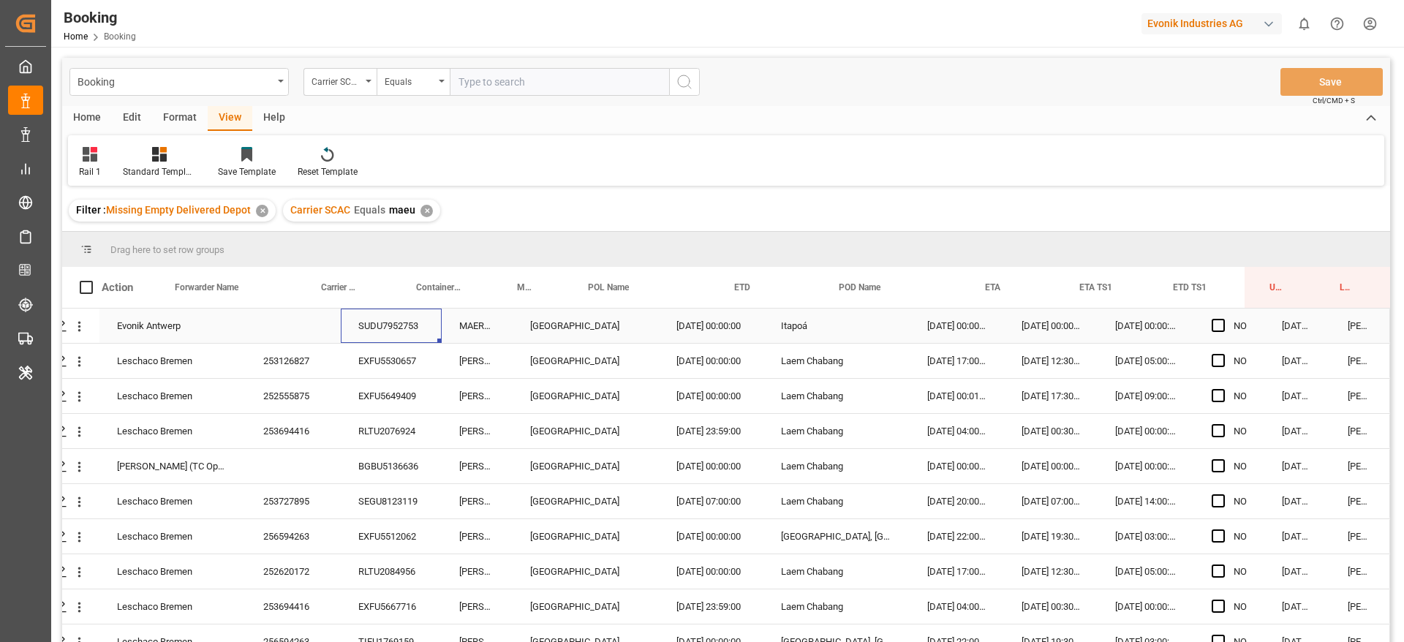
click at [75, 333] on icon "open menu" at bounding box center [79, 326] width 15 height 15
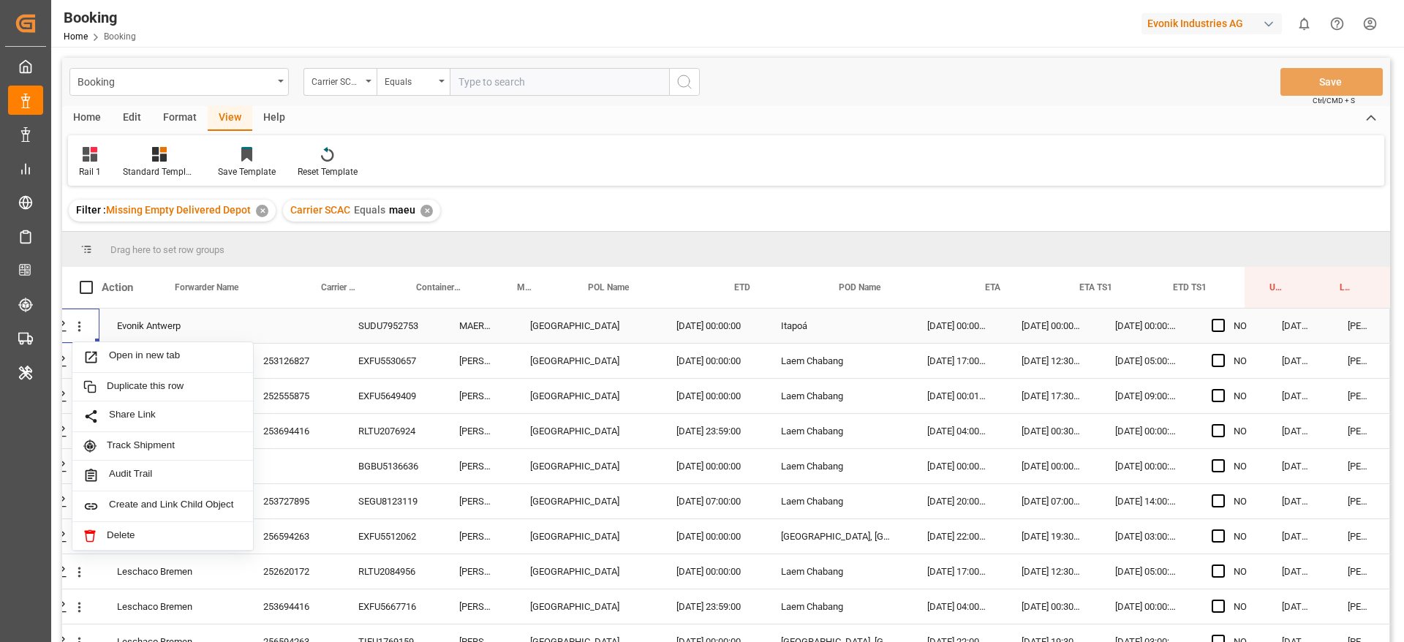
click at [132, 356] on span "Open in new tab" at bounding box center [175, 356] width 133 height 15
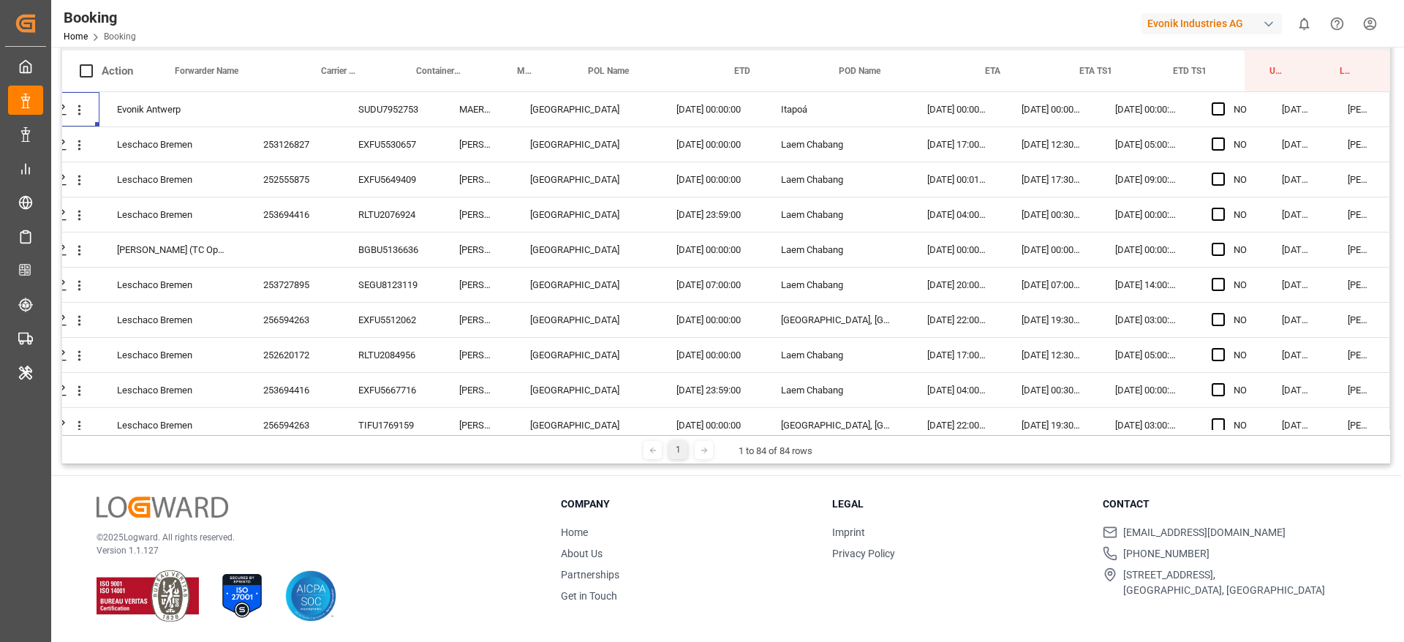
scroll to position [0, 0]
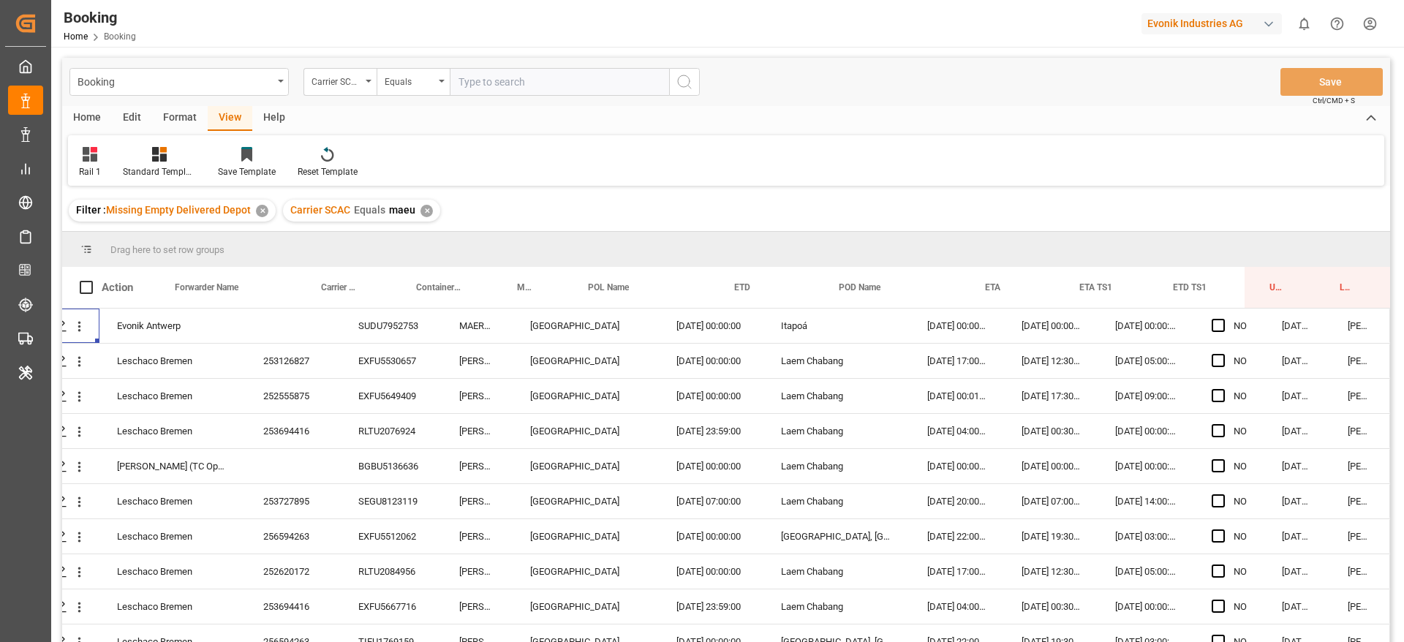
click at [426, 209] on div "✕" at bounding box center [426, 211] width 12 height 12
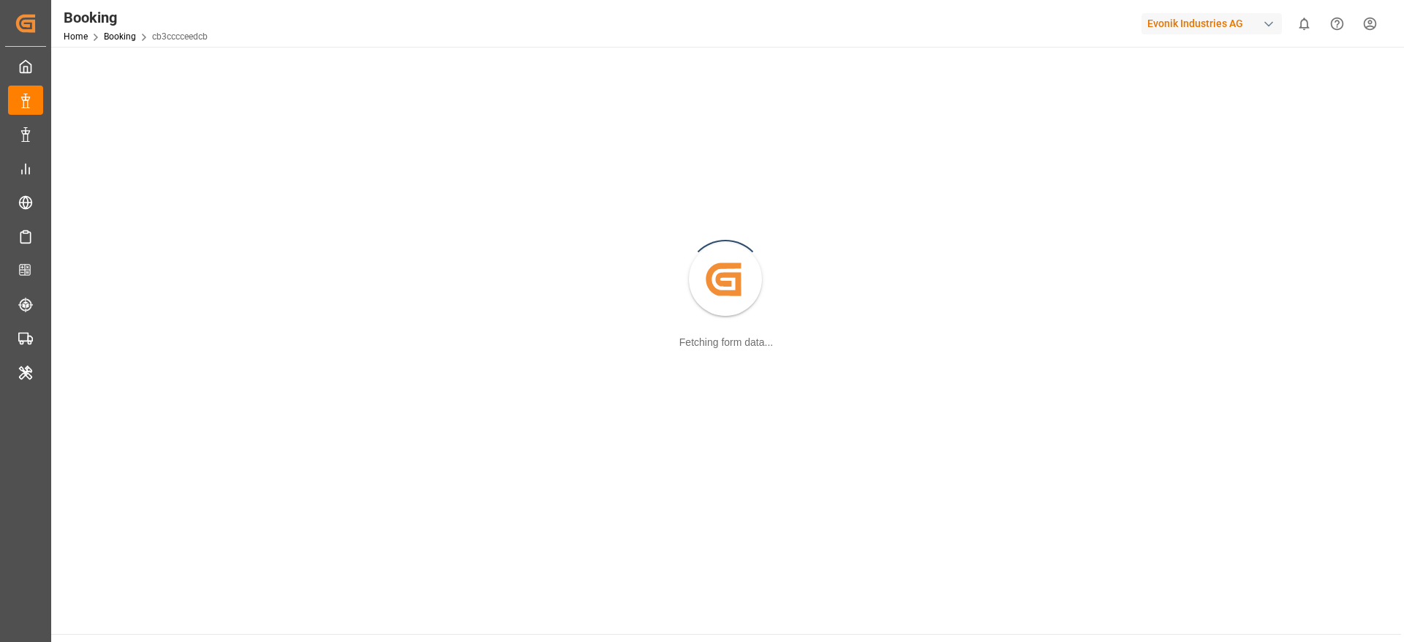
scroll to position [159, 0]
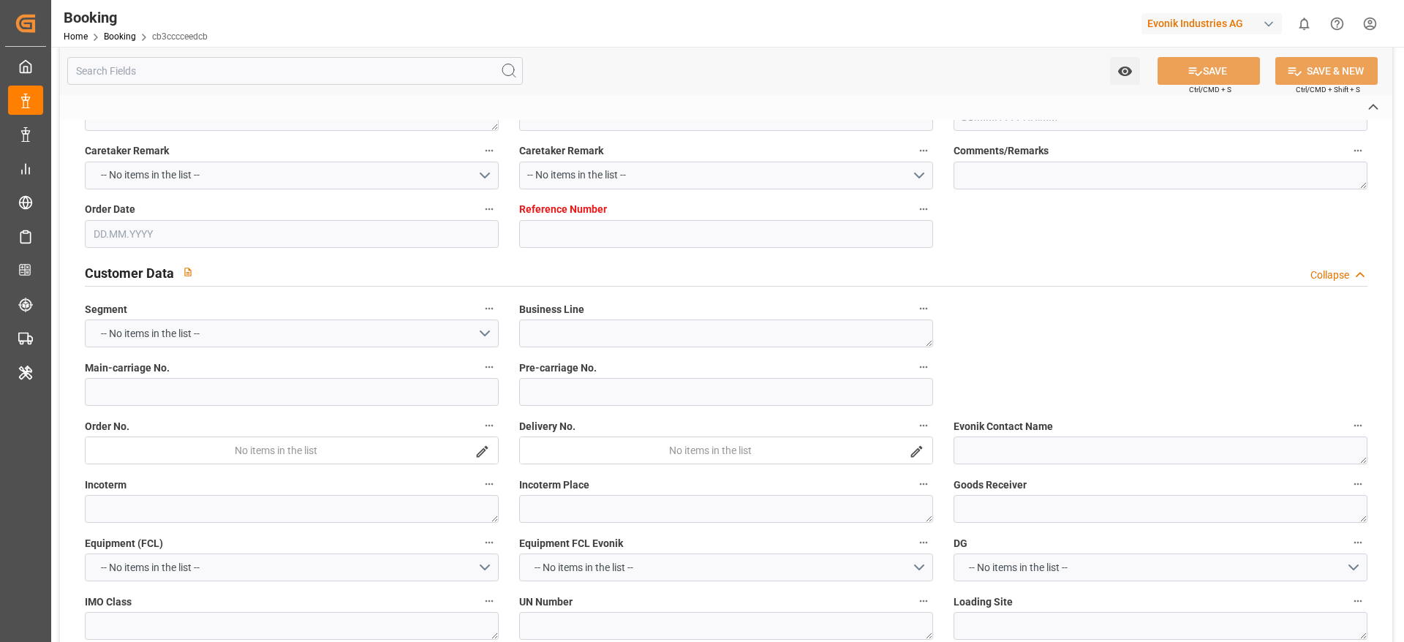
type textarea "4006652989"
type textarea "Evonik Antwerp"
type input "cb3cccceedcb"
type input "0"
type textarea "AT-SE"
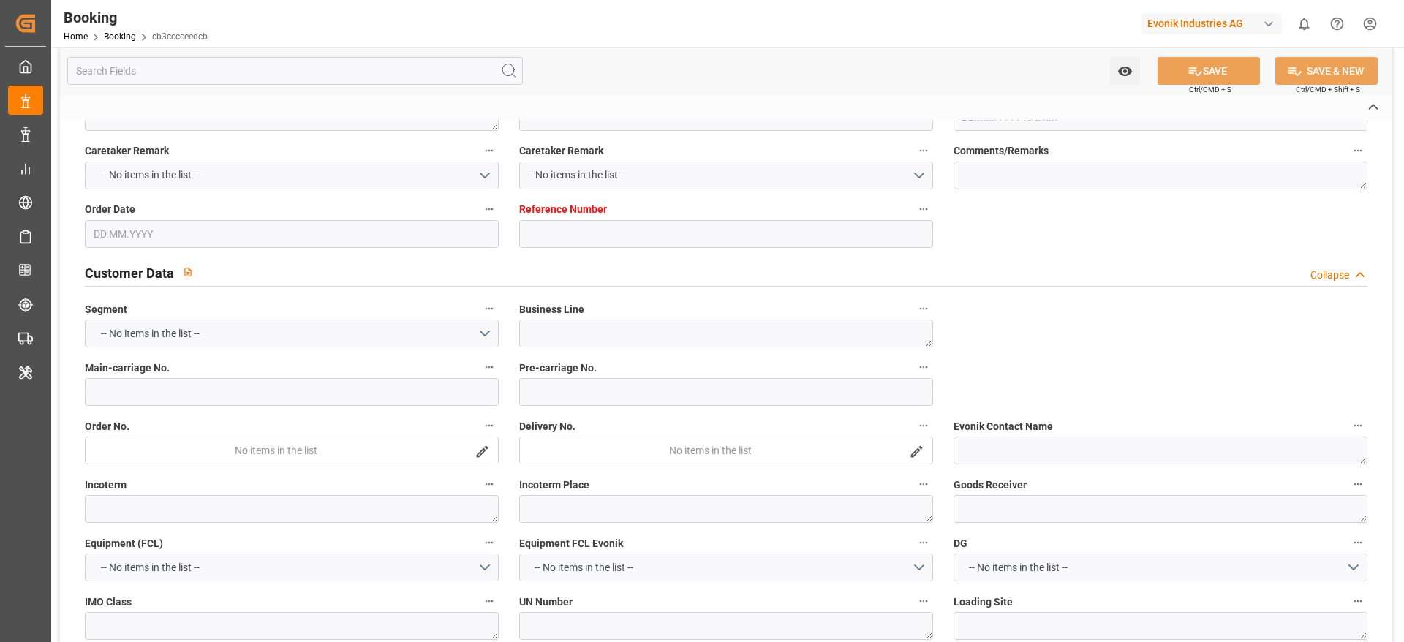
type input "4006652989"
type textarea "[PERSON_NAME][EMAIL_ADDRESS][PERSON_NAME][DOMAIN_NAME]"
type textarea "CFR"
type textarea "[GEOGRAPHIC_DATA]"
type textarea "Evonik Plant 7000132035"
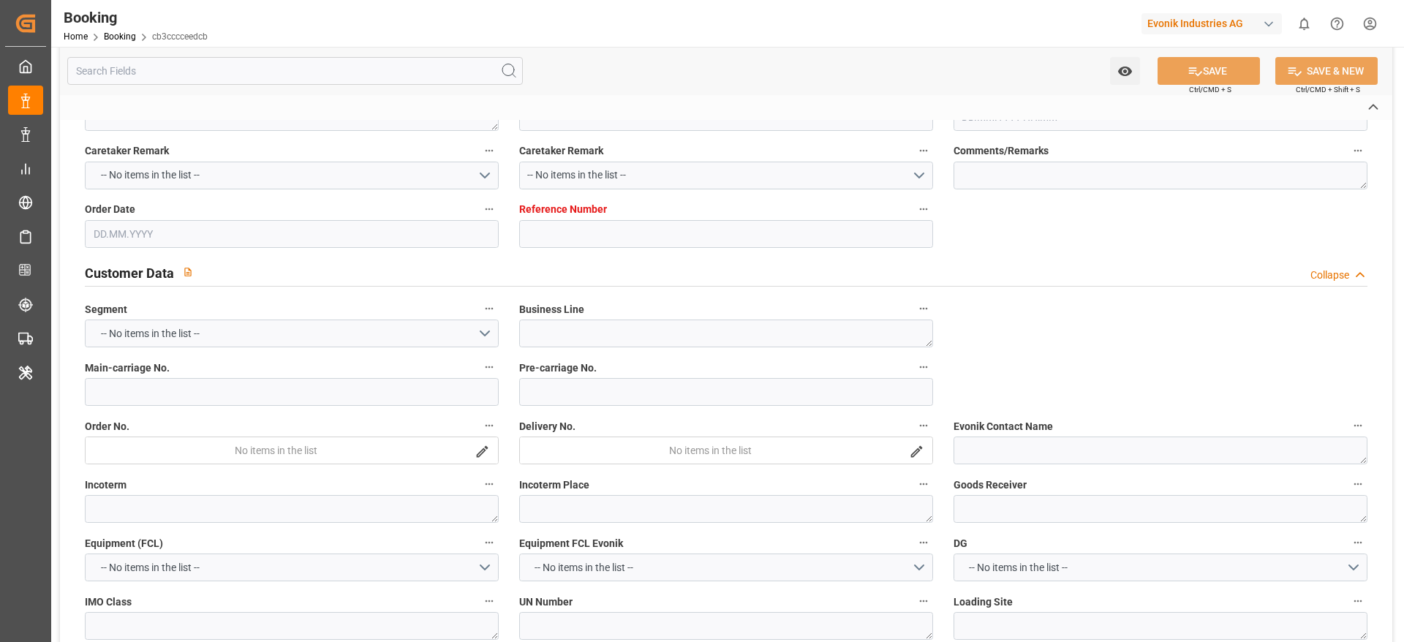
type textarea "[GEOGRAPHIC_DATA]"
type textarea "MRKU0401060"
type input "EVRIDIKI G"
type input "MAEU"
type textarea "720936468"
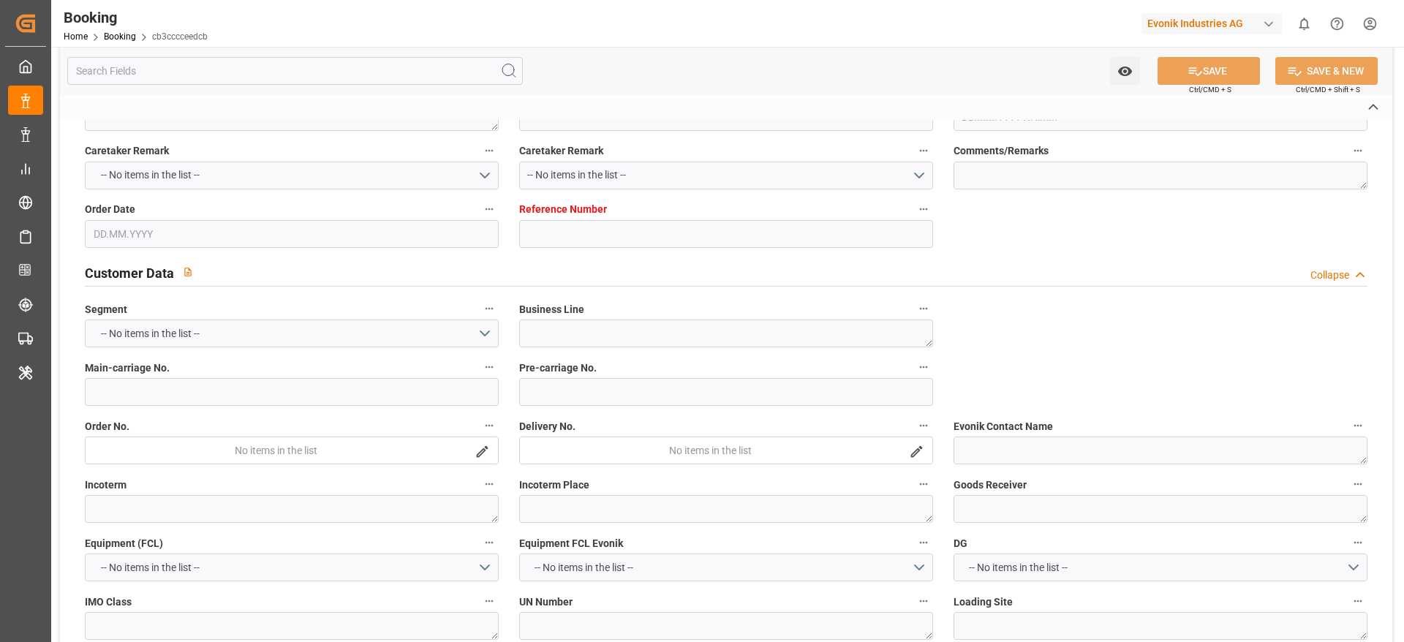
type input "[GEOGRAPHIC_DATA]"
type input "Guayaquil"
type input "MANZANILLO"
type textarea "INPUT_Evonik_Seeburger_LoadTenderOcean_1002969633_20250718173313705.xml"
type textarea "NWC/UK North West Continent / UK_ECPSJ_MAEU_AT-SE"
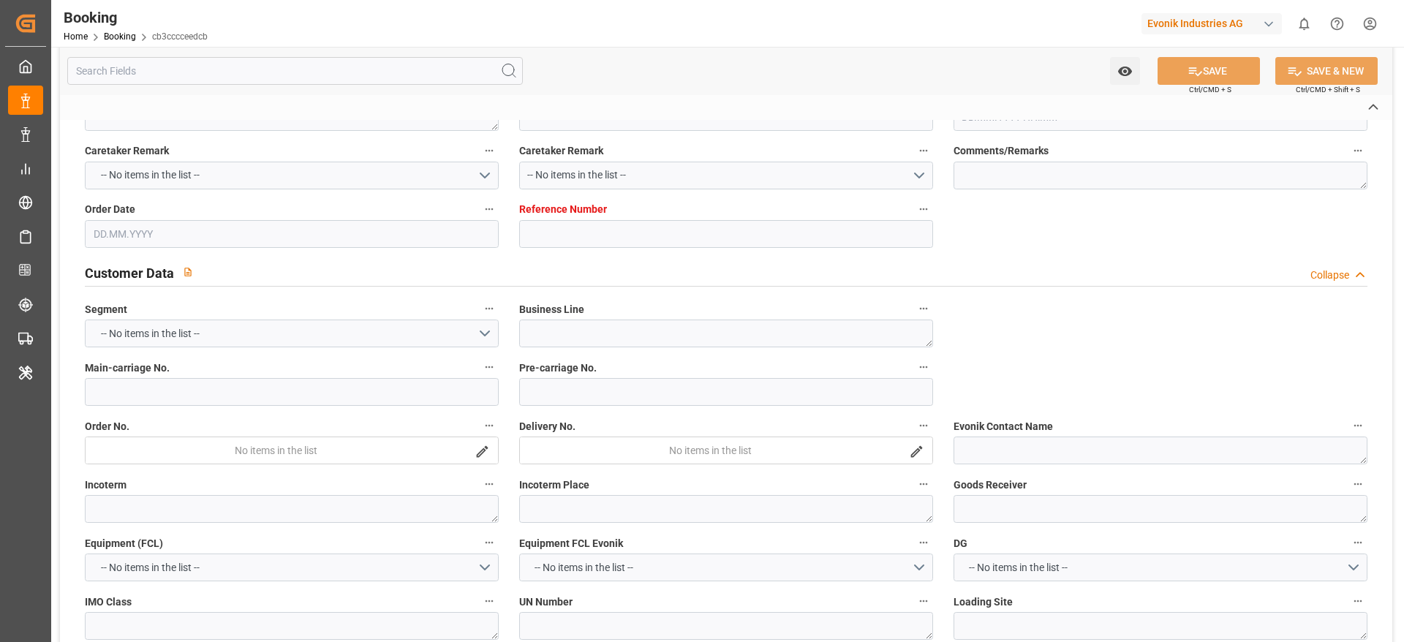
type textarea "INPUT_Evonik_Seeburger_LoadTenderOcean_1002906978_20250630101327952.xml,INPUT_E…"
type textarea "1002969633"
type textarea "Logward System"
type textarea "Pod-businessDivision-businessLine-"
type textarea "EVONIK Load Tender XML"
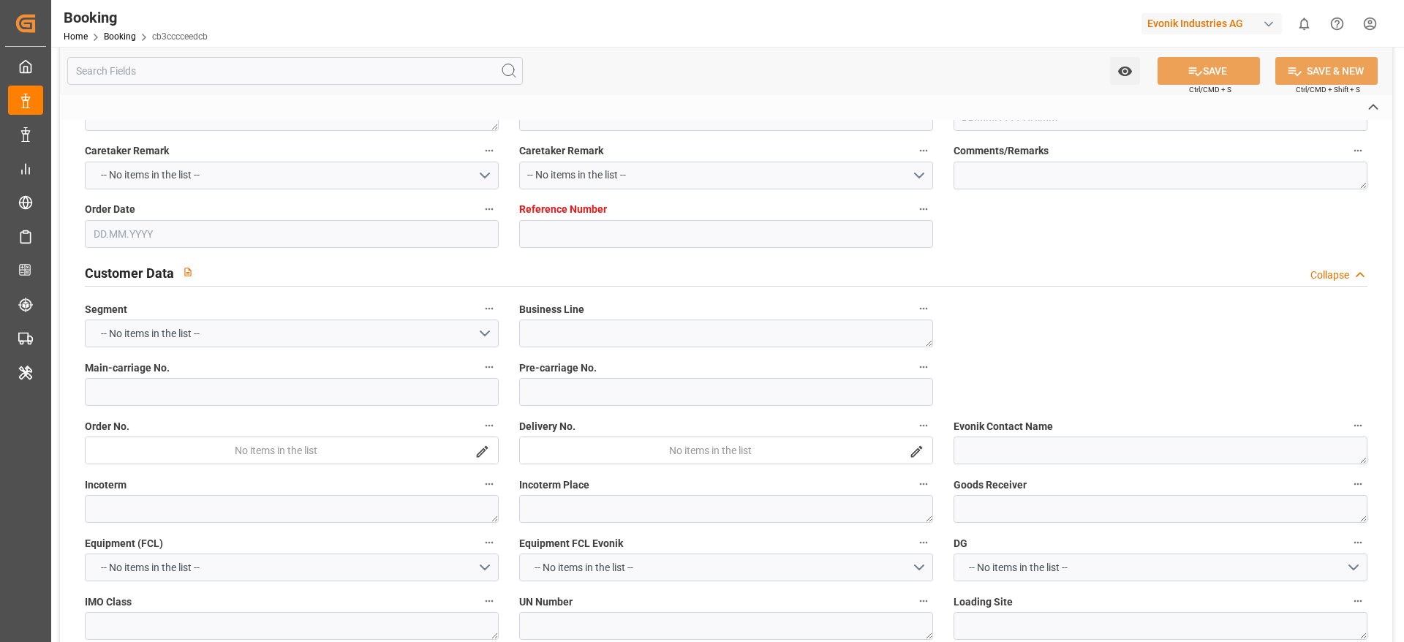
type textarea "a011t00000LcJC5AAN"
type textarea "Yes"
type input "ANTWERPEN"
type input "POSORJA"
type input "KALLO"
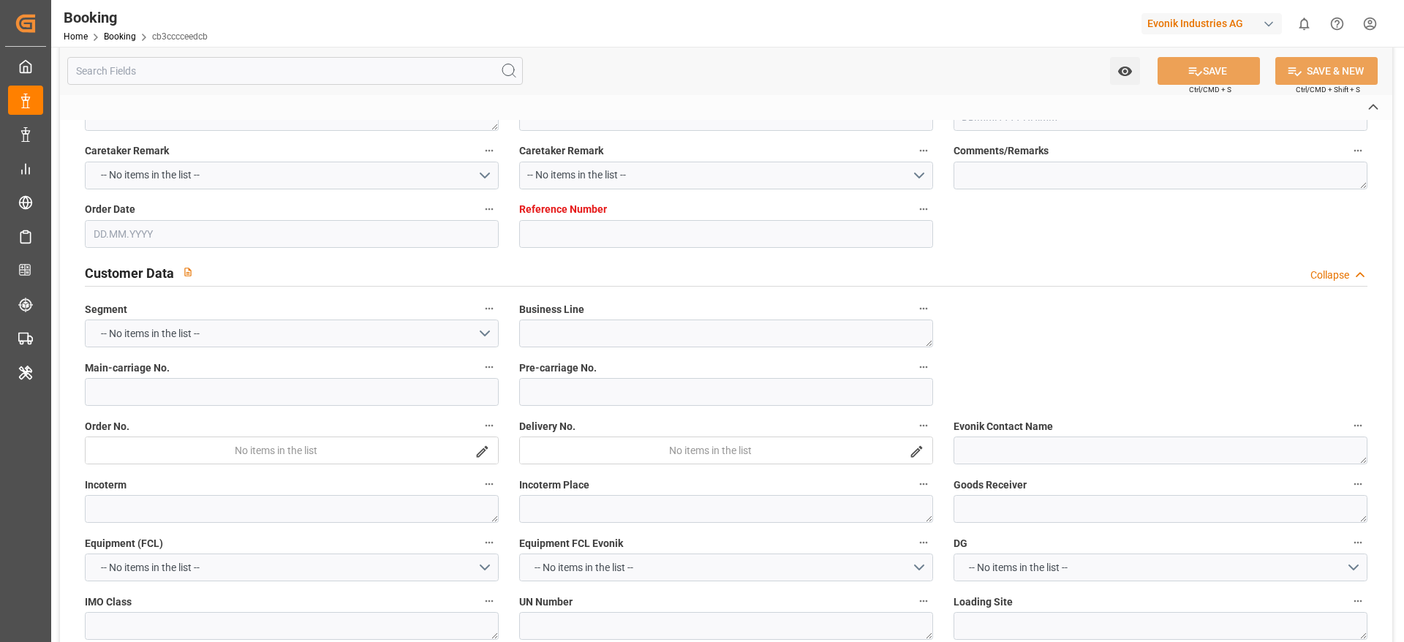
type input "BE"
type input "TRUCK"
type input "529S"
type input "VESSEL"
type input "LOUIS MAERSK"
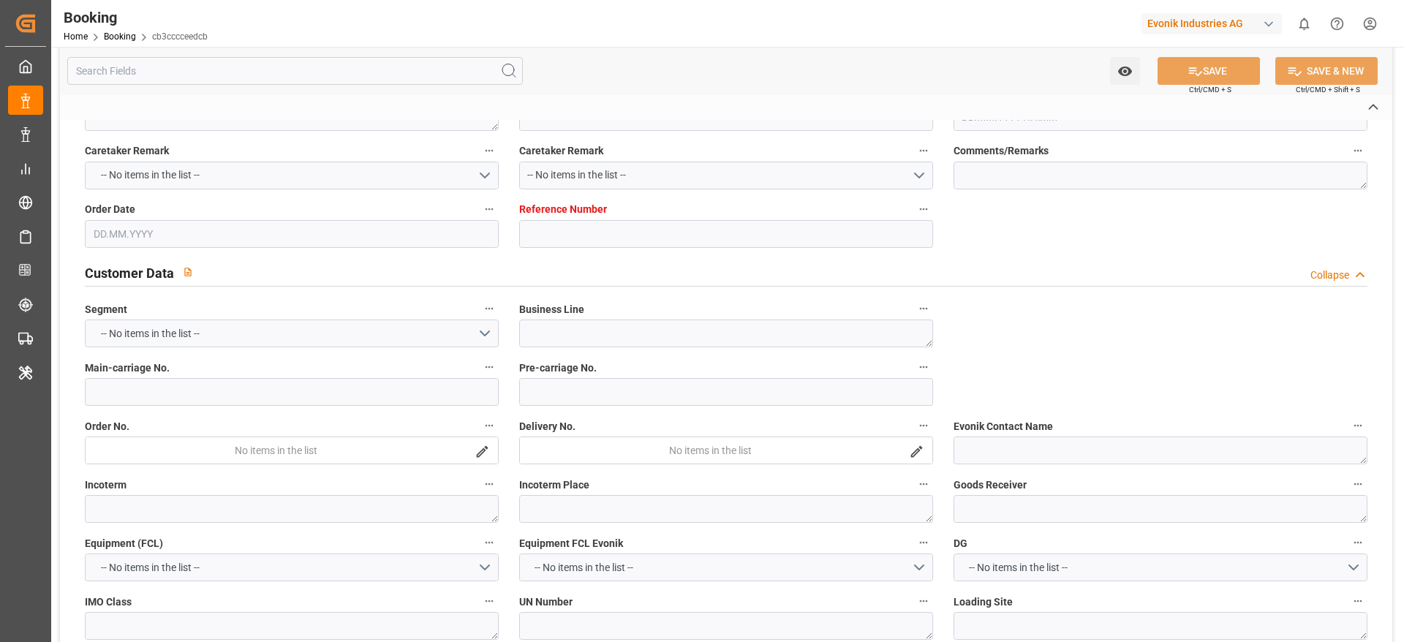
type input "531W"
type input "LOUIS MAERSK"
type input "TRUCK"
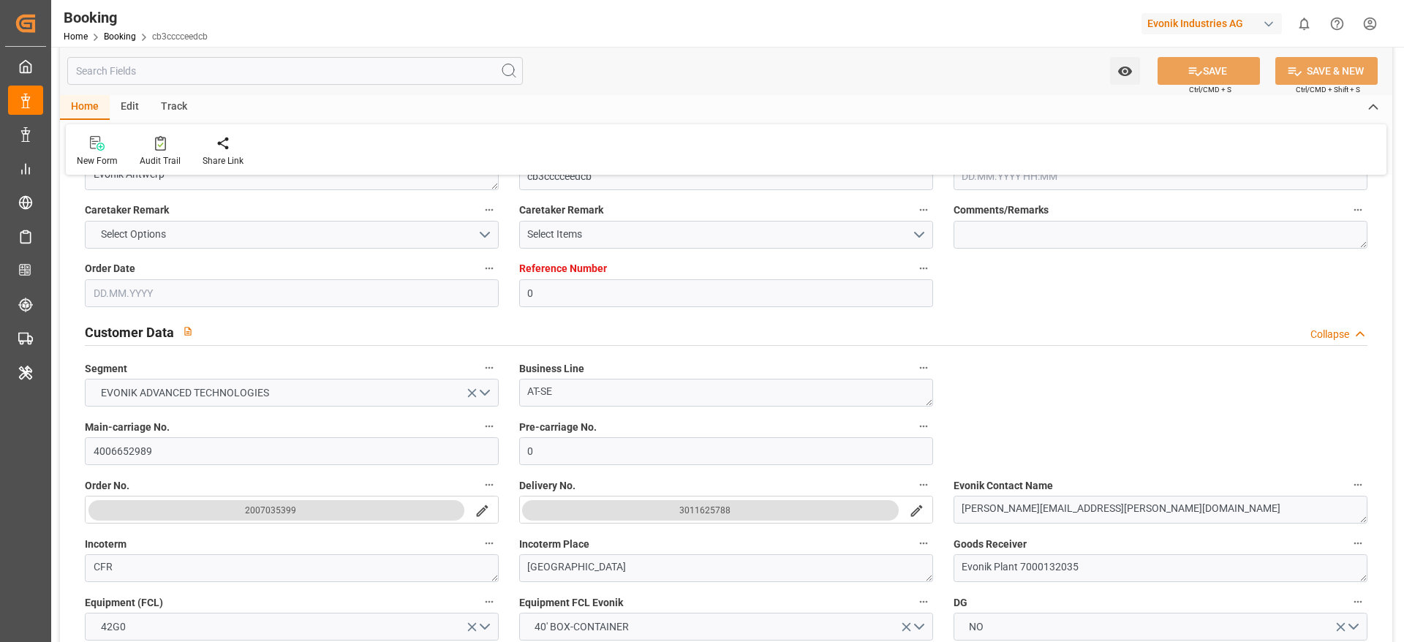
type input "0"
type input "9231482"
type input "Maersk"
type input "Maersk Line AS"
type input "BEANR"
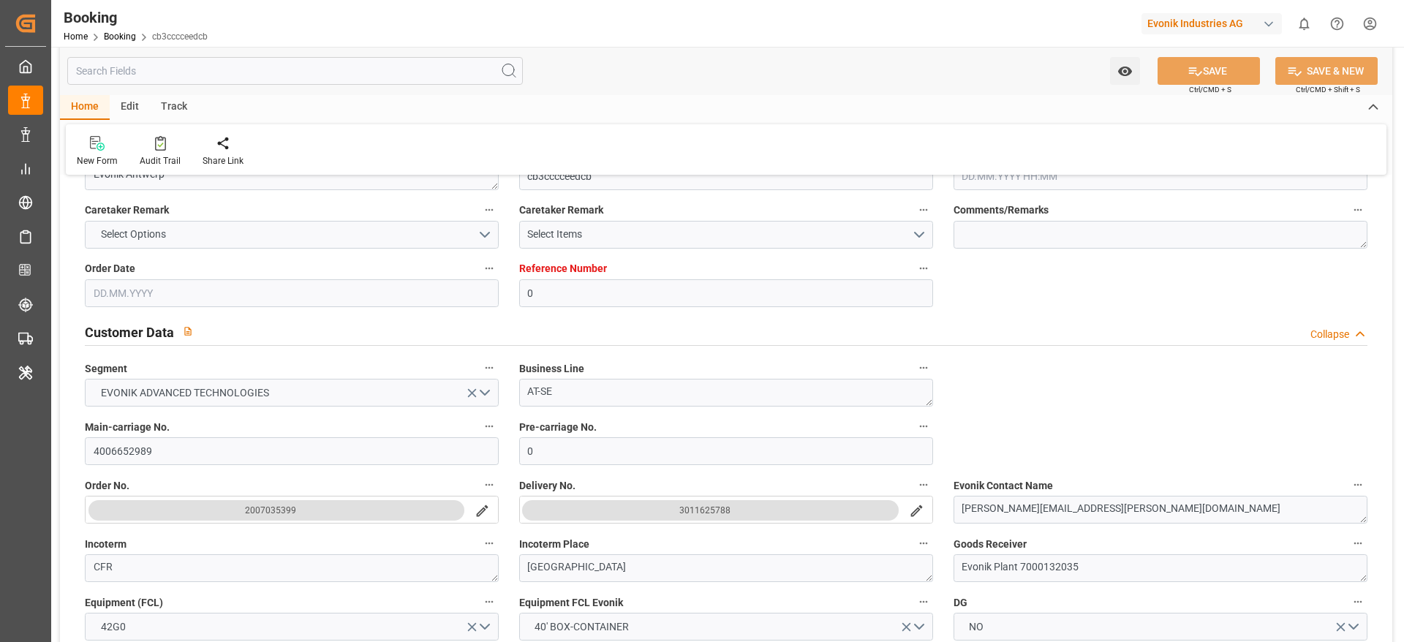
type input "ECPSJ"
type input "42"
type input "PAMIT"
type input "0"
type input "BEANR"
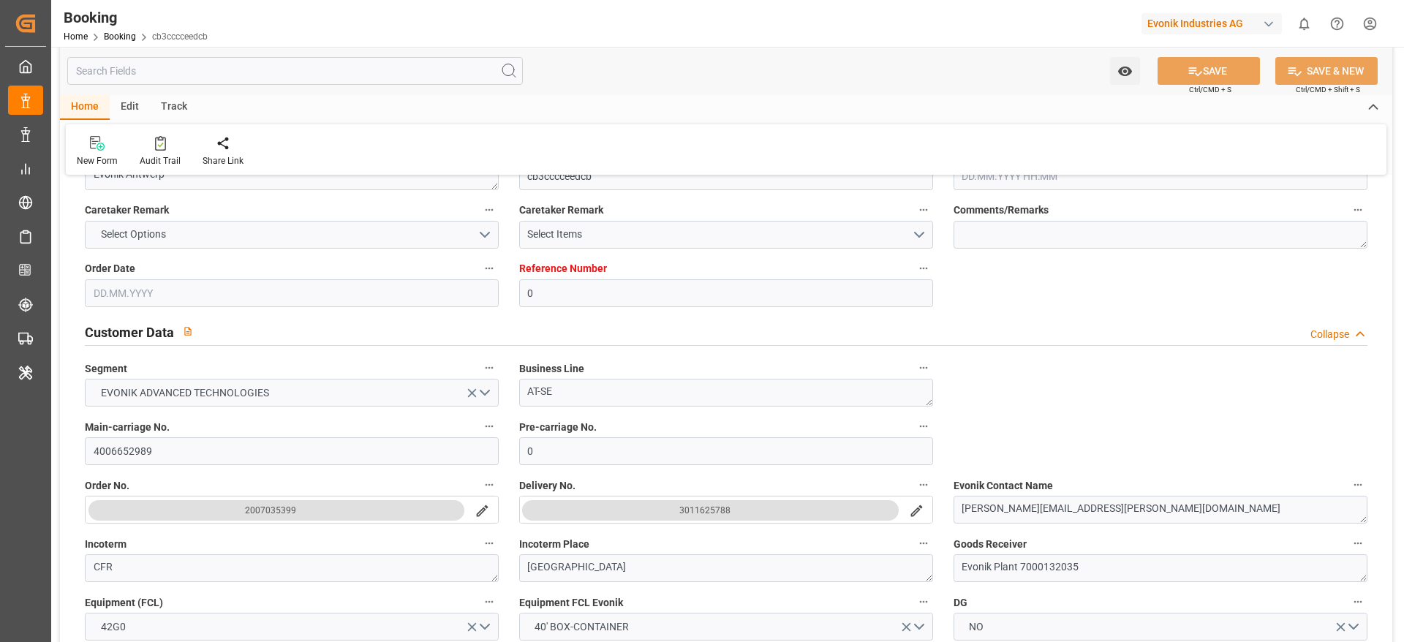
type input "ECPSJ"
type input "9190731"
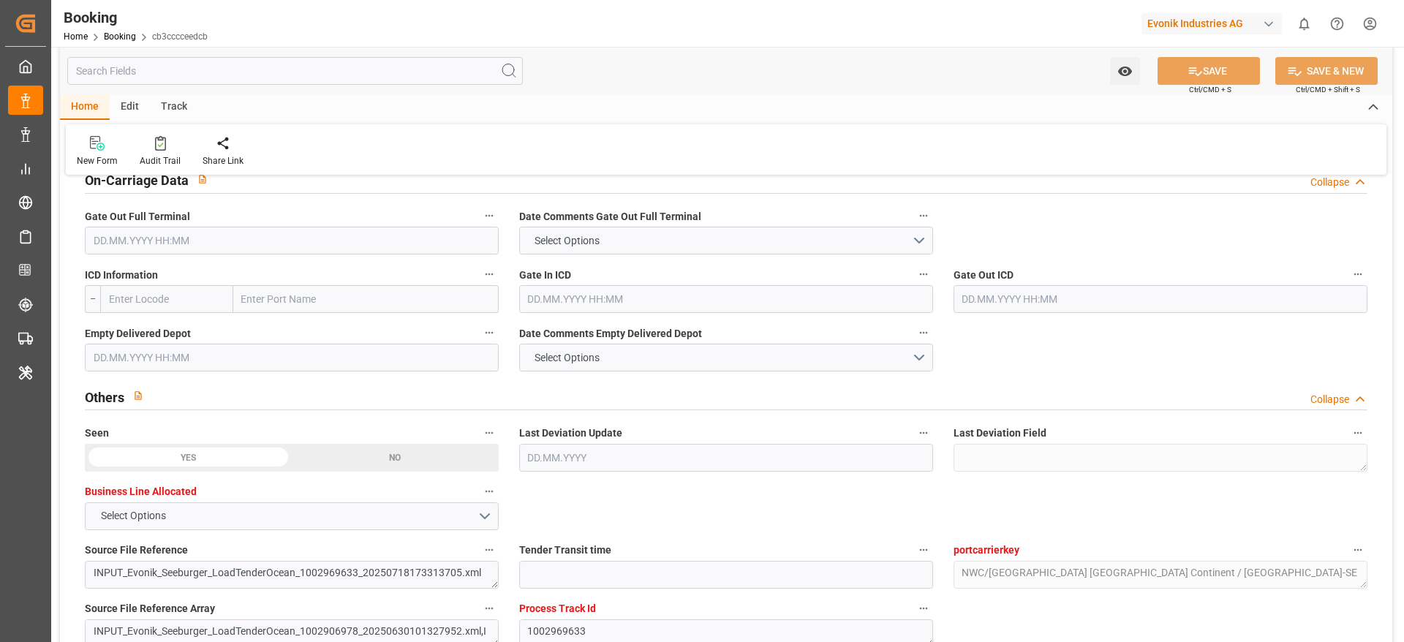
type input "30.06.2025 08:17"
type input "[DATE]"
type input "03.08.2025"
type input "04.07.2025"
type input "20.07.2025 00:00"
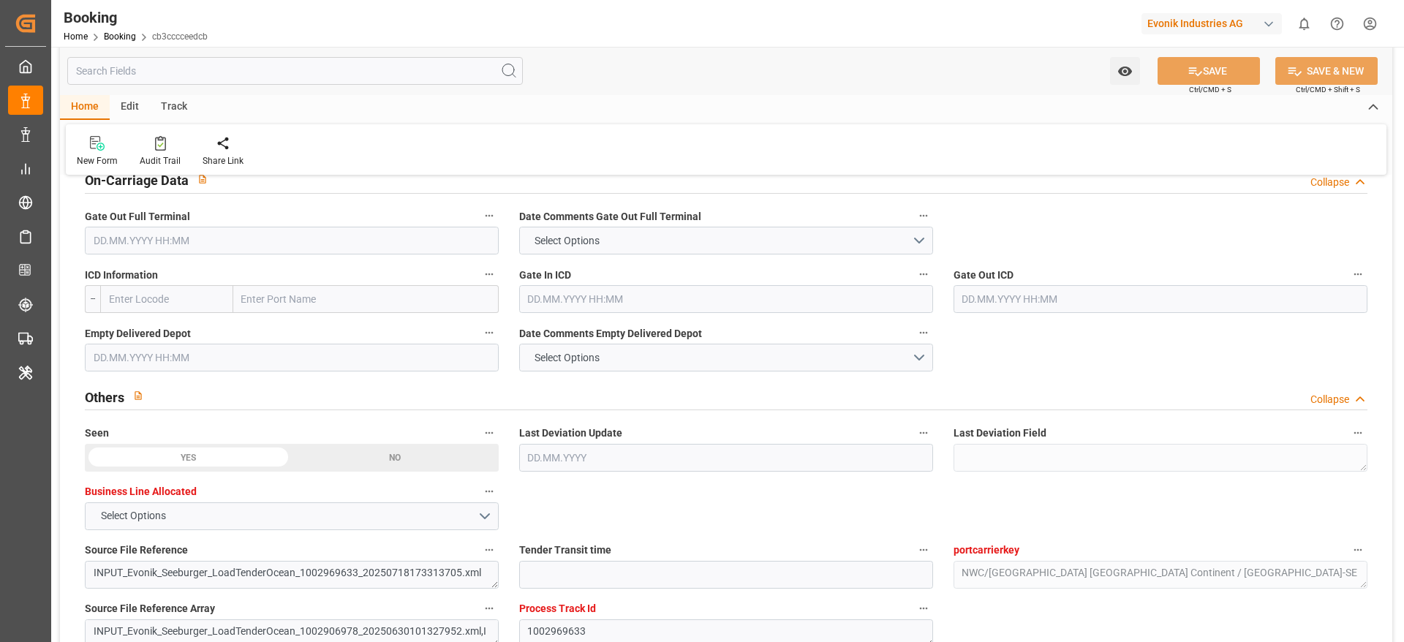
type input "20.07.2025 00:00"
type input "20.07.2025 10:13"
type input "18.07.2025 16:32"
type input "31.08.2025 09:00"
type input "31.08.2025 00:00"
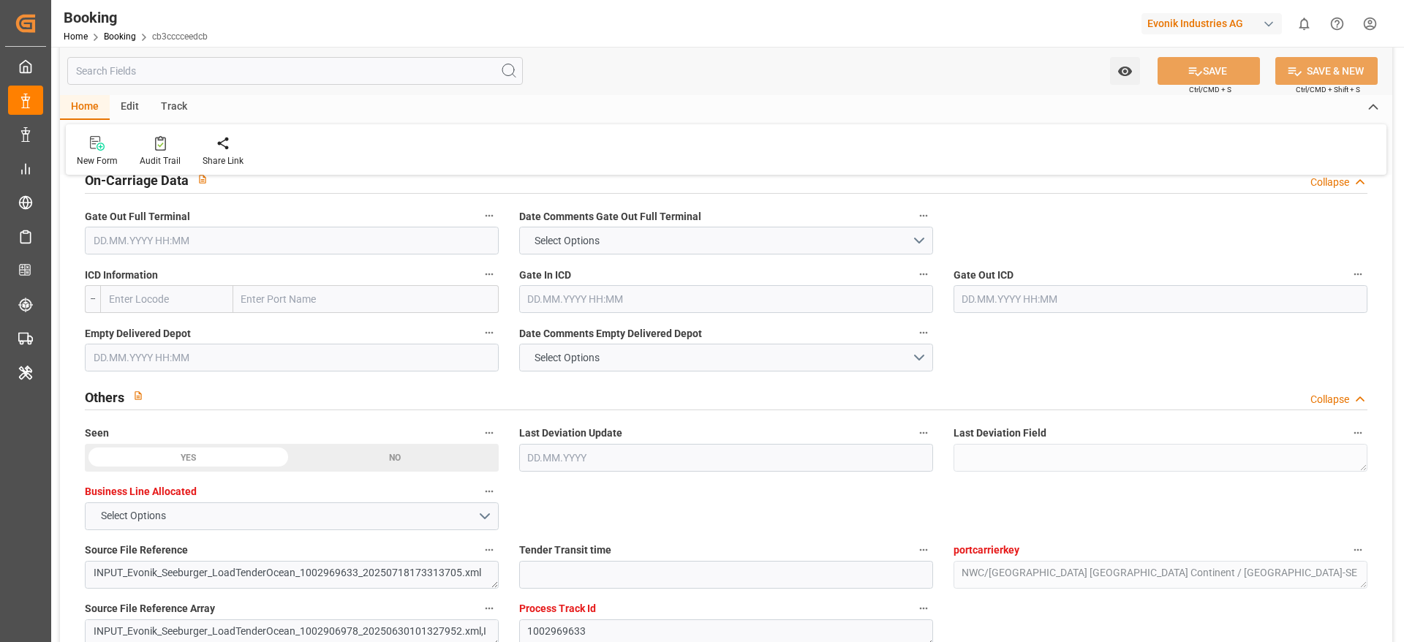
type input "31.08.2025 10:25"
type input "16.08.2025 07:00"
type input "16.08.2025 00:00"
type input "16.08.2025 06:34"
type input "22.08.2025 18:00"
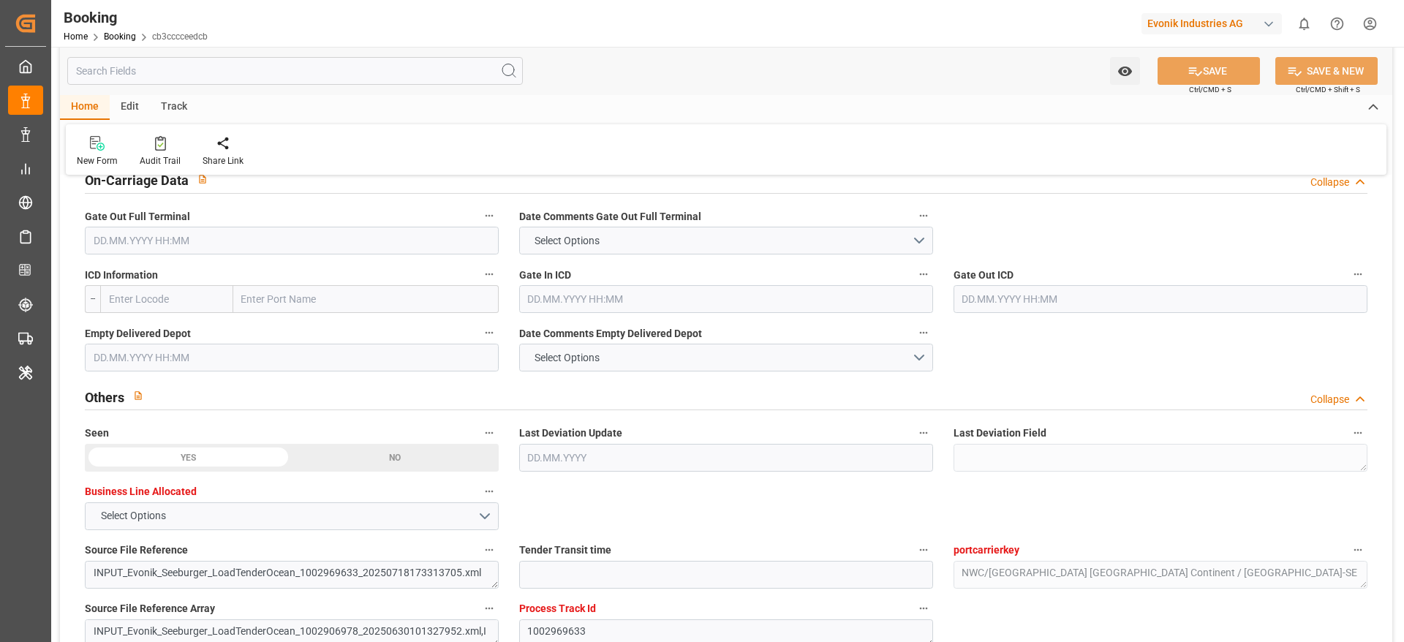
type input "22.08.2025 00:00"
type input "22.08.2025 14:33"
type input "03.09.2025 05:09"
type input "03.09.2025 13:53"
type input "04.09.2025 11:48"
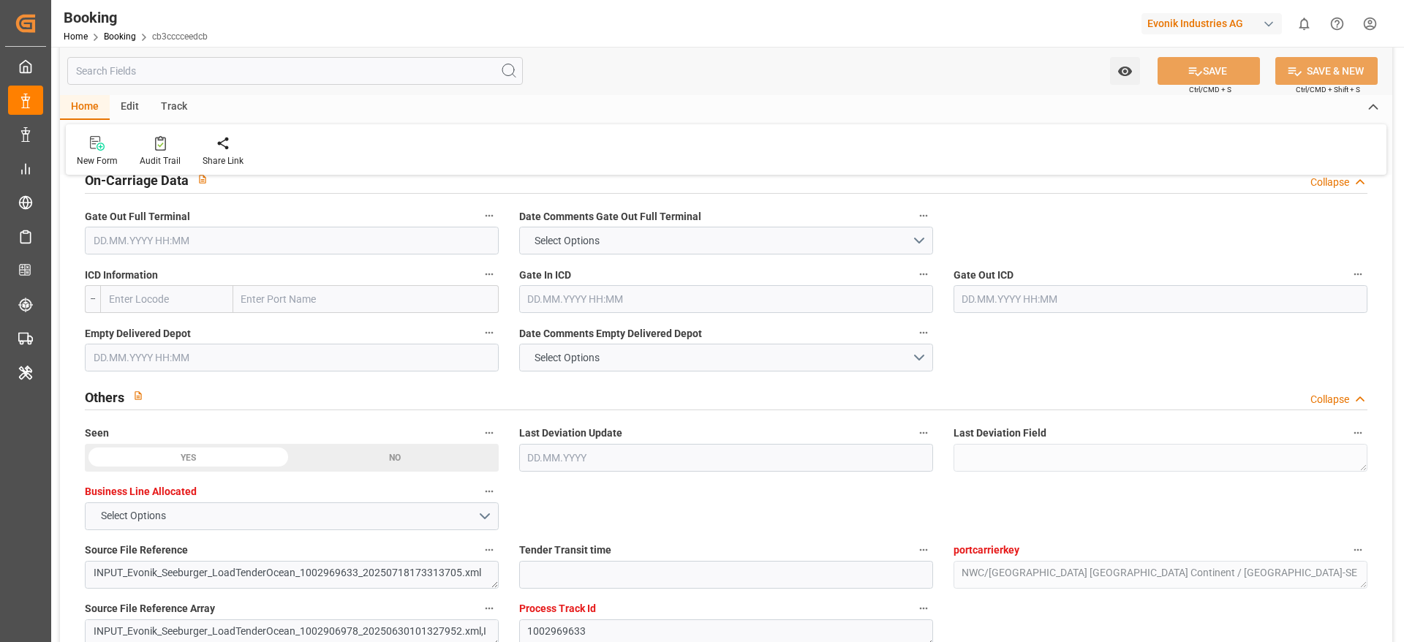
type input "04.09.2025"
type input "14.07.2025 20:51"
type input "19.07.2025 17:30"
type input "20.07.2025 13:45"
type input "16.08.2025 07:00"
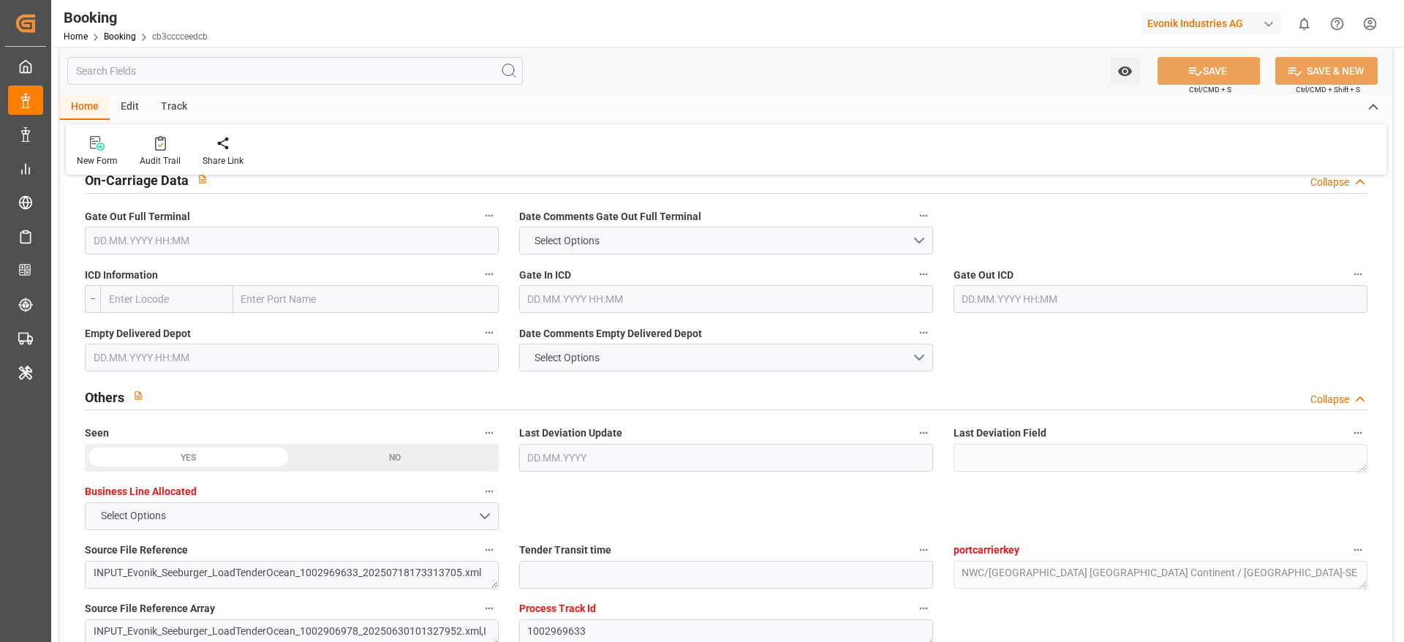
type input "16.08.2025 05:54"
type input "16.08.2025 13:27"
type input "16.08.2025 19:14"
type input "22.08.2025 11:54"
type input "22.08.2025 20:00"
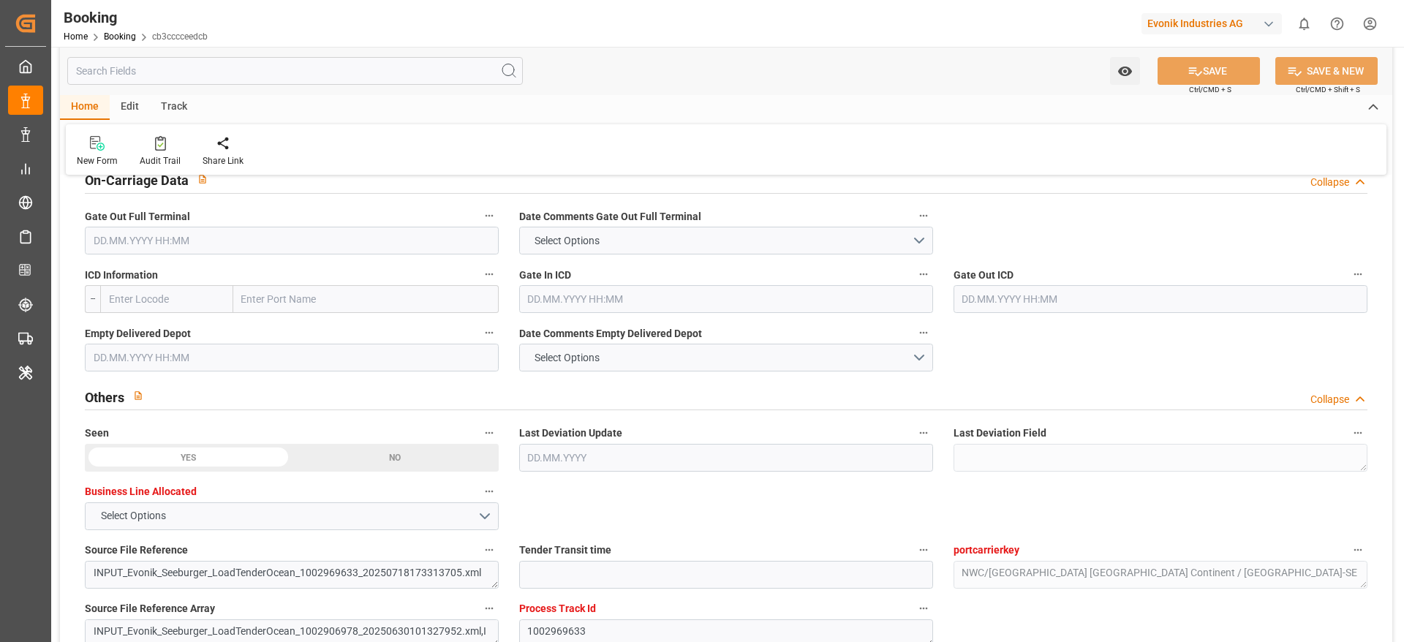
type input "22.08.2025 14:43"
type input "31.08.2025 09:00"
type input "31.08.2025 10:24"
type input "31.08.2025 17:13"
type input "31.08.2025 12:25"
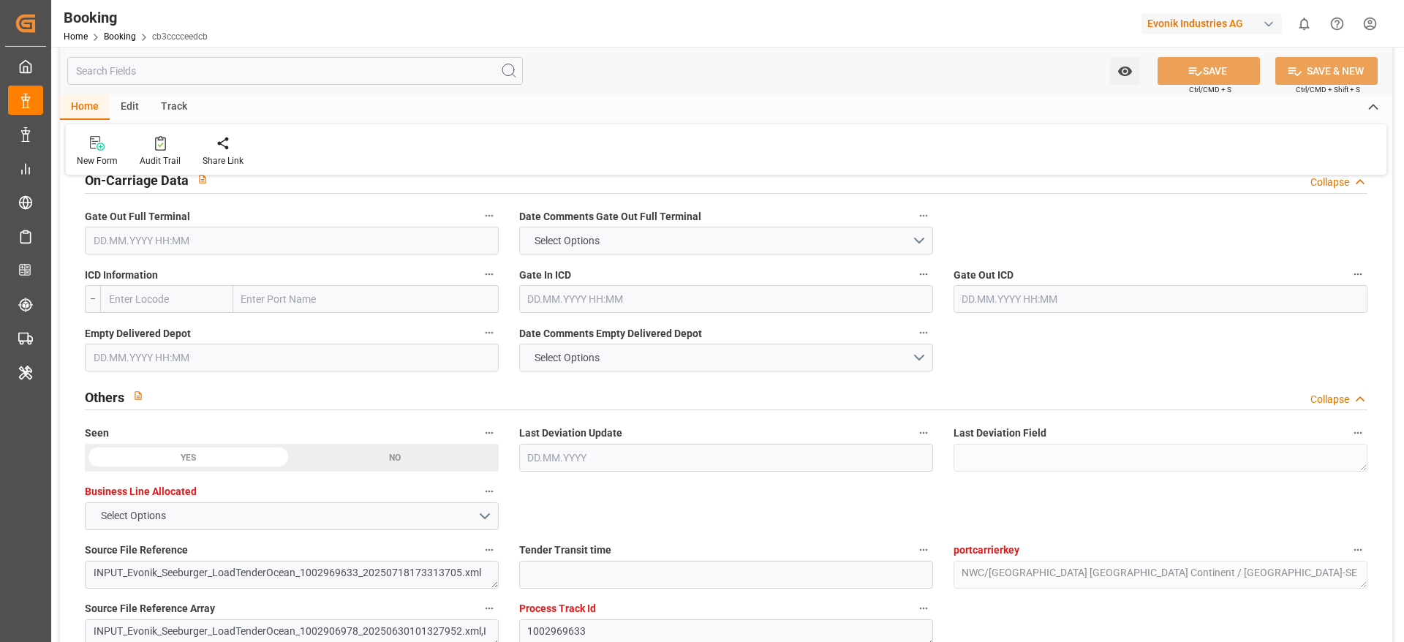
type input "04.09.2025 12:25"
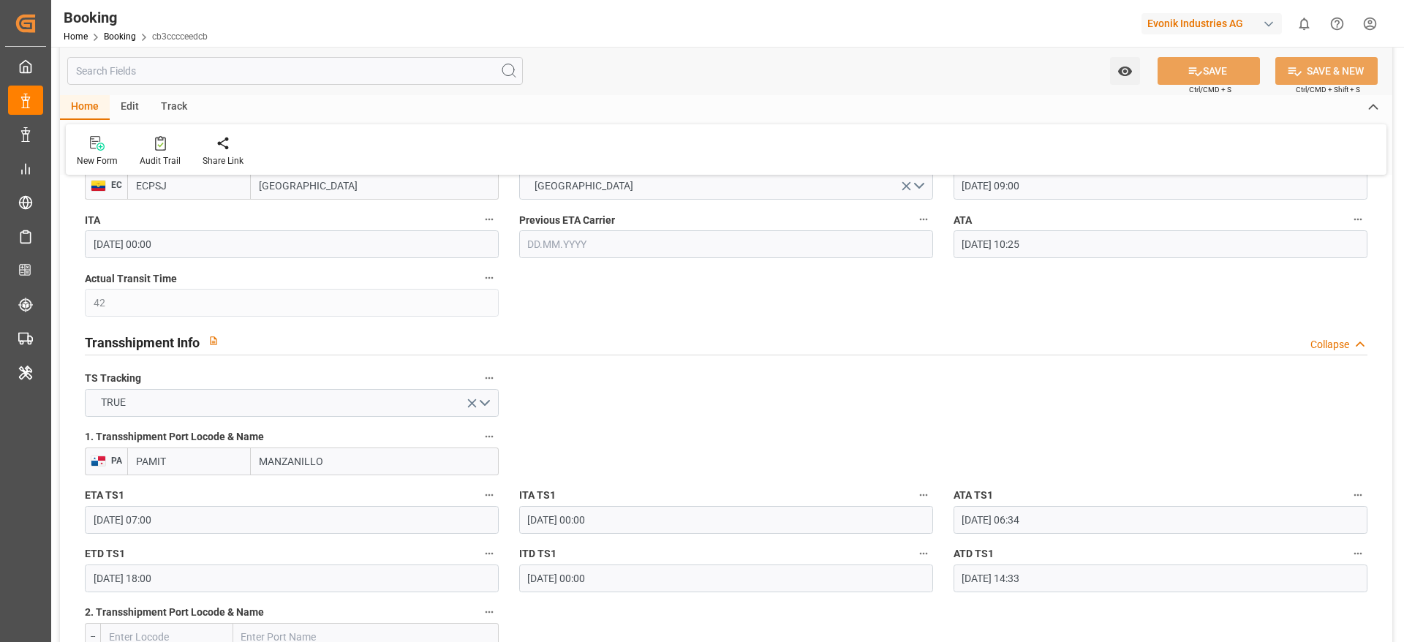
scroll to position [1393, 0]
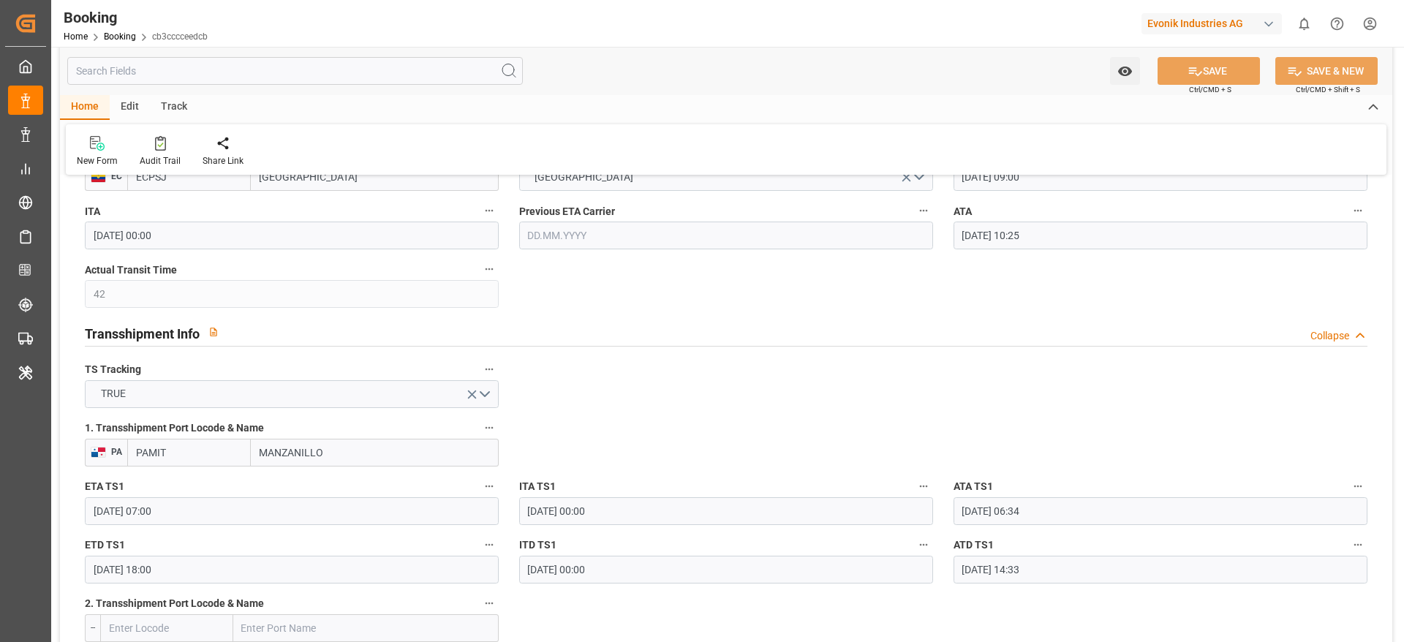
click at [196, 462] on input "PAMIT" at bounding box center [189, 453] width 124 height 28
click at [179, 487] on span "PAMIT - Manzanillo" at bounding box center [178, 485] width 83 height 12
type input "PAMIT"
type input "Manzanillo"
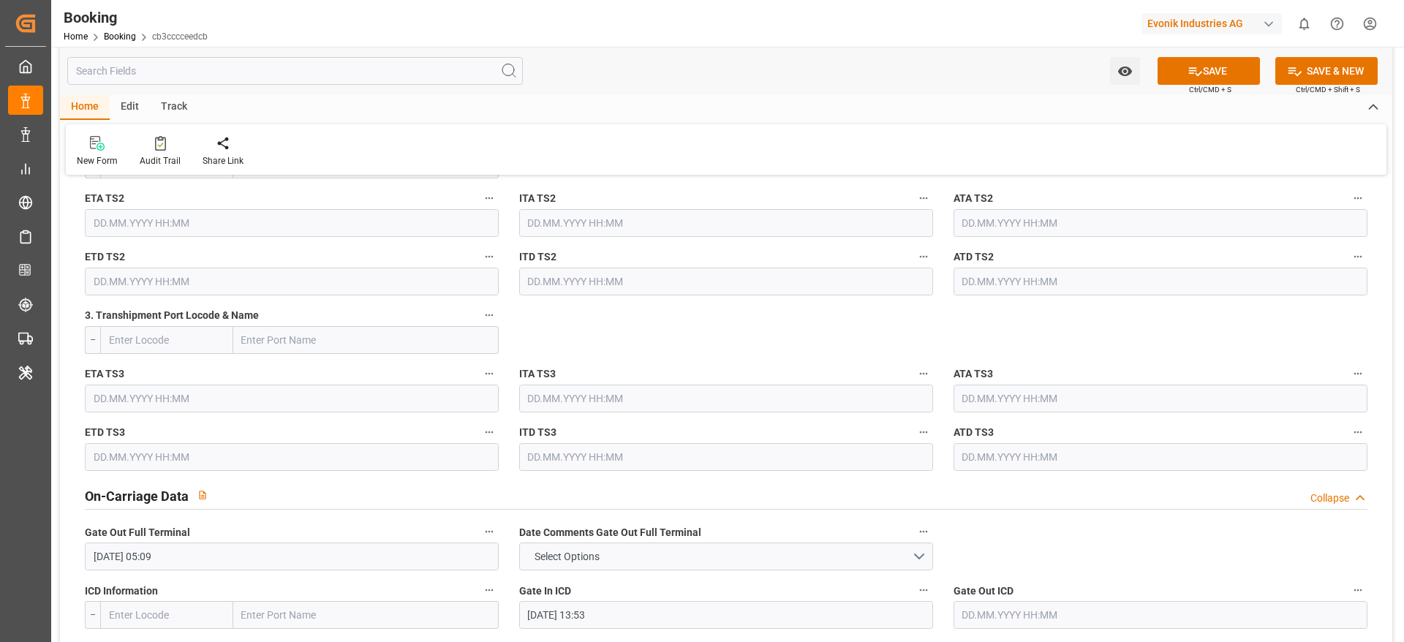
scroll to position [2119, 0]
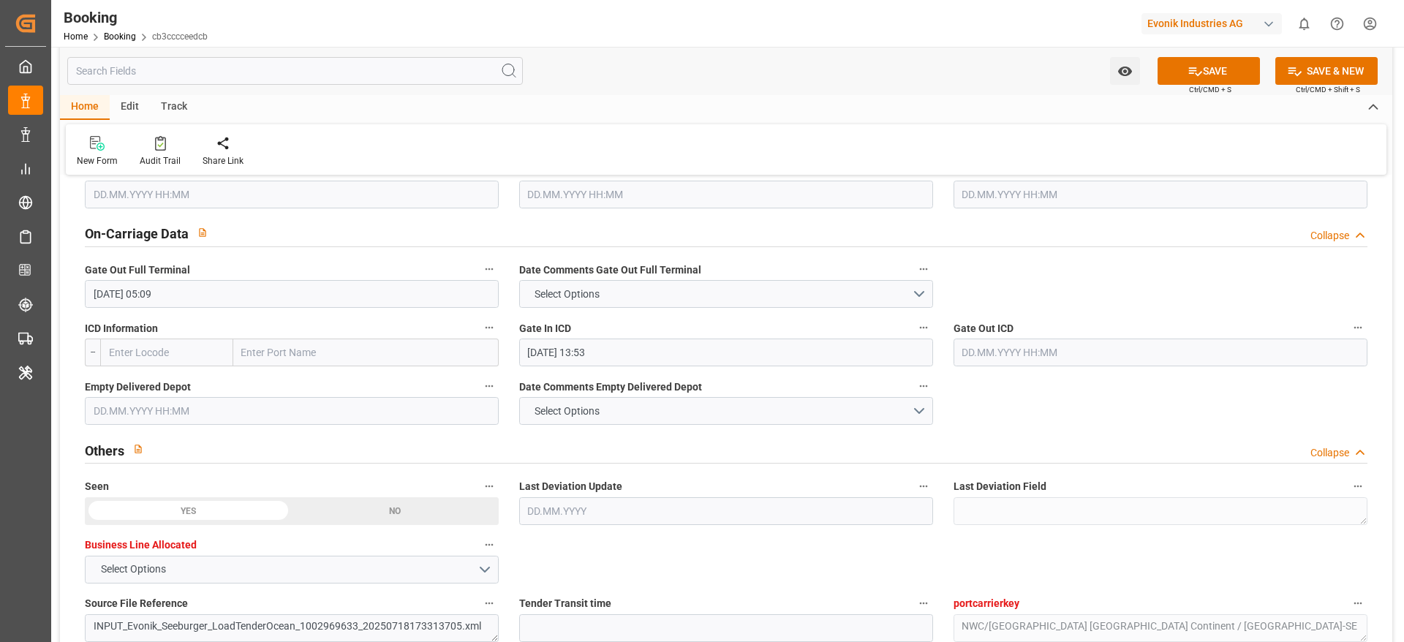
click at [335, 396] on label "Empty Delivered Depot" at bounding box center [292, 387] width 414 height 20
click at [480, 396] on button "Empty Delivered Depot" at bounding box center [489, 386] width 19 height 19
click at [205, 405] on div at bounding box center [702, 321] width 1404 height 642
click at [207, 404] on div "Description Audits Tracking Details" at bounding box center [702, 321] width 1404 height 642
click at [238, 401] on input "text" at bounding box center [292, 411] width 414 height 28
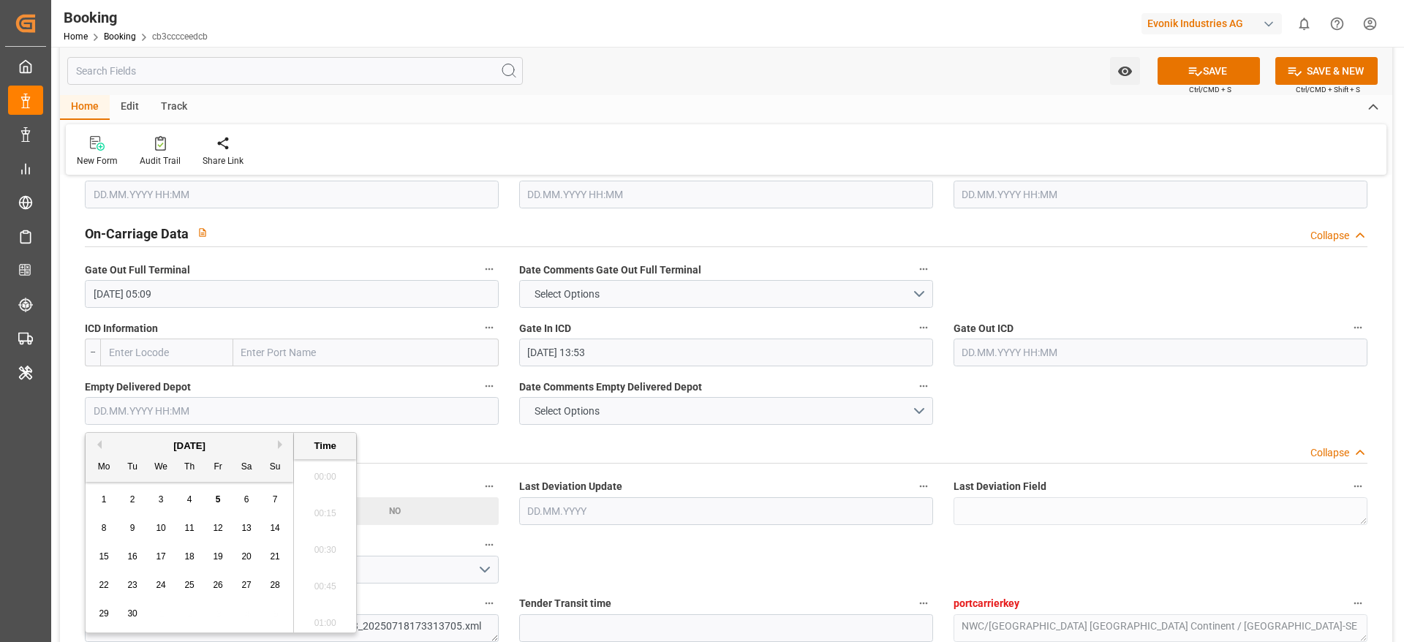
scroll to position [2381, 0]
click at [164, 493] on div "3" at bounding box center [161, 500] width 18 height 18
type input "03.09.2025 00:00"
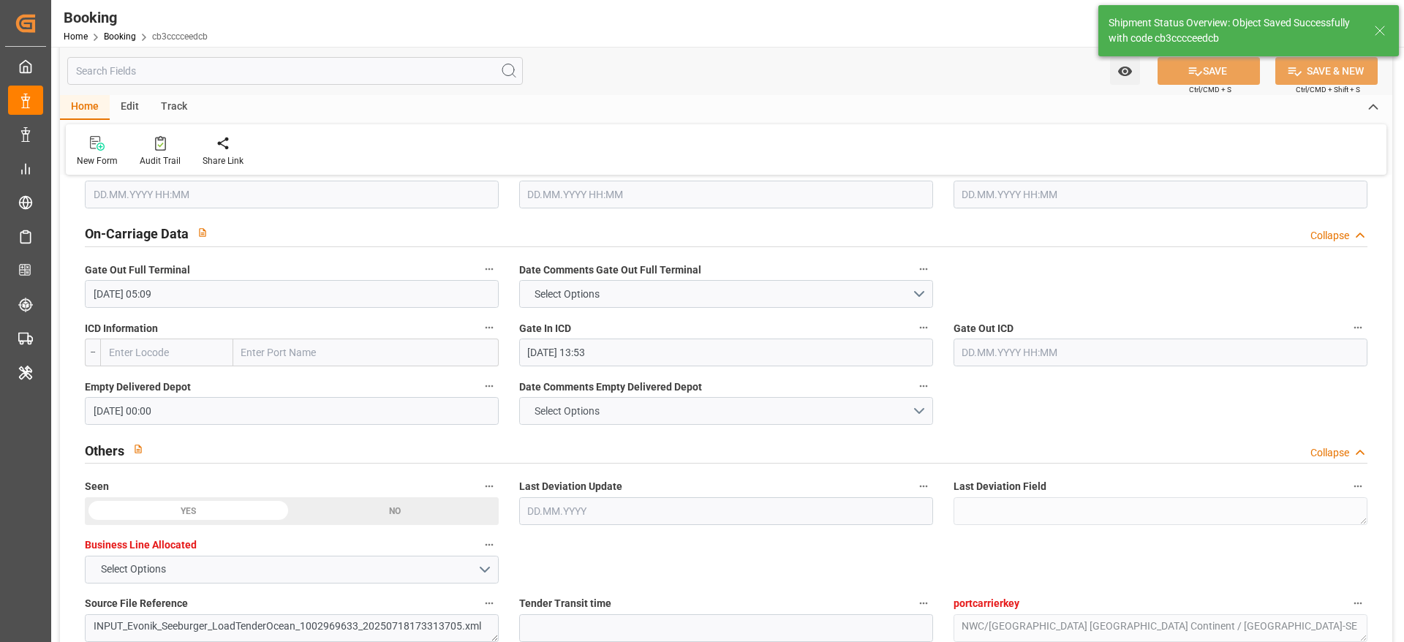
type textarea "[PERSON_NAME]"
type input "05.09.2025 11:17"
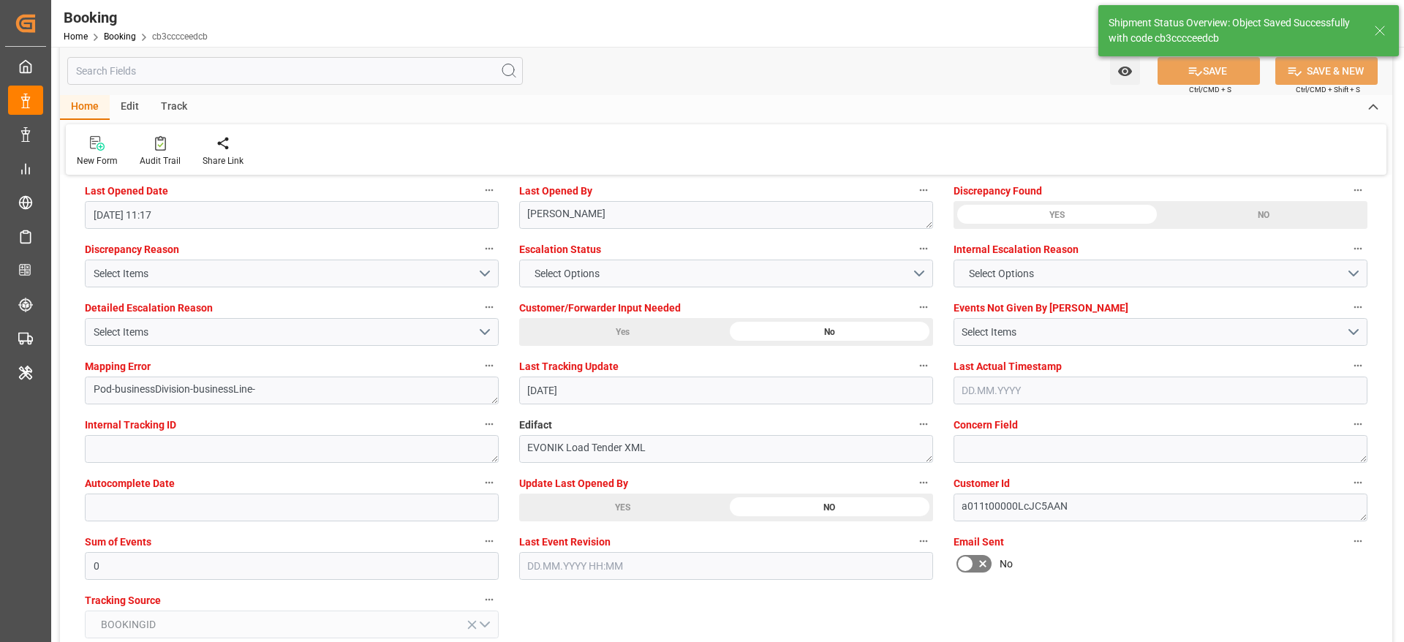
scroll to position [2694, 0]
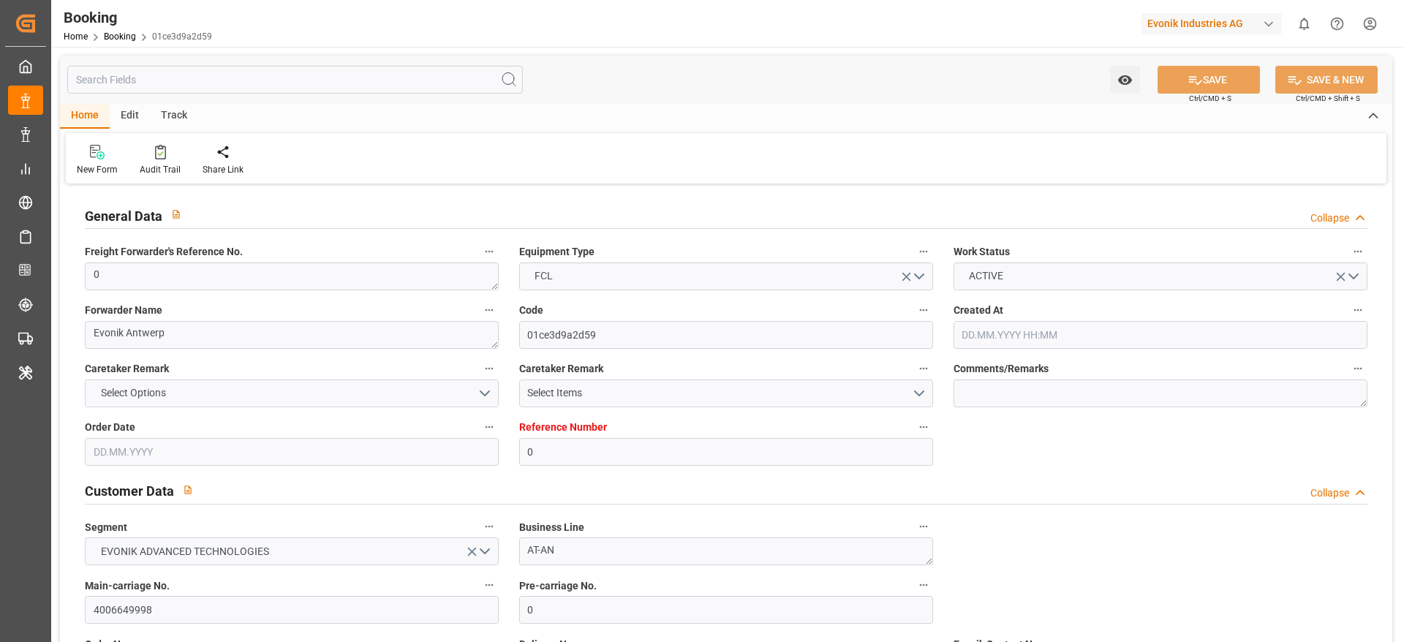
type input "0"
type input "9527037"
type input "Maersk"
type input "Maersk Line AS"
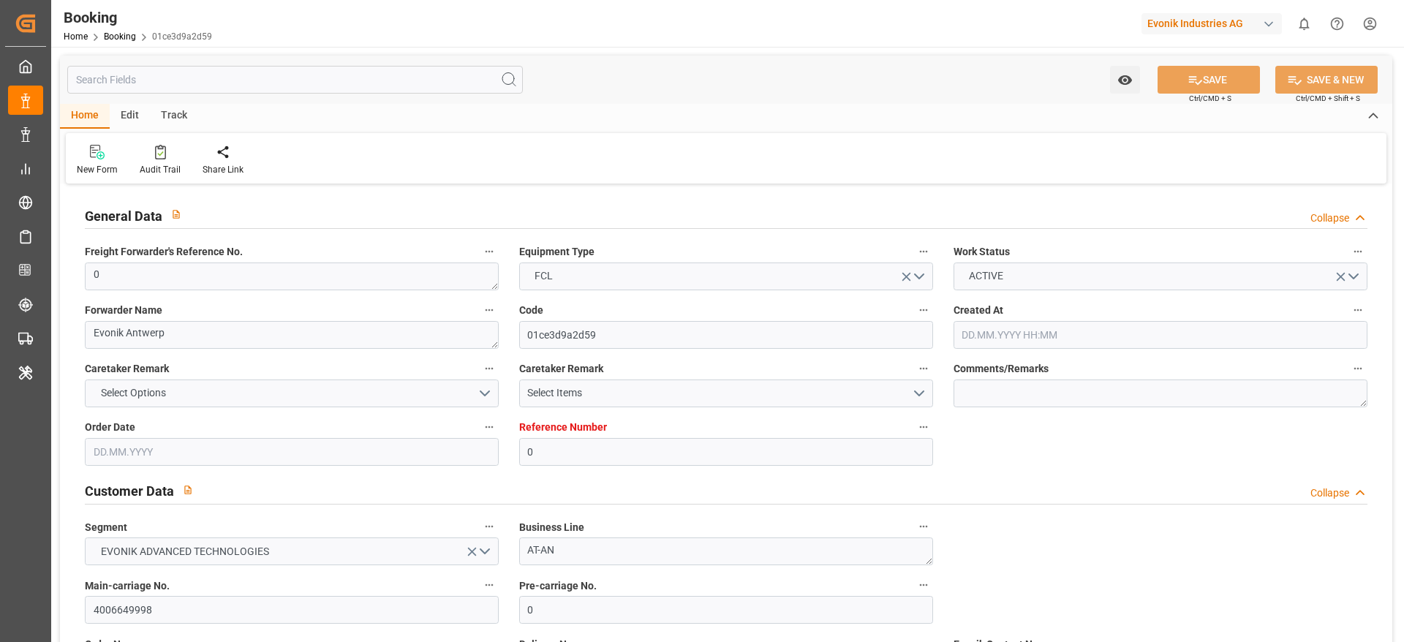
type input "BEANR"
type input "BRIOA"
type input "28"
type input "MAPTM"
type input "0"
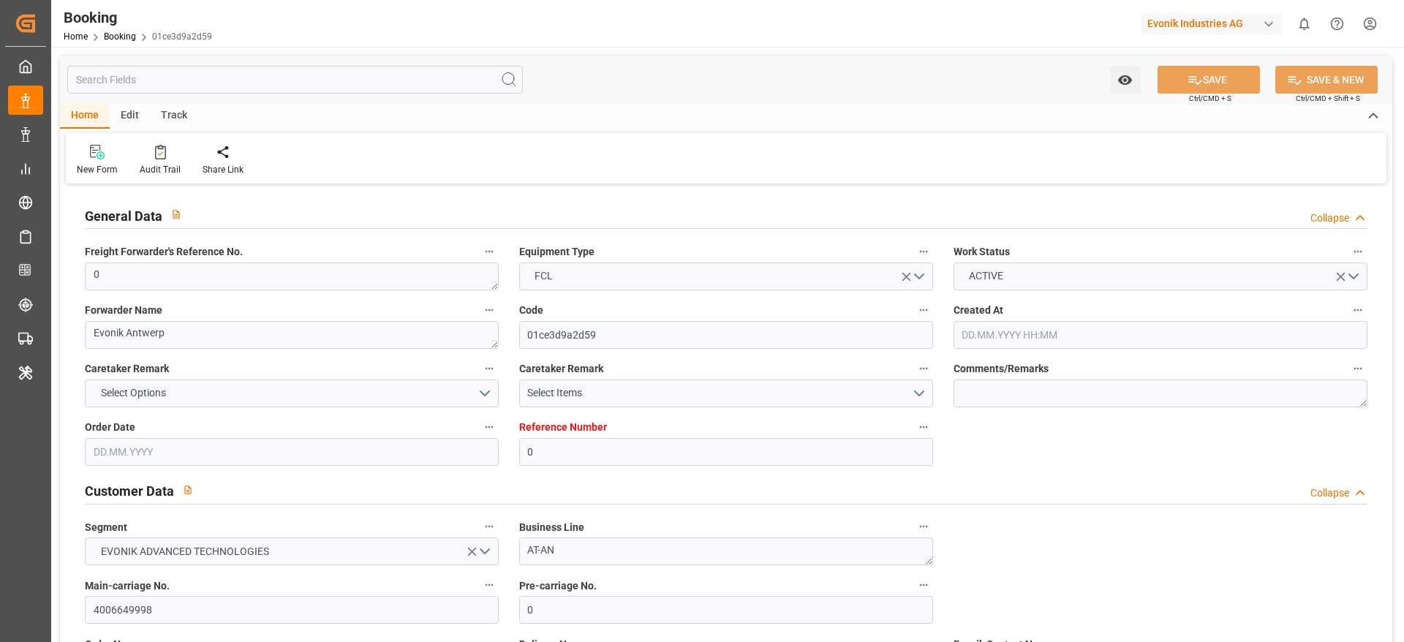
type input "[DATE] 12:46"
type input "[DATE]"
type input "[DATE] 00:00"
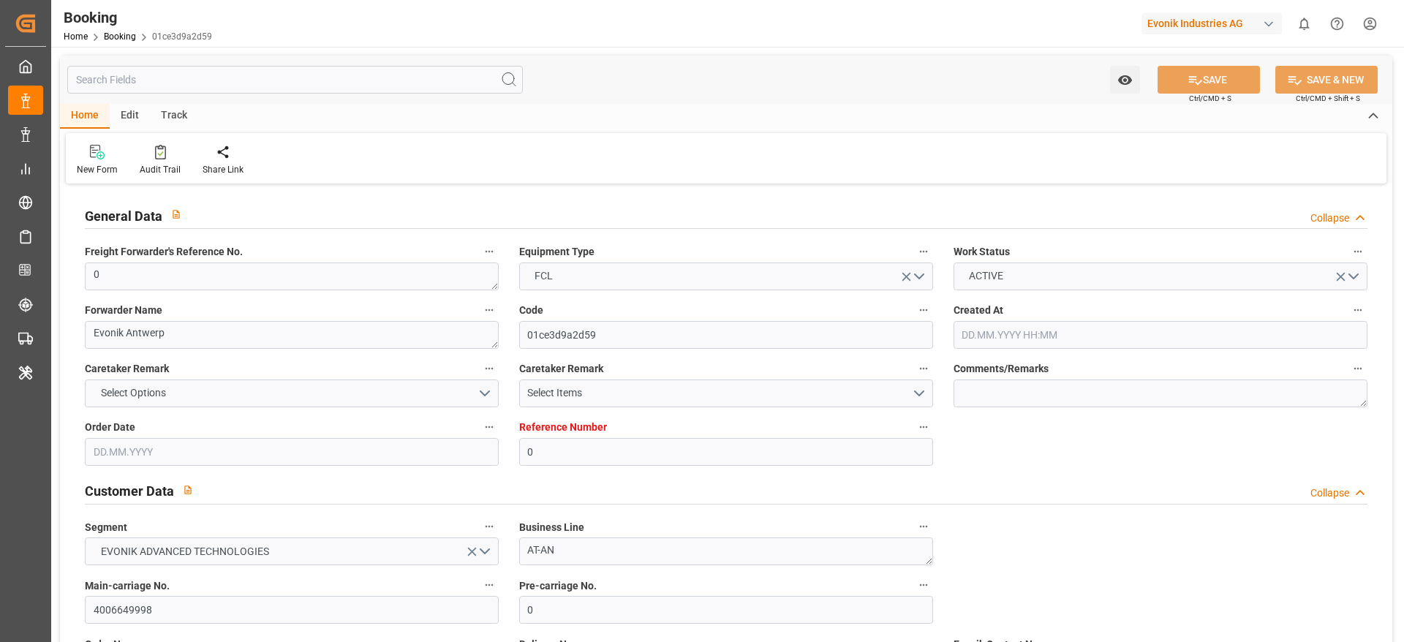
type input "[DATE] 00:00"
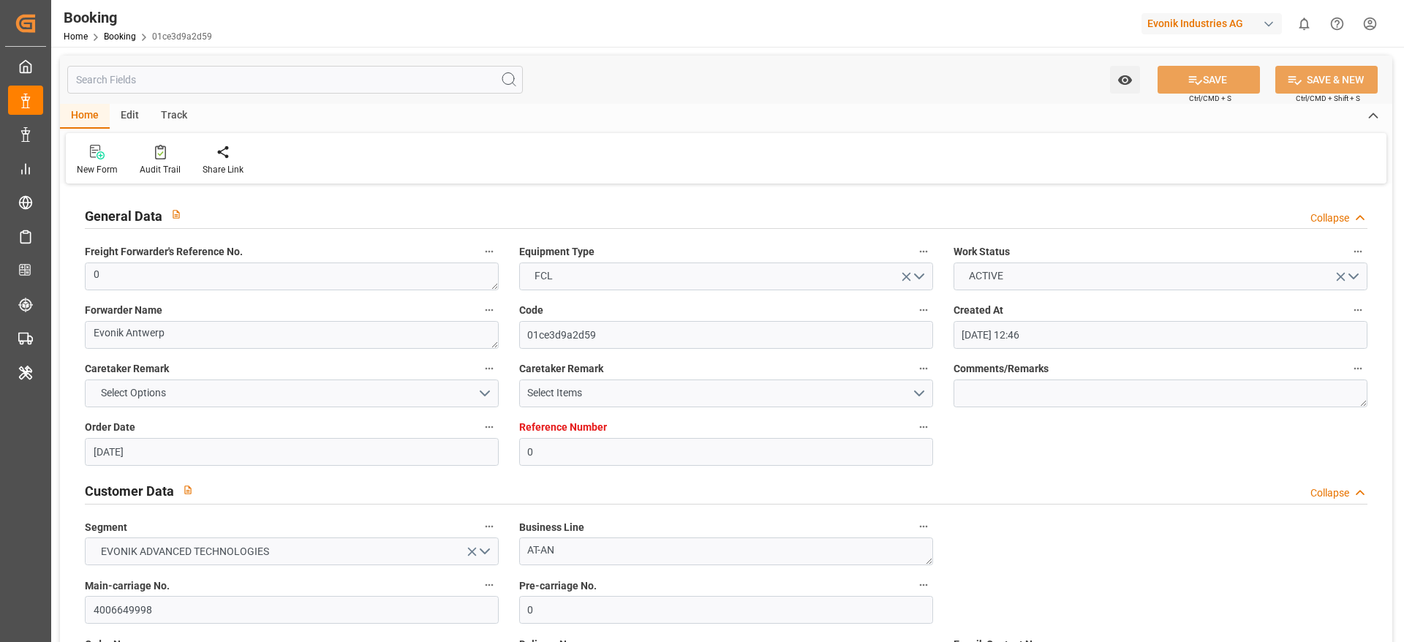
type input "[DATE] 00:00"
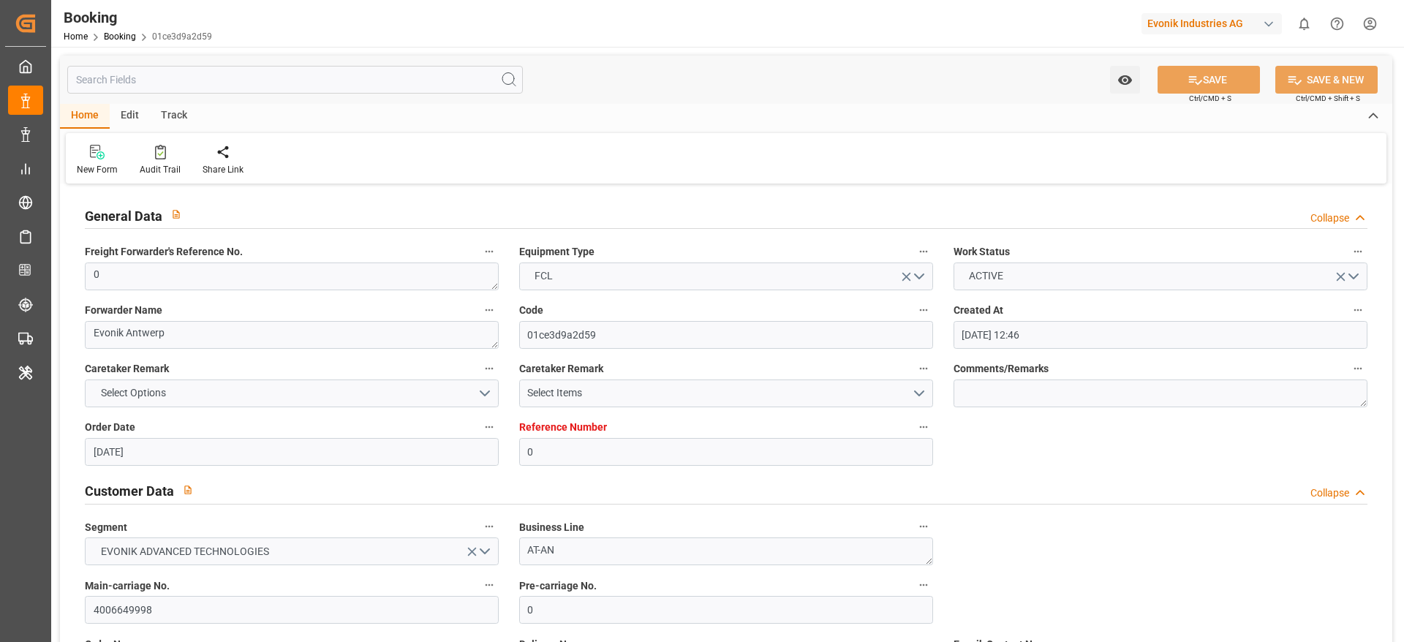
type input "[DATE] 00:00"
type input "[DATE] 11:19"
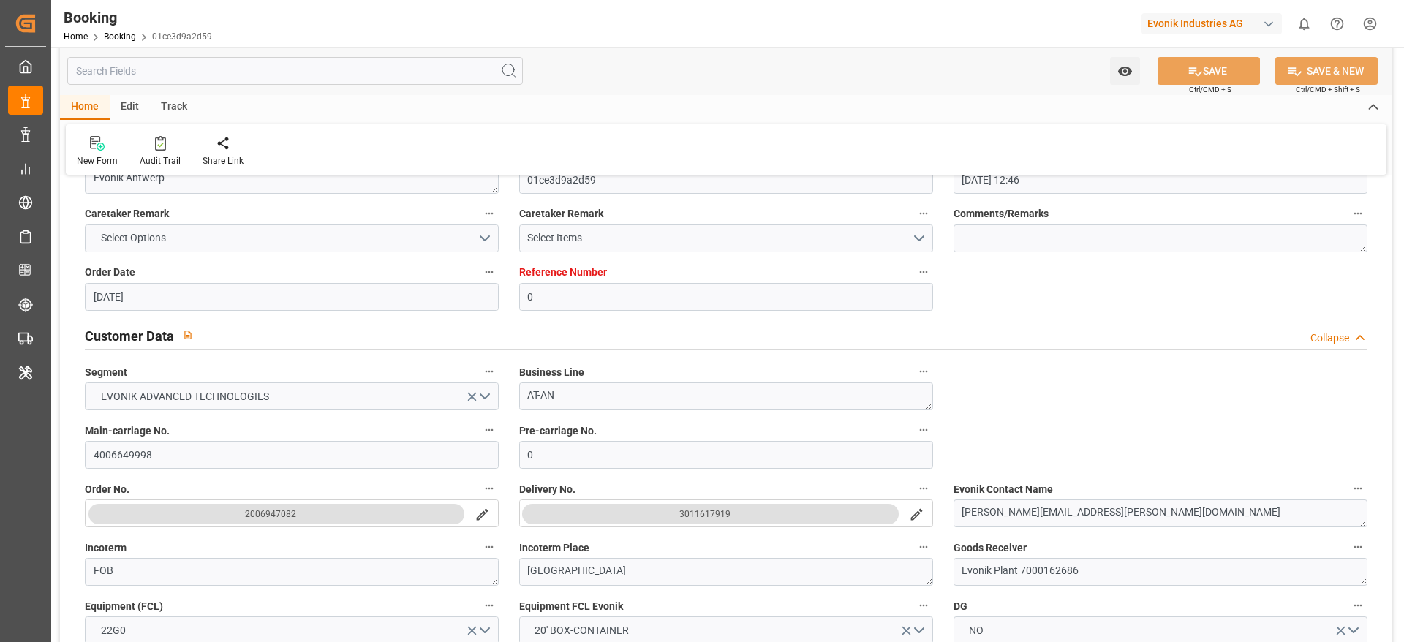
scroll to position [167, 0]
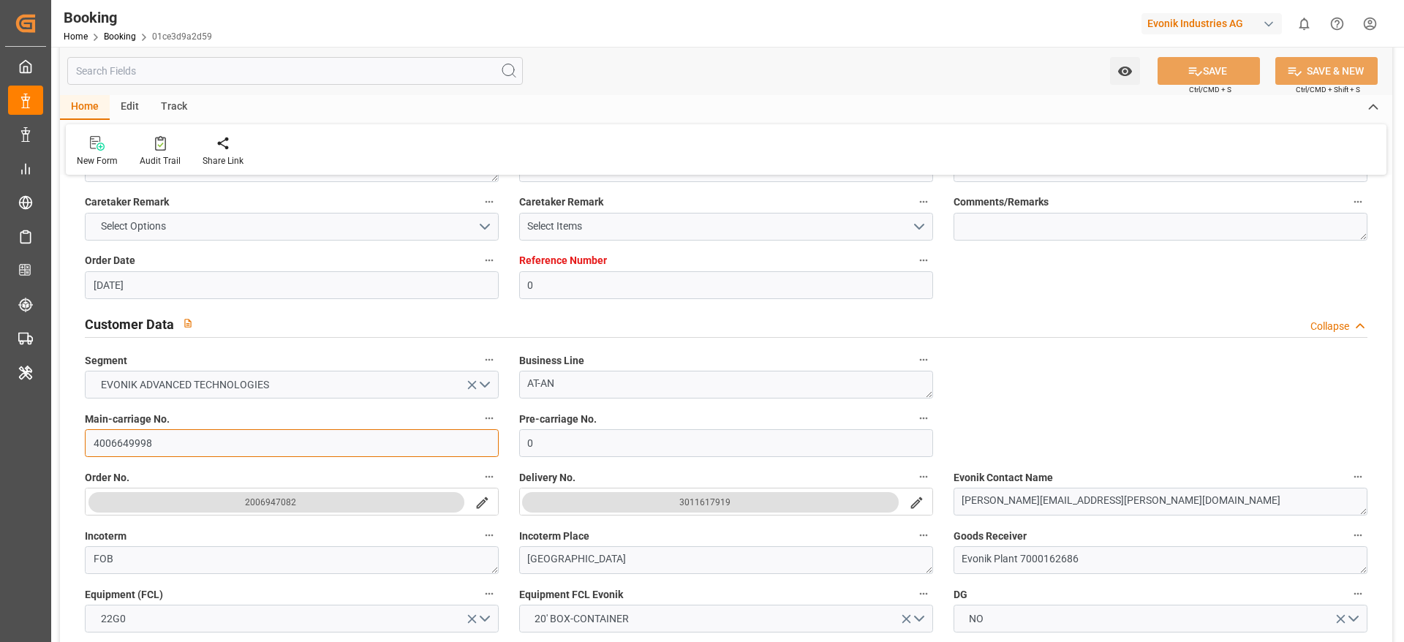
click at [194, 453] on input "4006649998" at bounding box center [292, 443] width 414 height 28
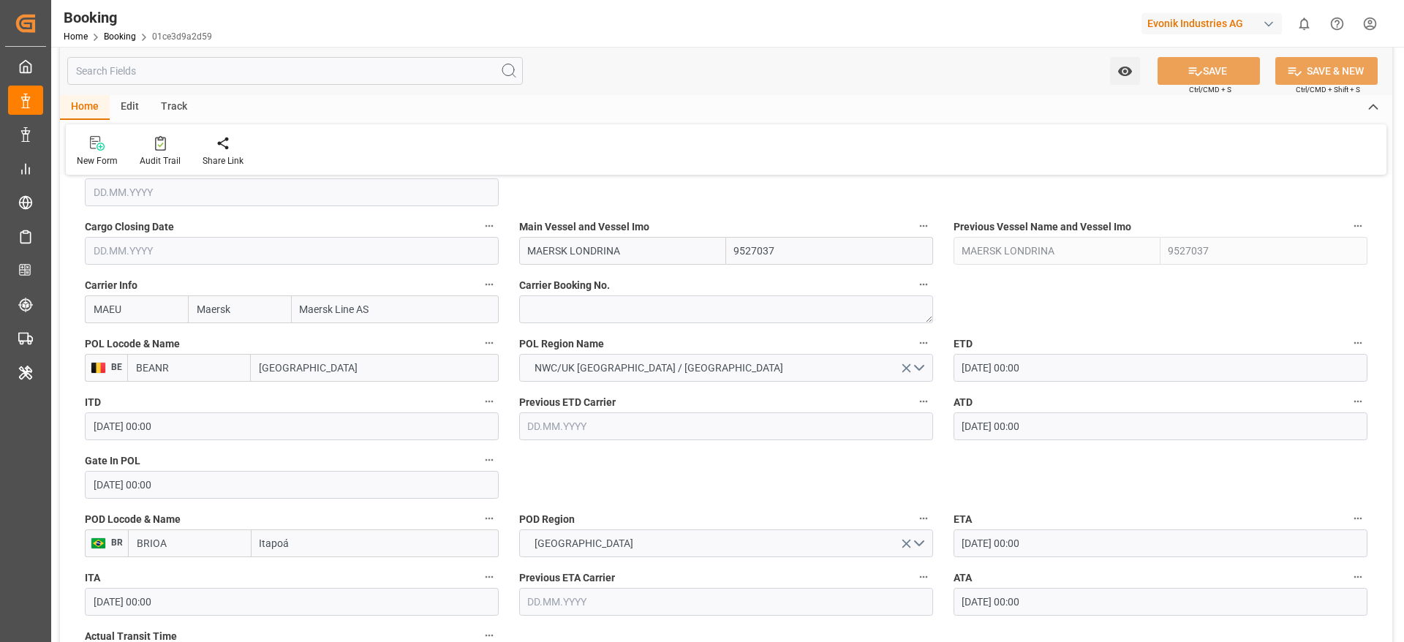
scroll to position [904, 0]
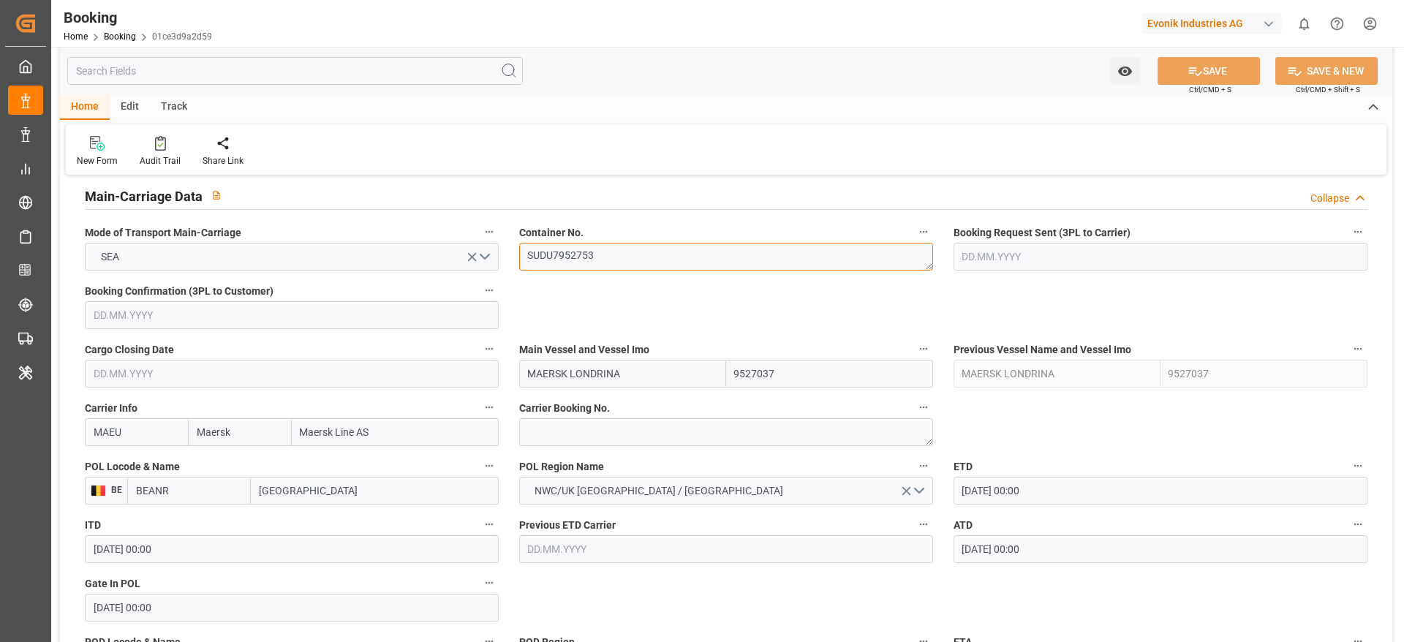
click at [657, 256] on textarea "SUDU7952753" at bounding box center [726, 257] width 414 height 28
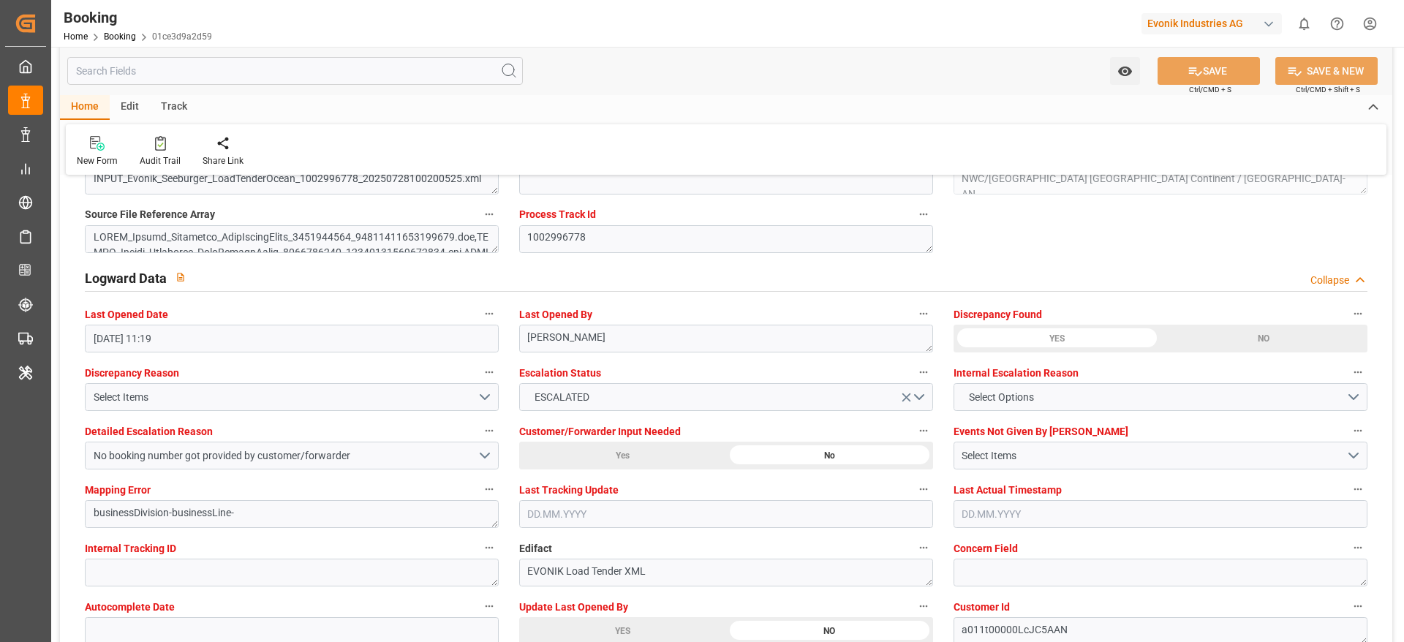
scroll to position [2593, 0]
